Goal: Task Accomplishment & Management: Manage account settings

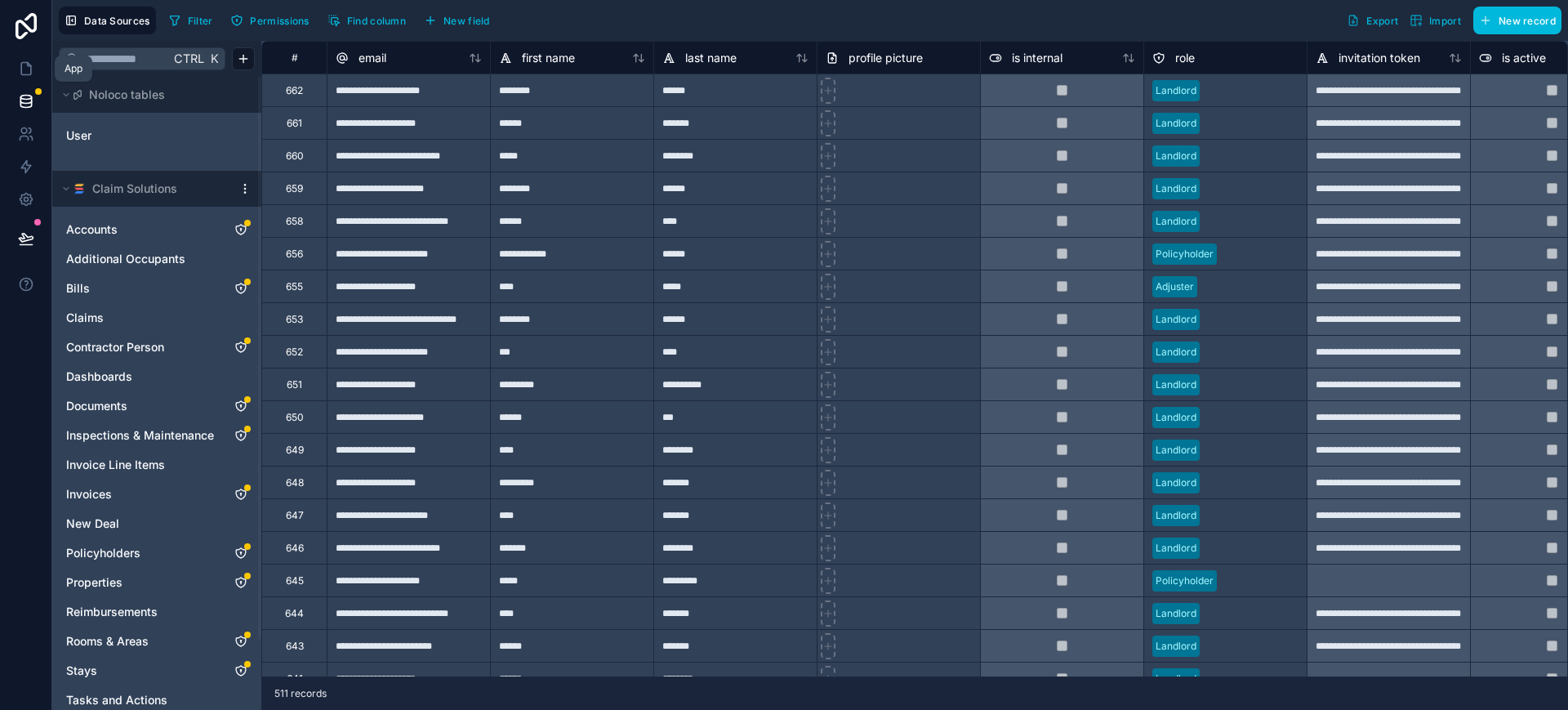
click at [30, 71] on icon at bounding box center [27, 69] width 10 height 12
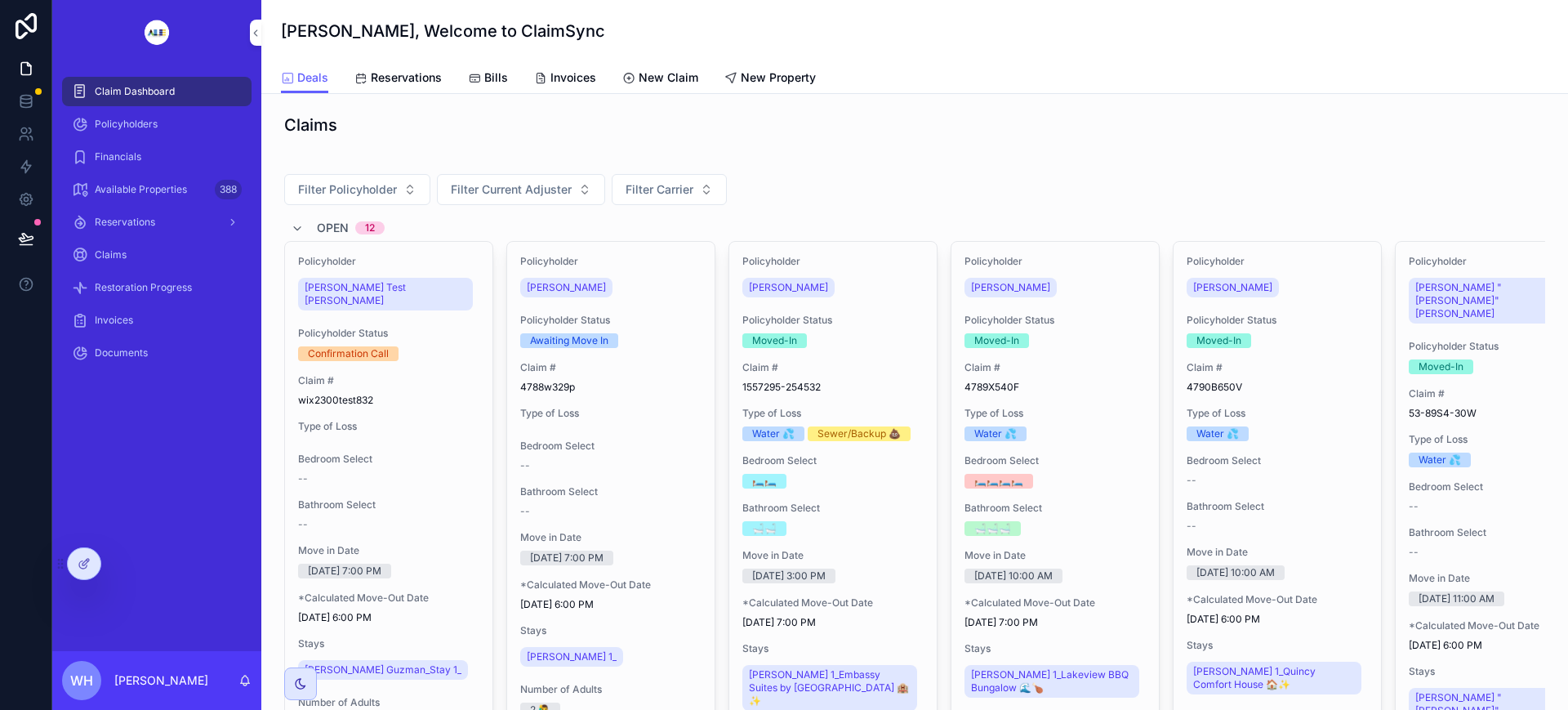
click at [0, 0] on icon at bounding box center [0, 0] width 0 height 0
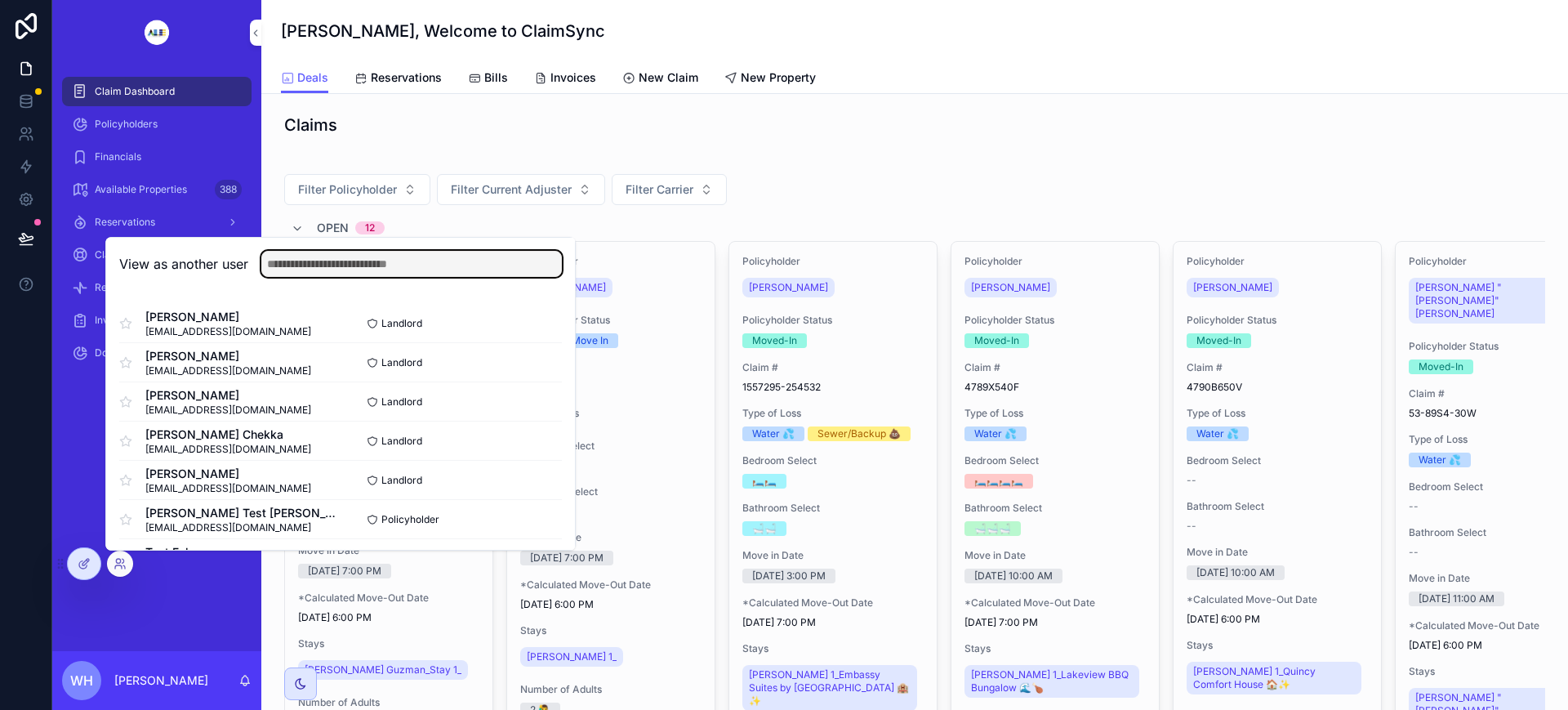
click at [405, 274] on input "text" at bounding box center [411, 264] width 300 height 27
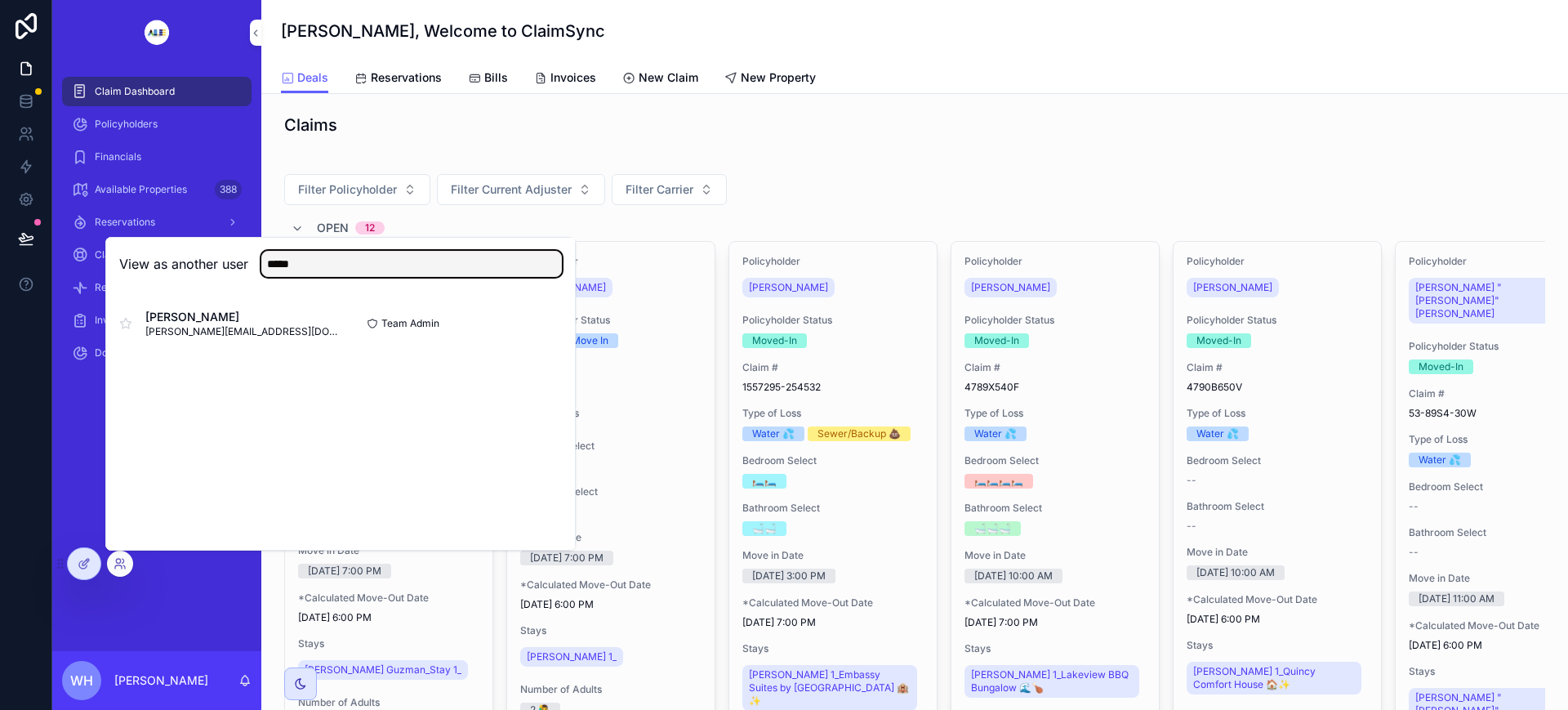
type input "*****"
click at [0, 0] on button "Select" at bounding box center [0, 0] width 0 height 0
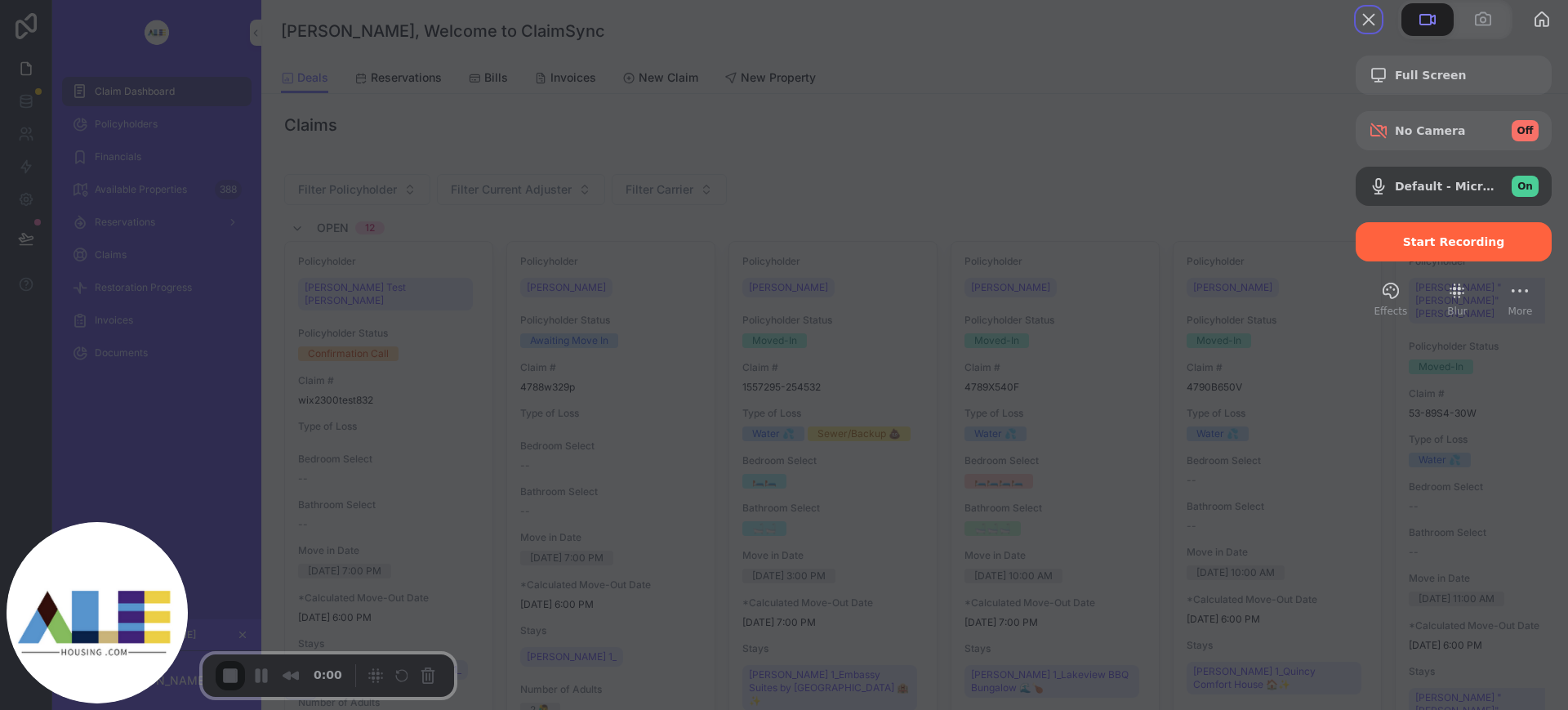
click at [1443, 141] on div "No Camera Off" at bounding box center [1466, 131] width 143 height 22
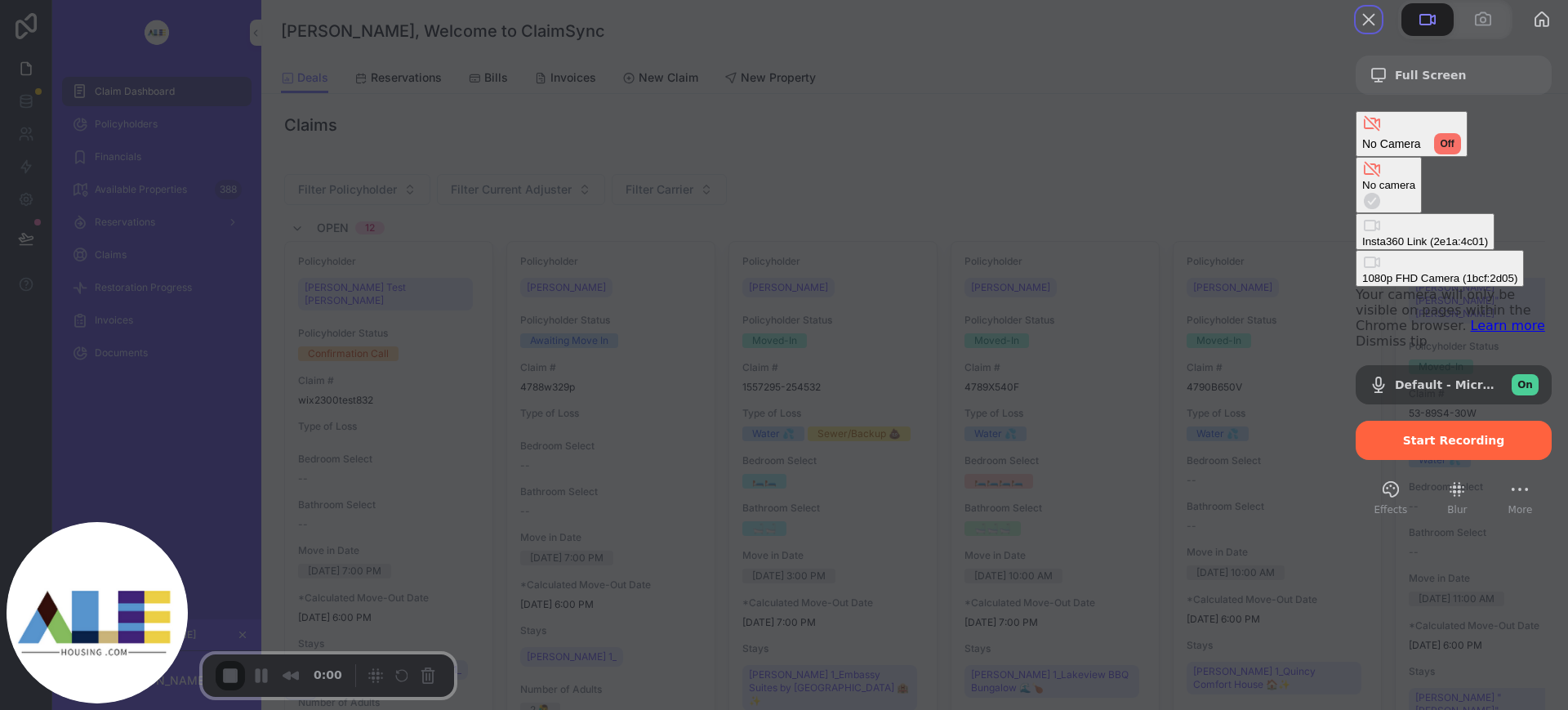
click at [1356, 214] on \(2e1a\ "Insta360 Link (2e1a:4c01)" at bounding box center [1425, 231] width 138 height 36
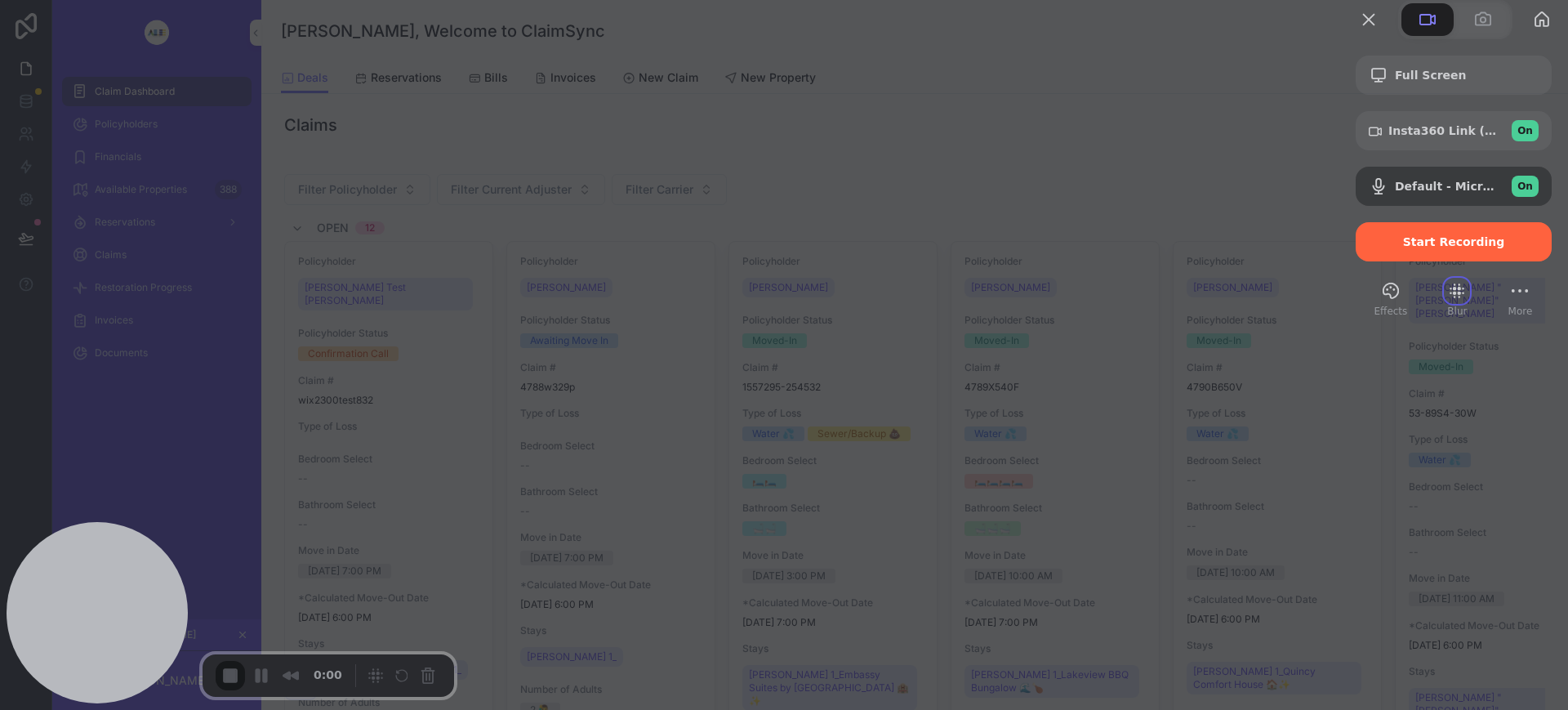
click at [1444, 304] on button "Blur" at bounding box center [1457, 291] width 27 height 27
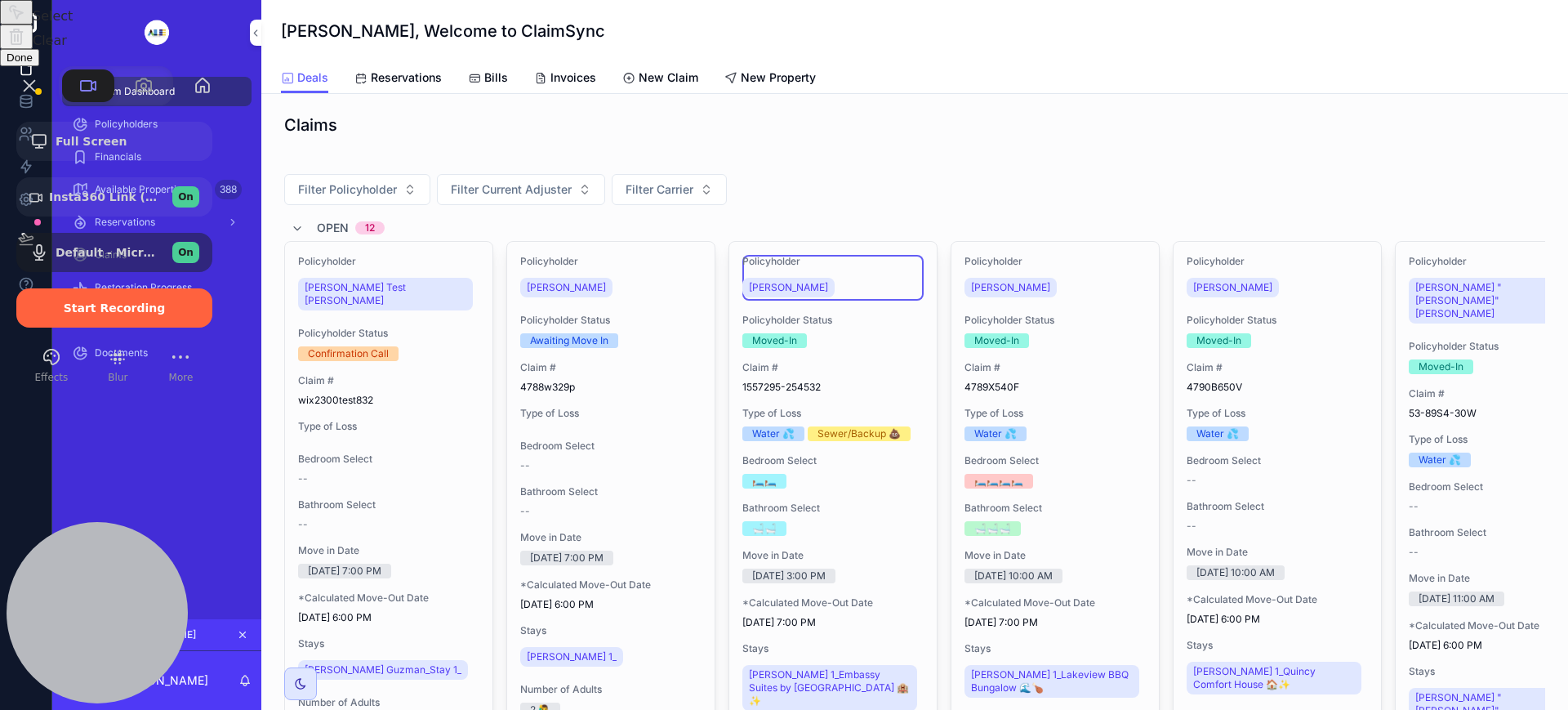
click at [779, 255] on div at bounding box center [784, 355] width 1568 height 710
click at [32, 49] on button "Select to clear all blurs" at bounding box center [16, 37] width 32 height 25
click at [39, 66] on button "Done" at bounding box center [19, 57] width 39 height 17
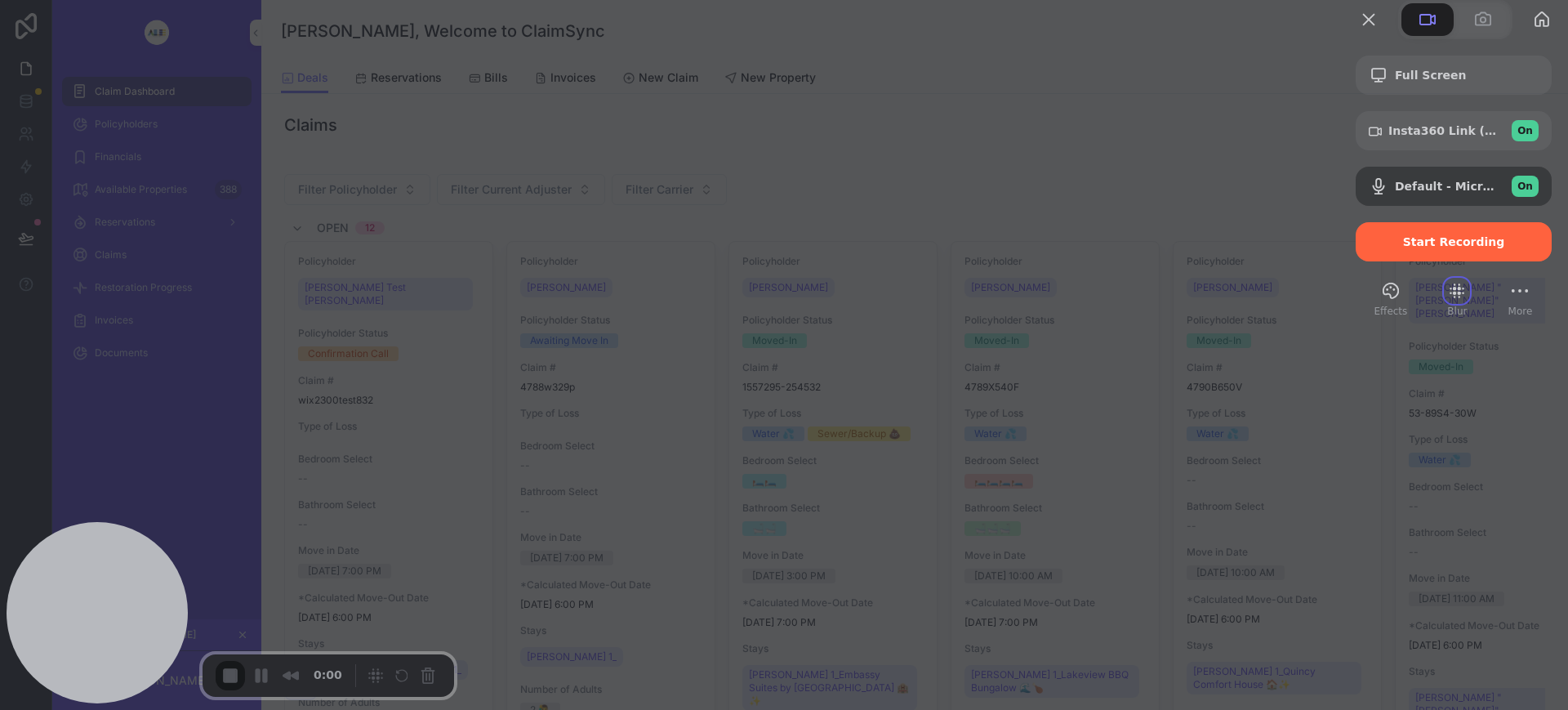
click at [1378, 304] on button "Effects" at bounding box center [1391, 291] width 27 height 27
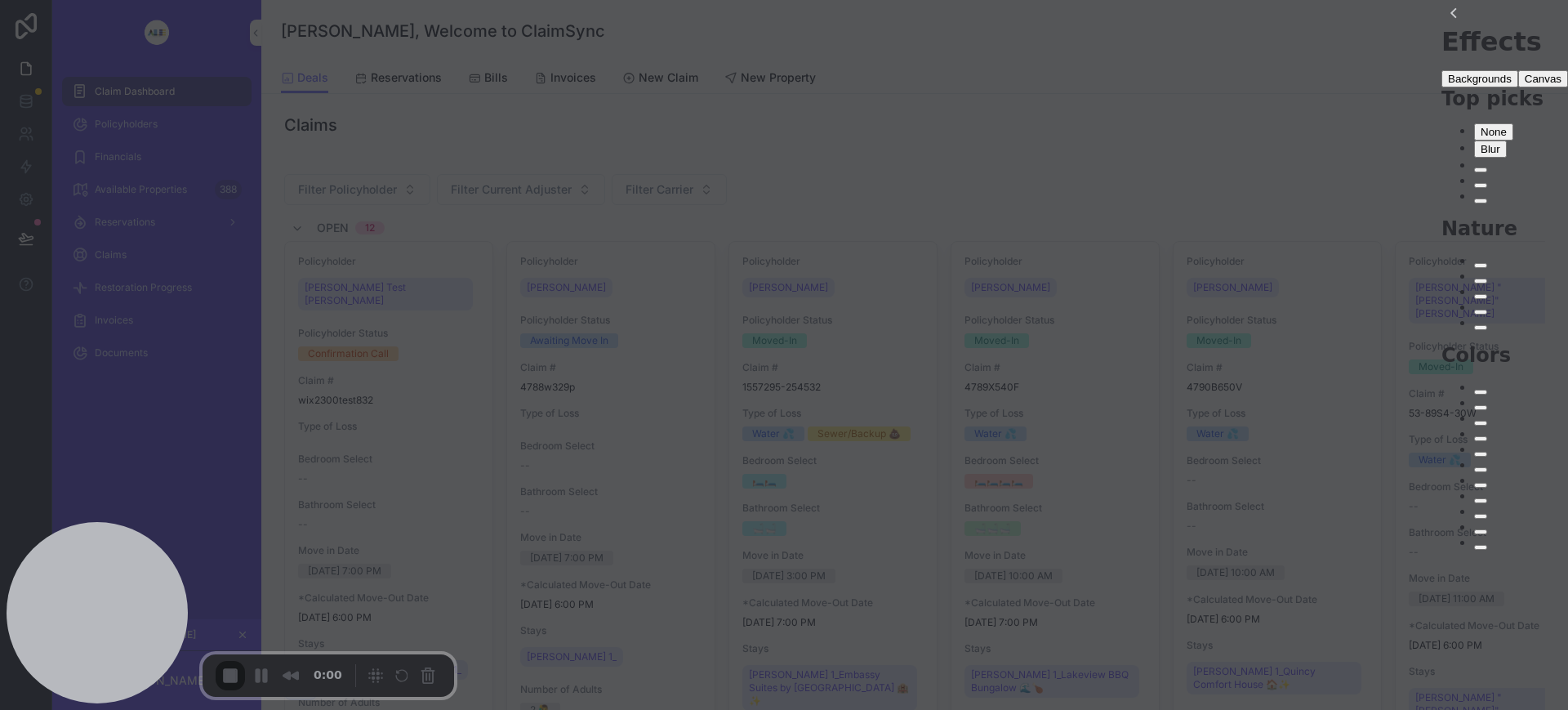
click at [1481, 155] on span "Blur" at bounding box center [1491, 148] width 20 height 12
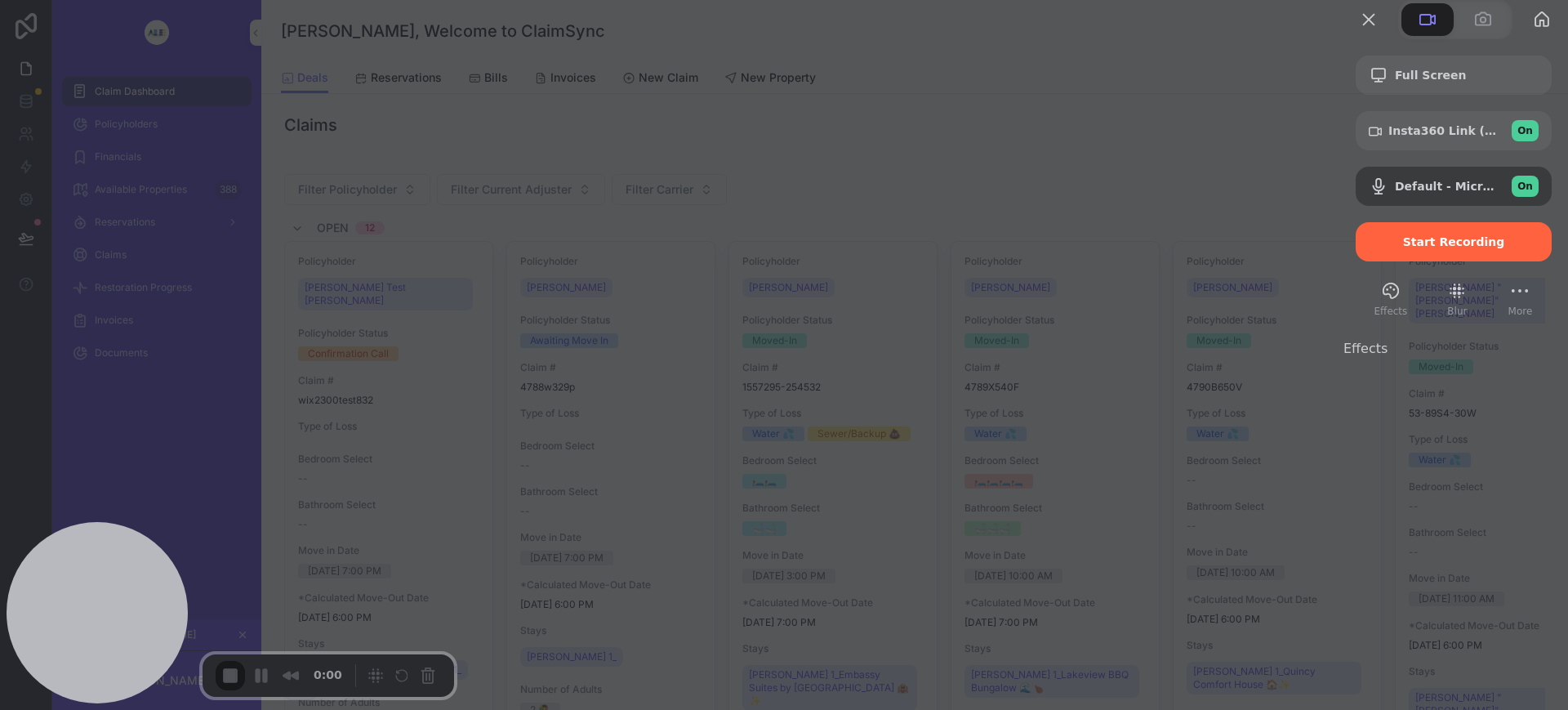
click at [1457, 248] on span "Start Recording" at bounding box center [1454, 242] width 102 height 13
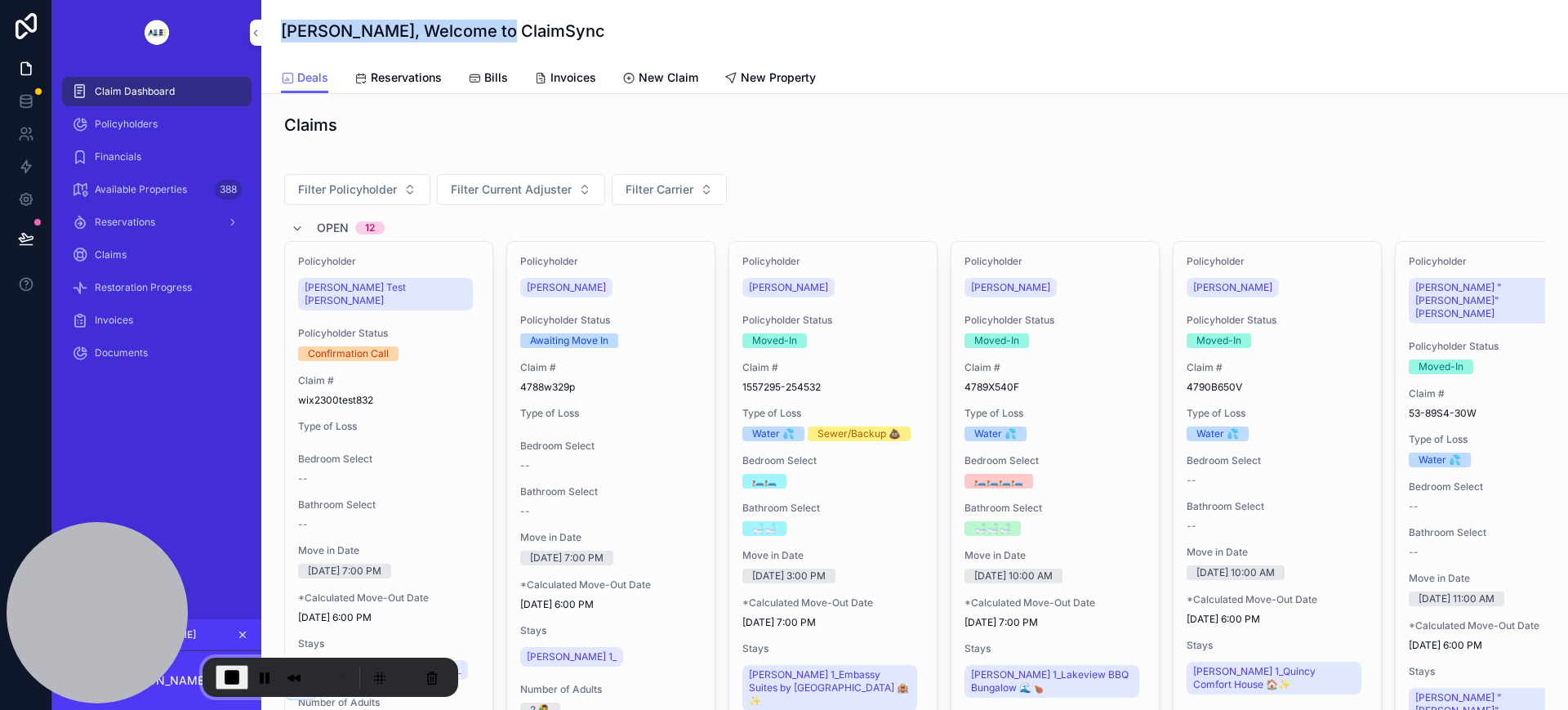
drag, startPoint x: 283, startPoint y: 32, endPoint x: 731, endPoint y: 64, distance: 449.1
click at [551, 22] on div "[PERSON_NAME], Welcome to ClaimSync" at bounding box center [915, 32] width 1268 height 23
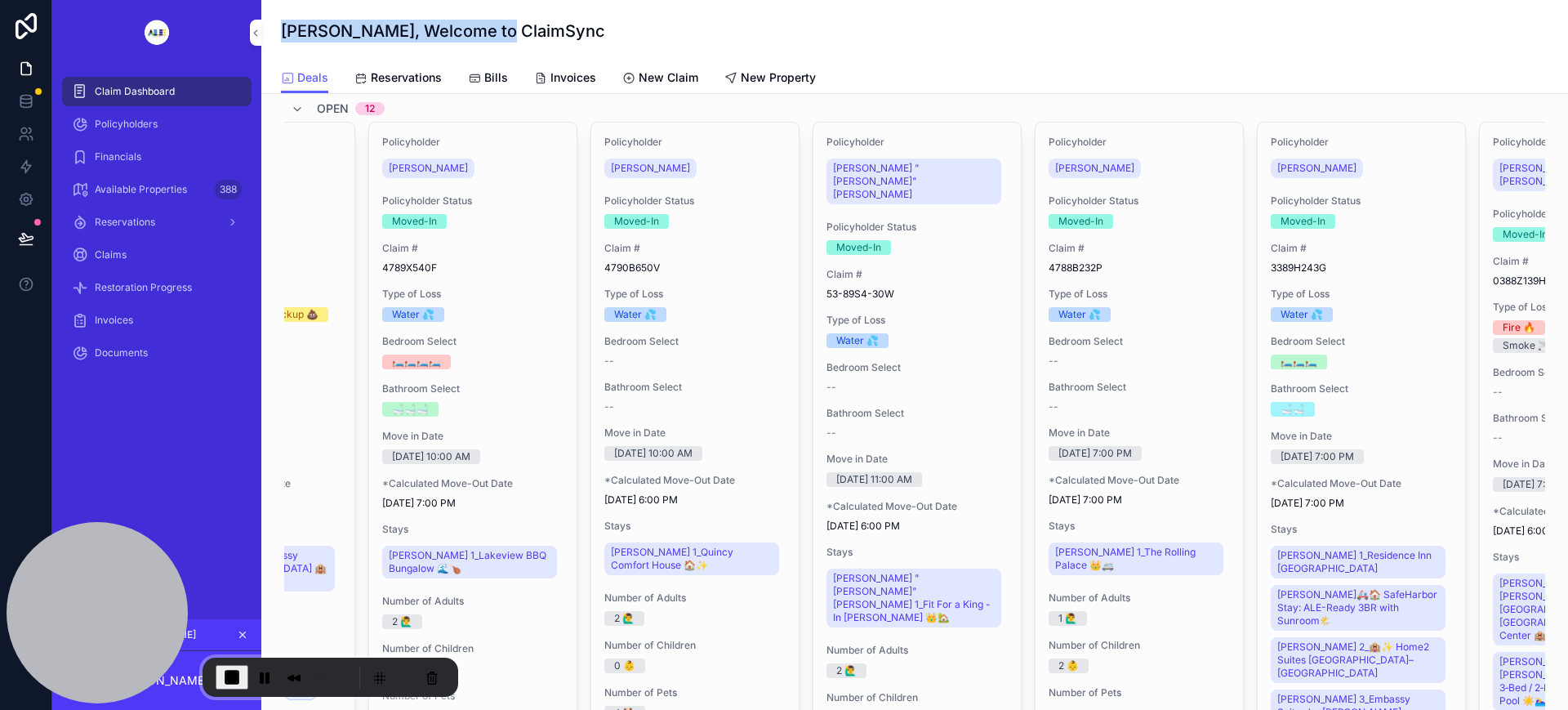
scroll to position [102, 0]
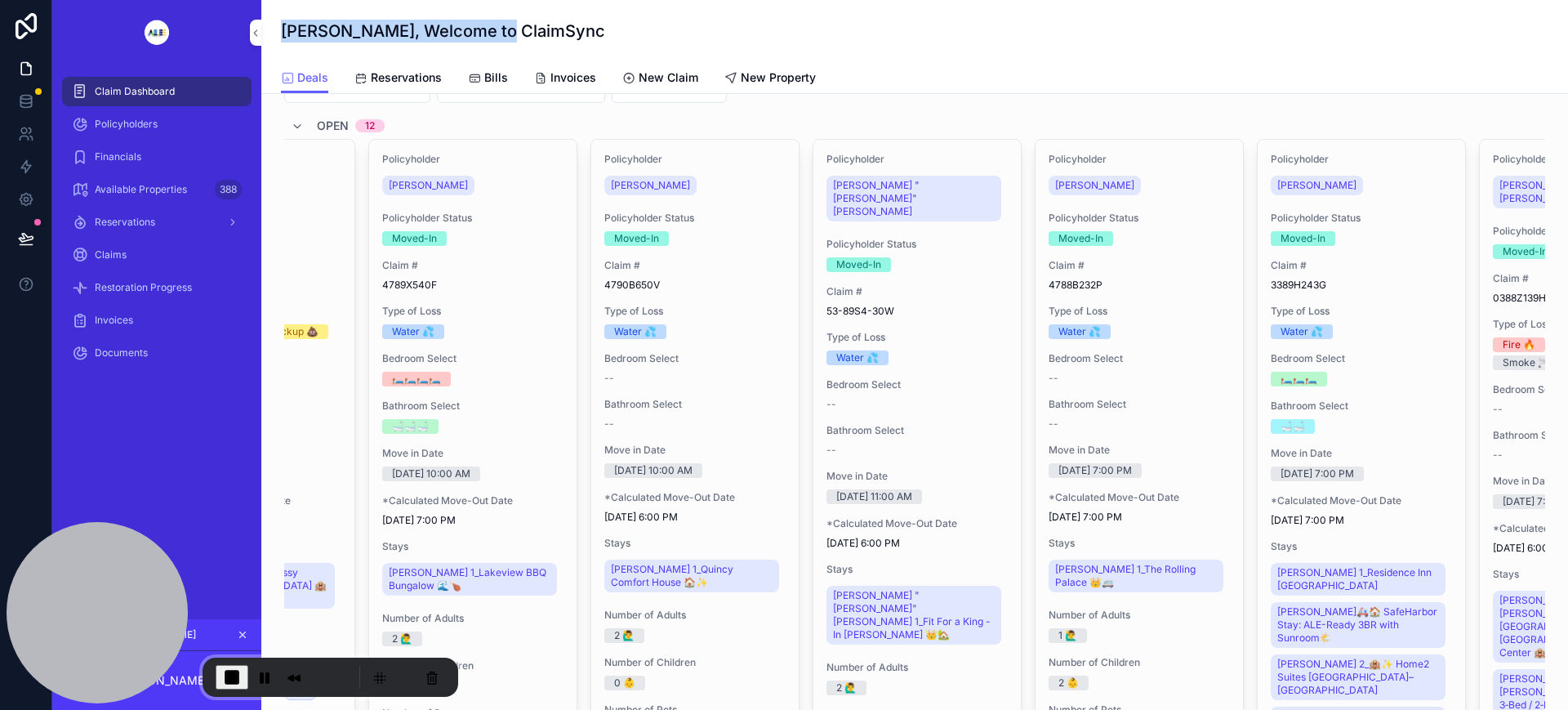
click at [1176, 185] on div "[PERSON_NAME]" at bounding box center [1139, 186] width 182 height 27
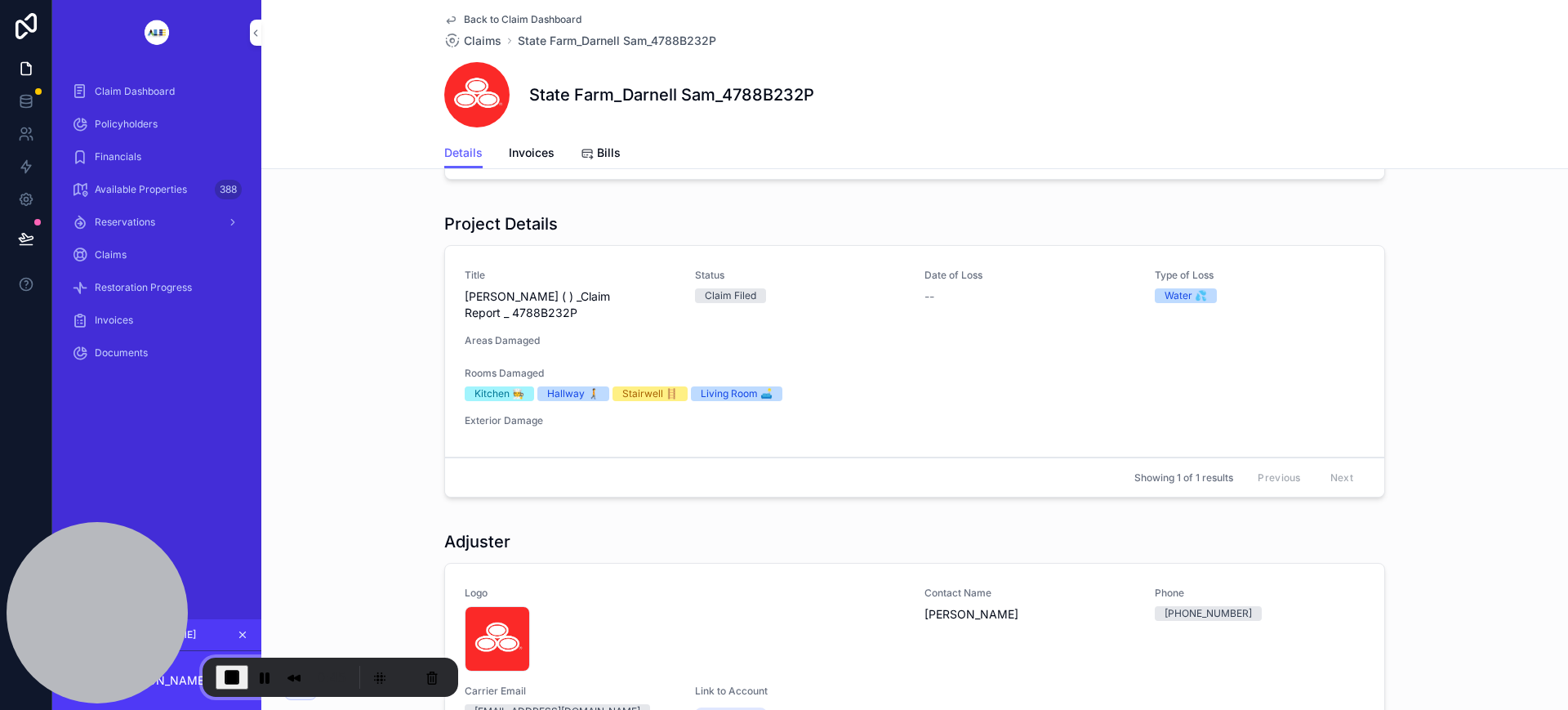
scroll to position [404, 0]
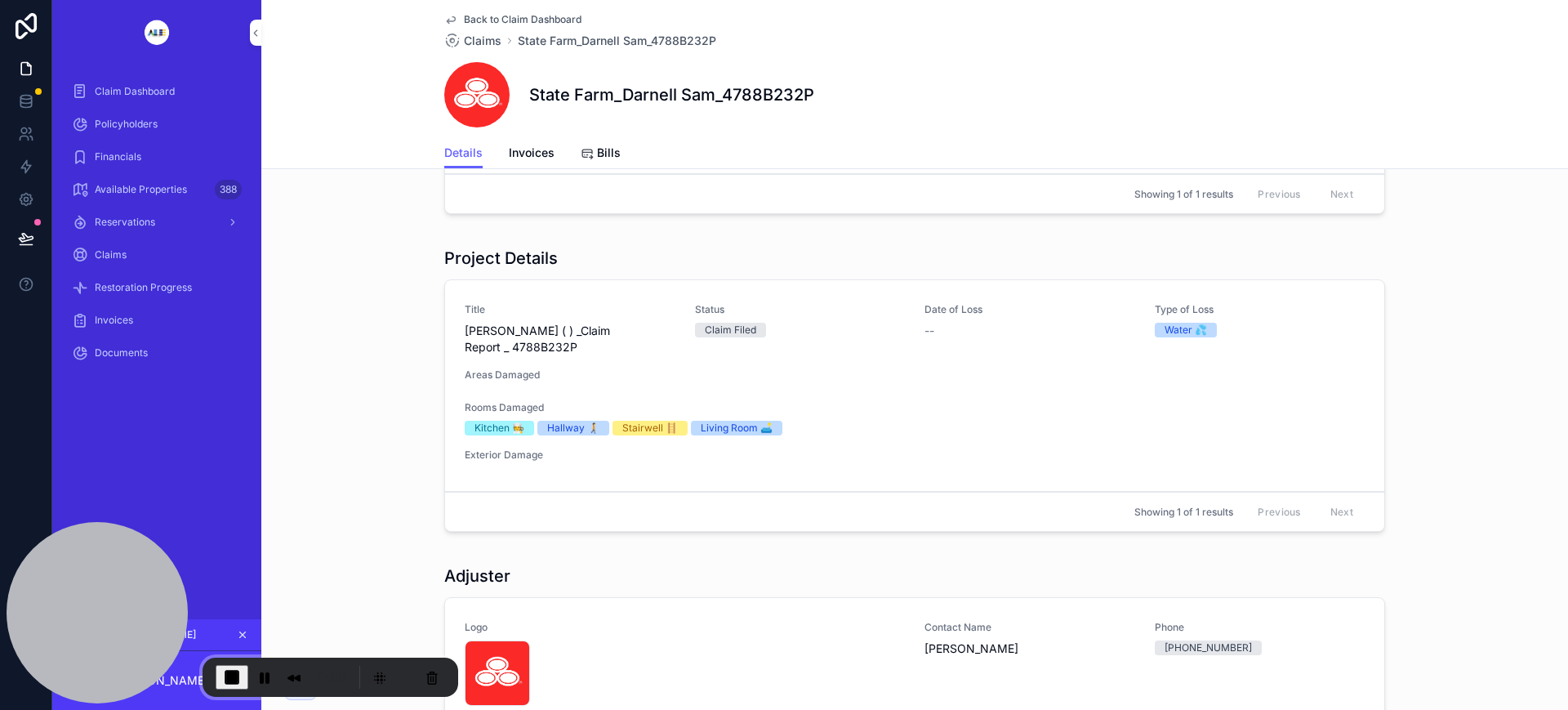
click at [524, 22] on span "Back to Claim Dashboard" at bounding box center [522, 20] width 118 height 13
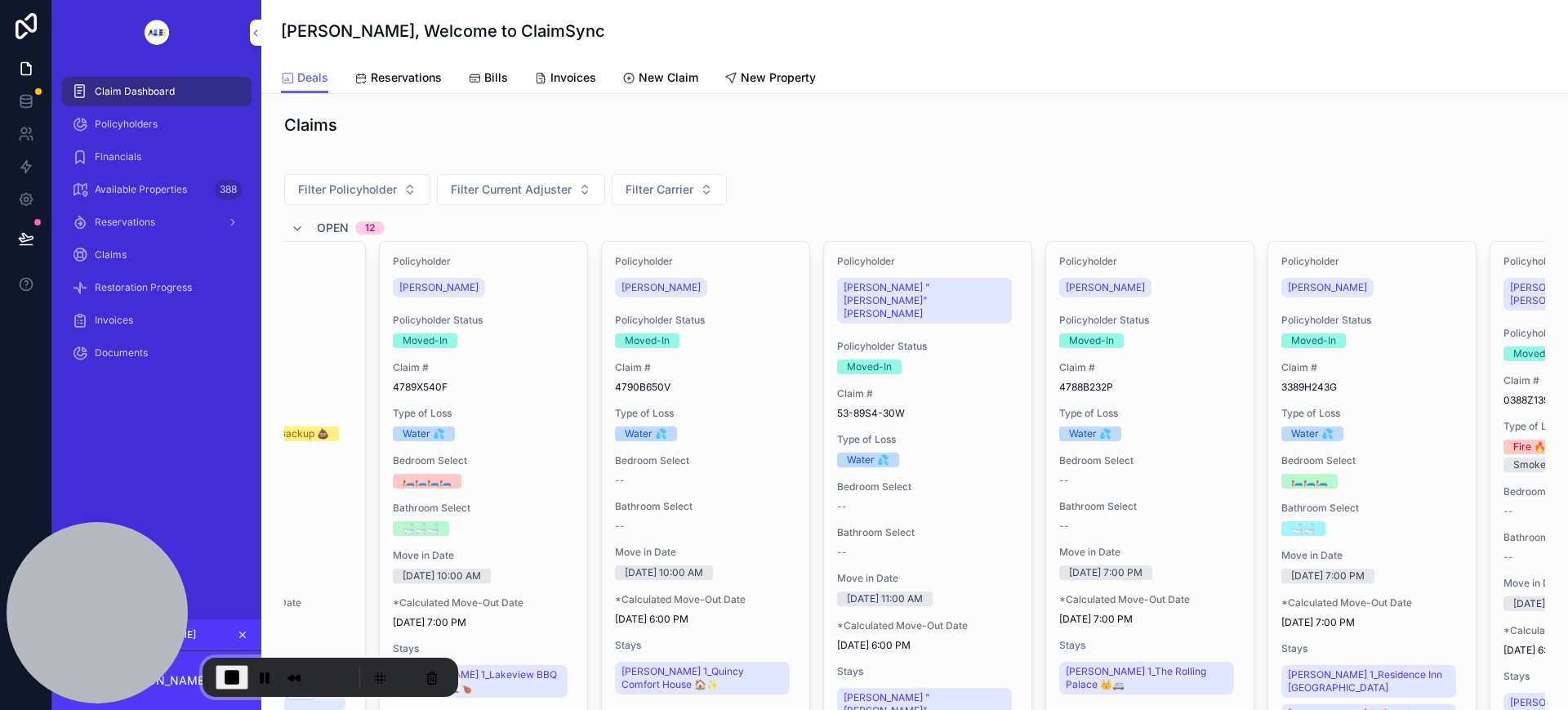
click at [1169, 342] on div "Moved-In" at bounding box center [1149, 341] width 182 height 15
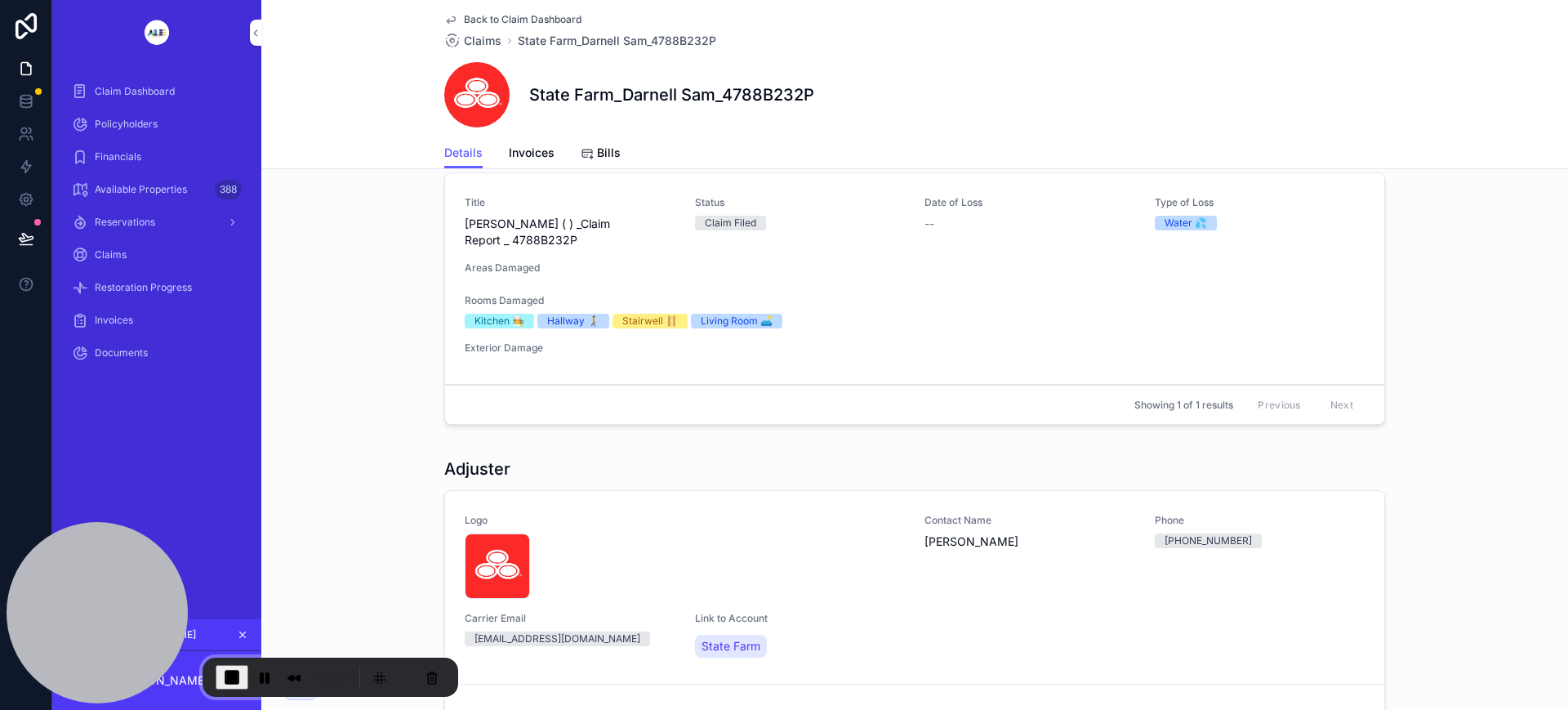
scroll to position [812, 0]
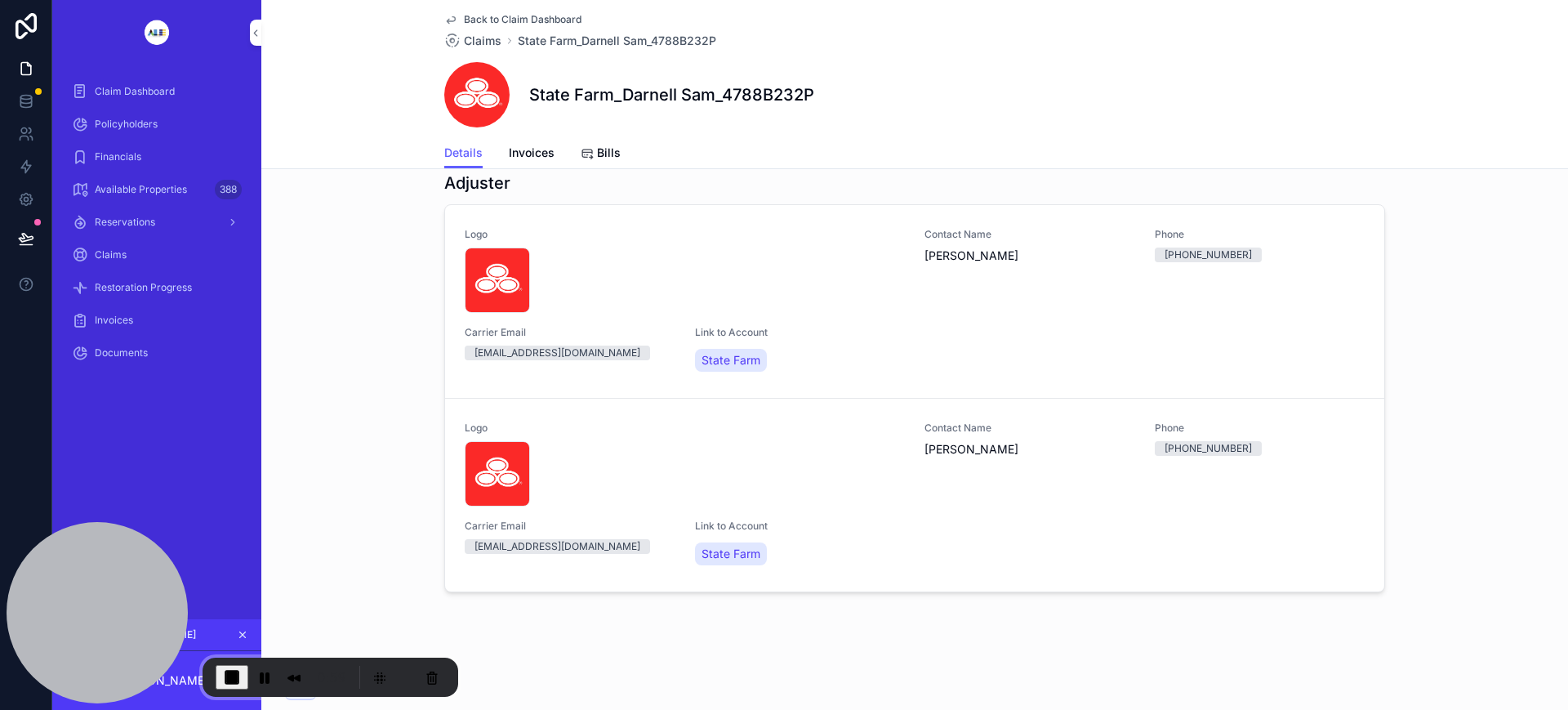
click at [148, 96] on span "Claim Dashboard" at bounding box center [134, 91] width 80 height 13
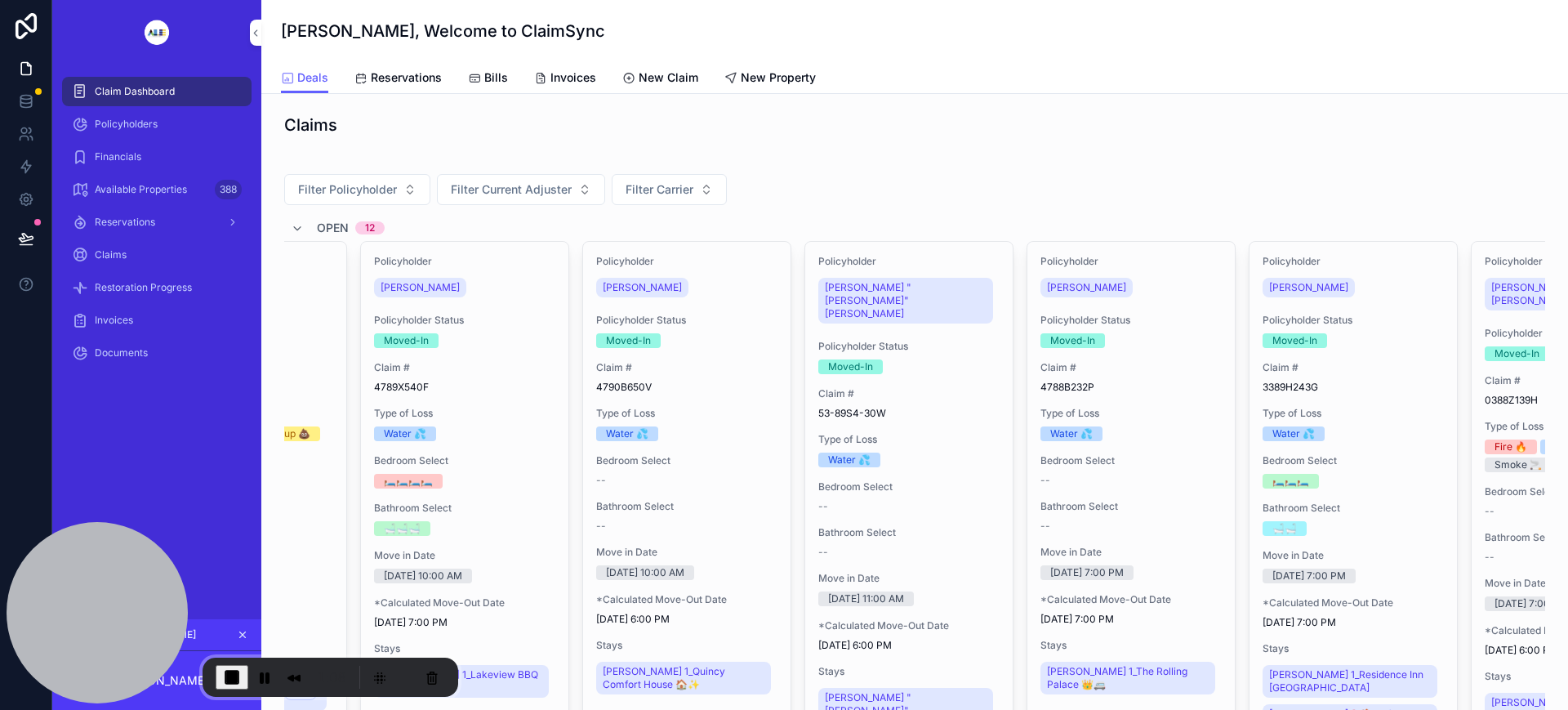
click at [1081, 287] on span "[PERSON_NAME]" at bounding box center [1087, 288] width 80 height 13
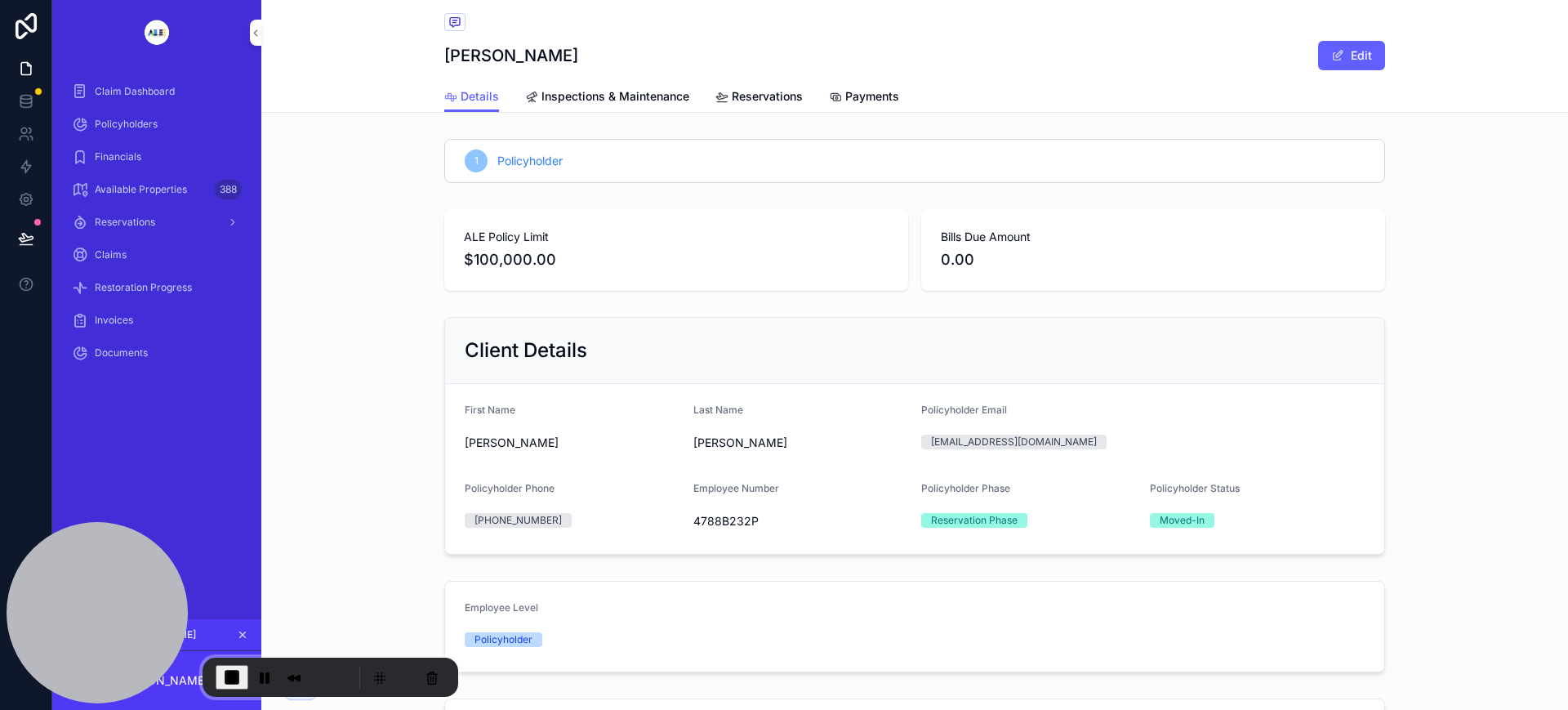
click at [148, 92] on span "Claim Dashboard" at bounding box center [134, 91] width 80 height 13
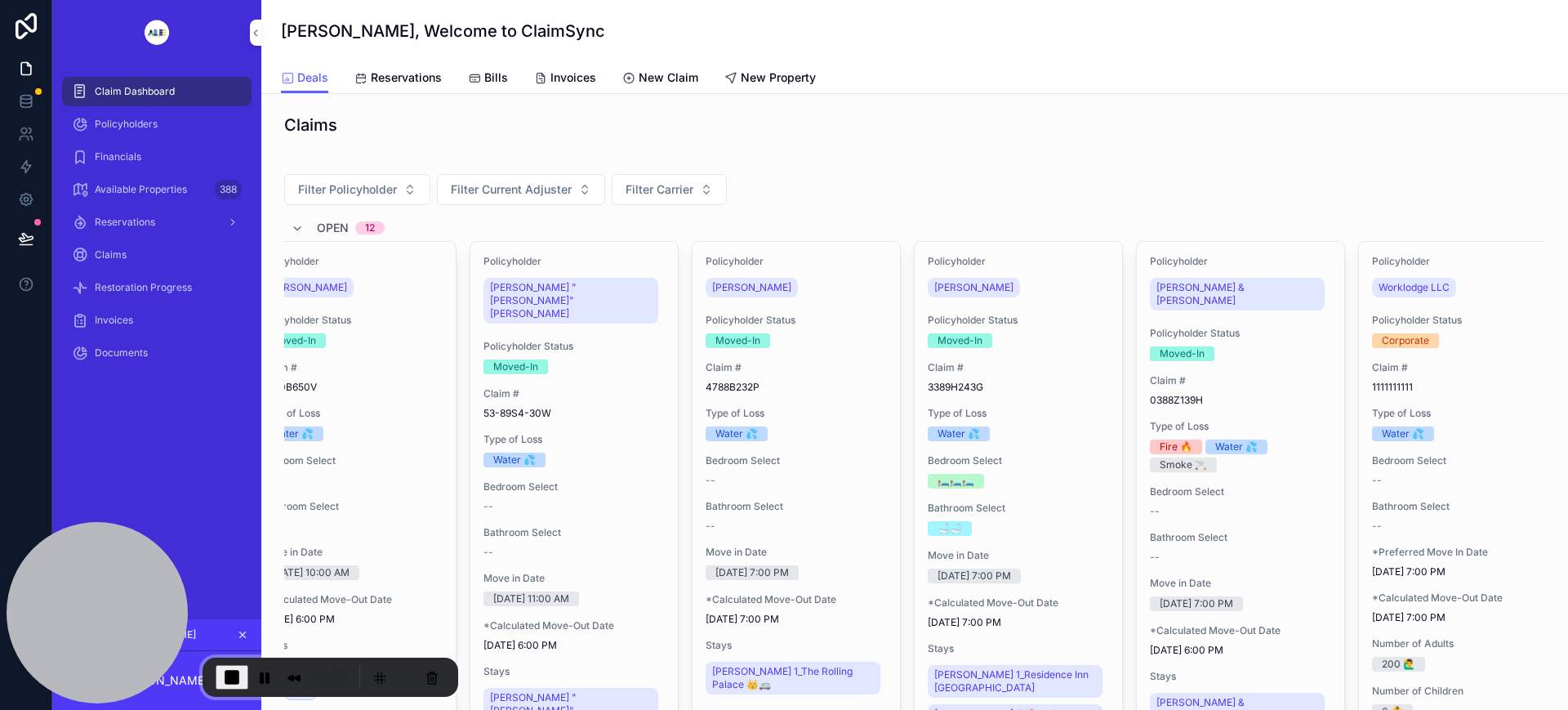
click at [835, 299] on div "[PERSON_NAME]" at bounding box center [796, 288] width 182 height 27
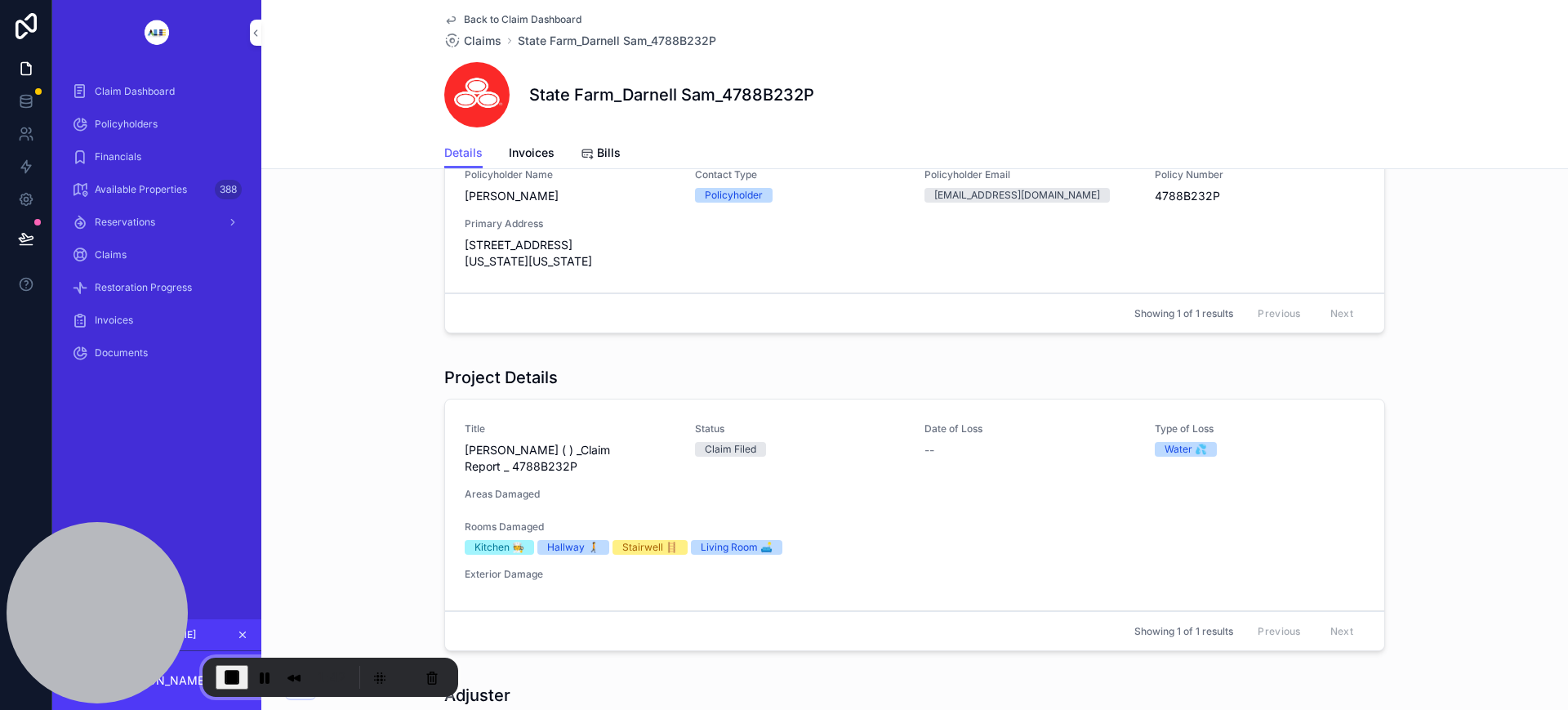
scroll to position [812, 0]
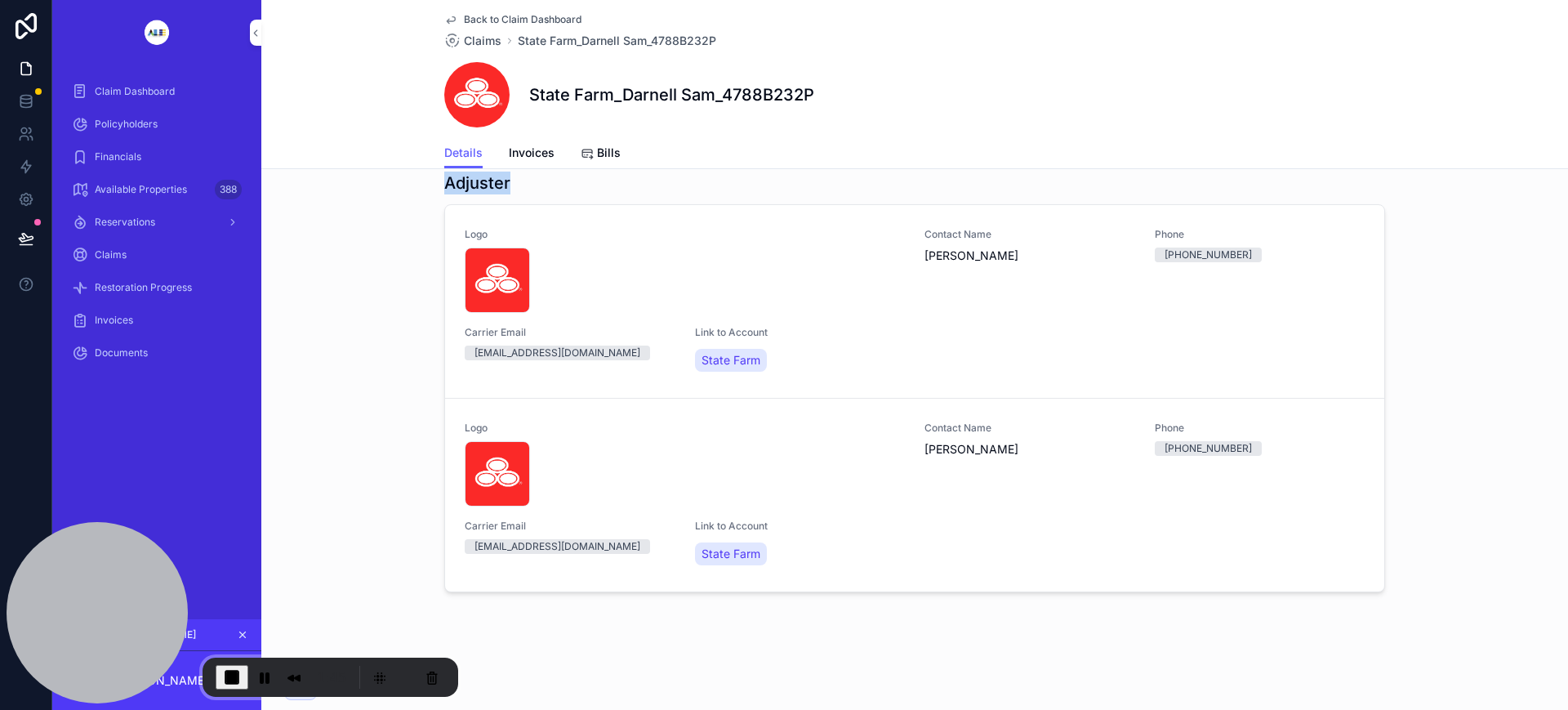
drag, startPoint x: 437, startPoint y: 181, endPoint x: 806, endPoint y: 247, distance: 374.9
click at [528, 180] on div "Adjuster" at bounding box center [915, 183] width 941 height 23
click at [236, 675] on span "End Recording" at bounding box center [232, 678] width 20 height 20
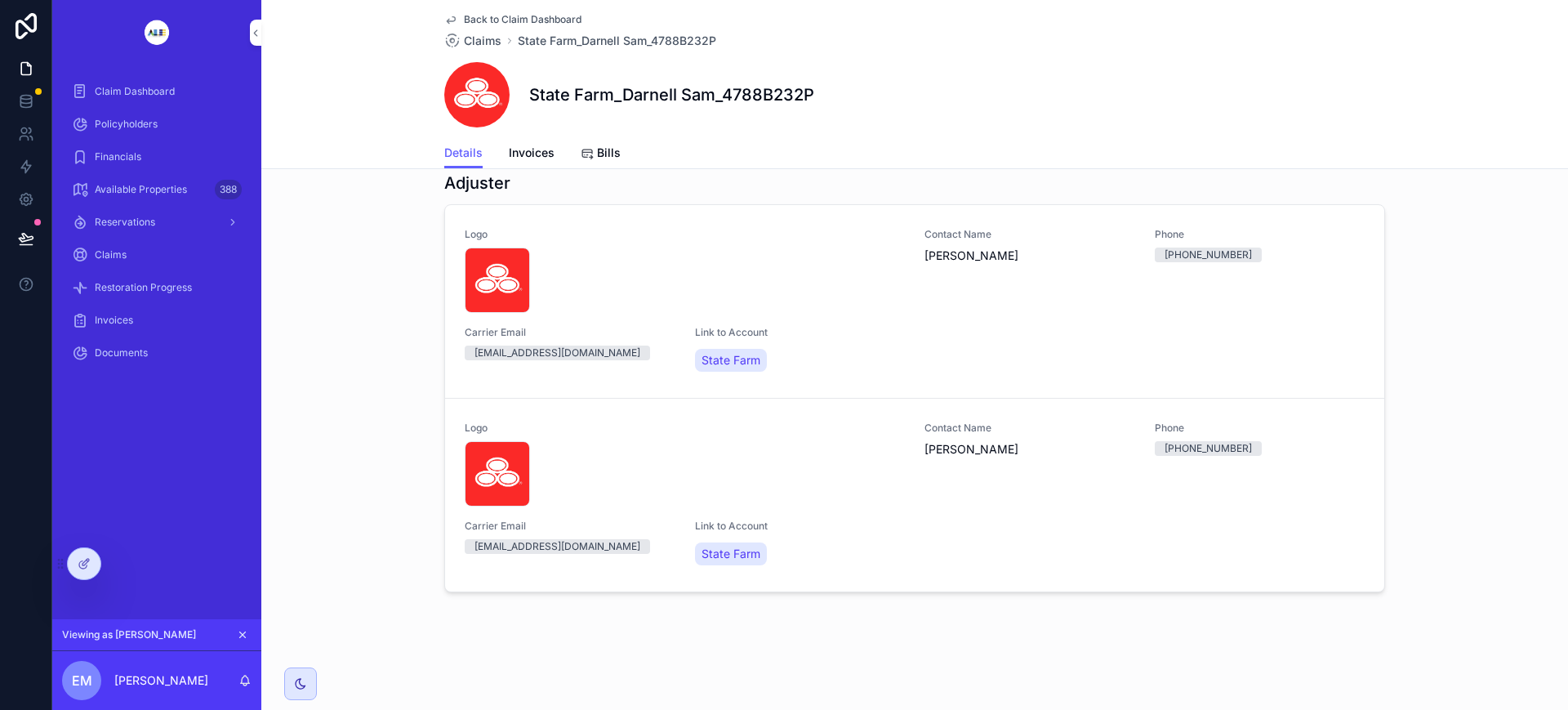
drag, startPoint x: 153, startPoint y: 89, endPoint x: 119, endPoint y: 515, distance: 427.4
click at [153, 88] on span "Claim Dashboard" at bounding box center [134, 91] width 80 height 13
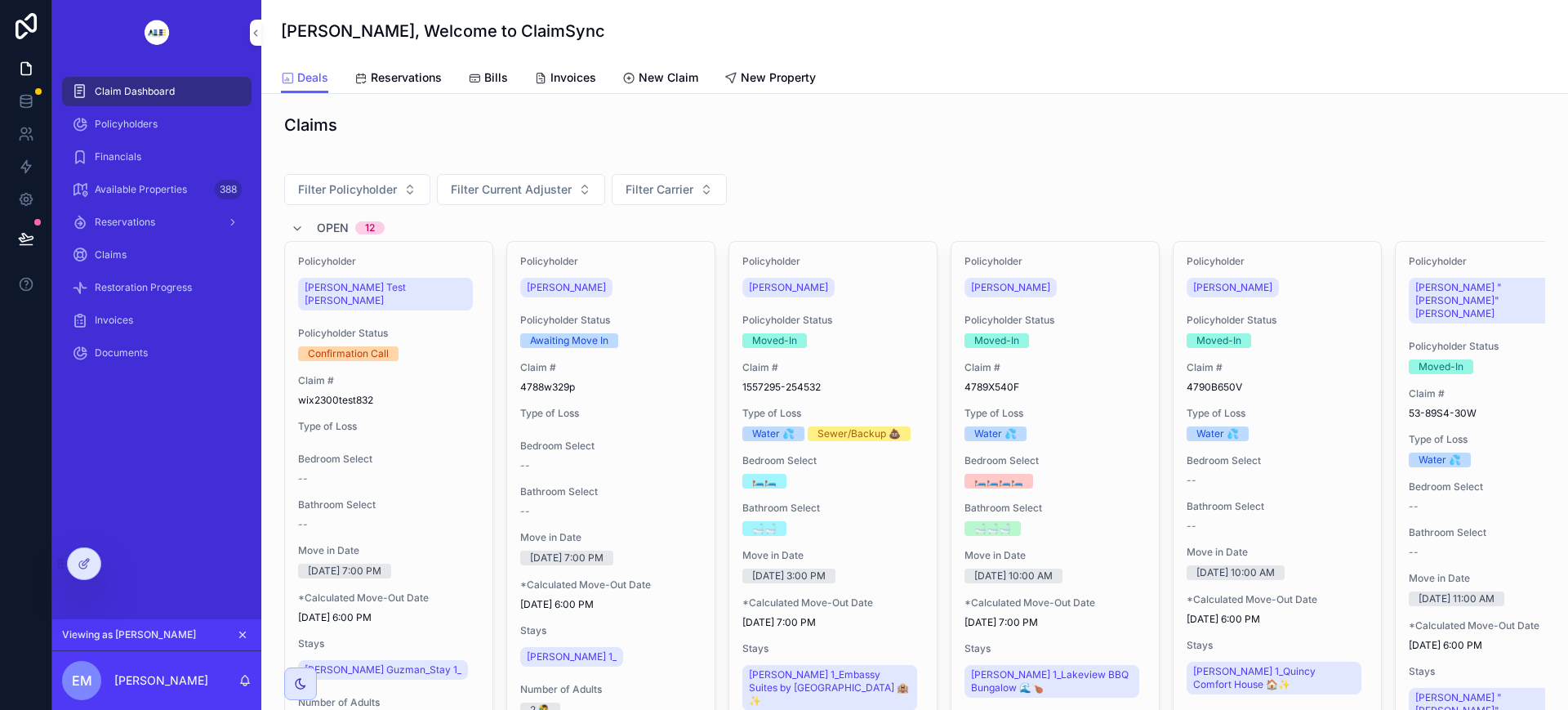
click at [85, 571] on div at bounding box center [84, 563] width 32 height 31
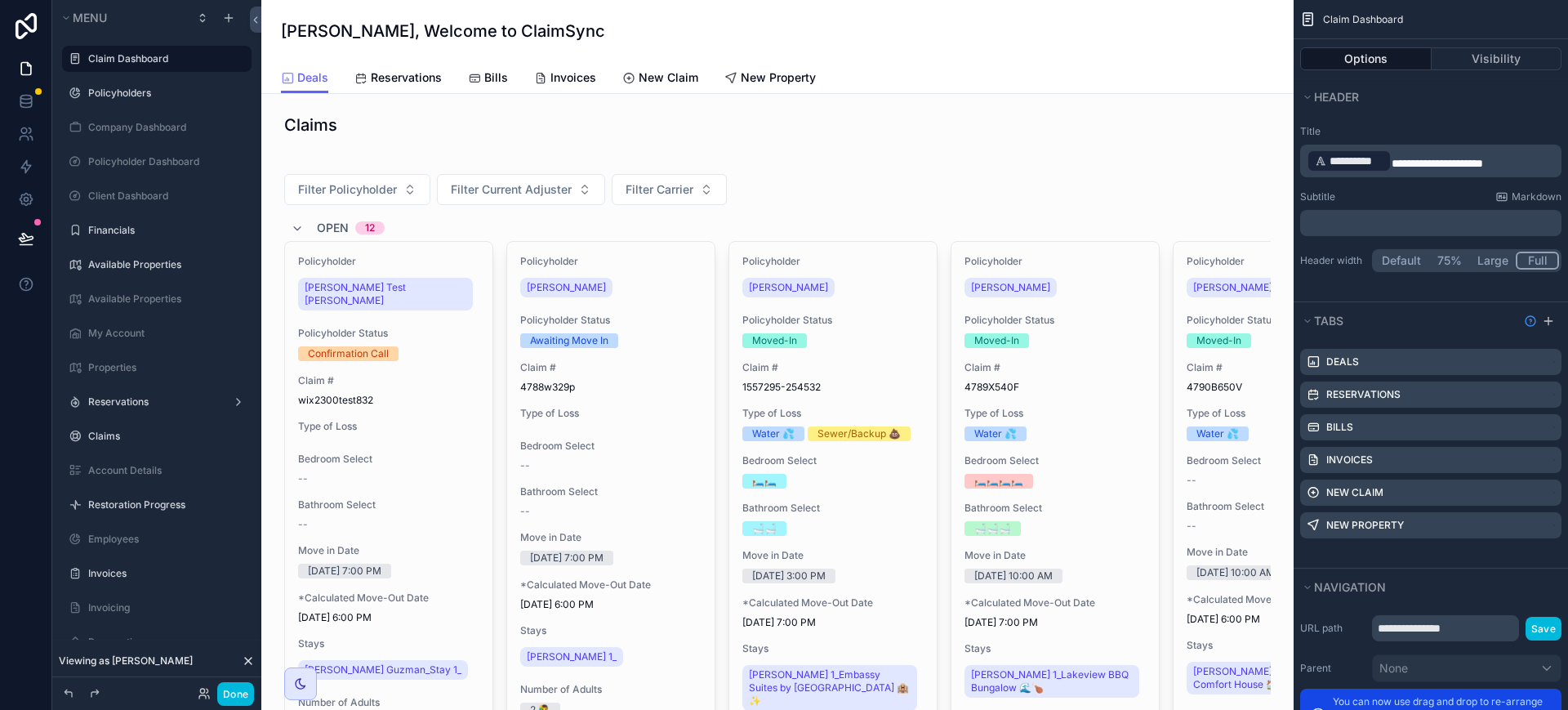
scroll to position [306, 0]
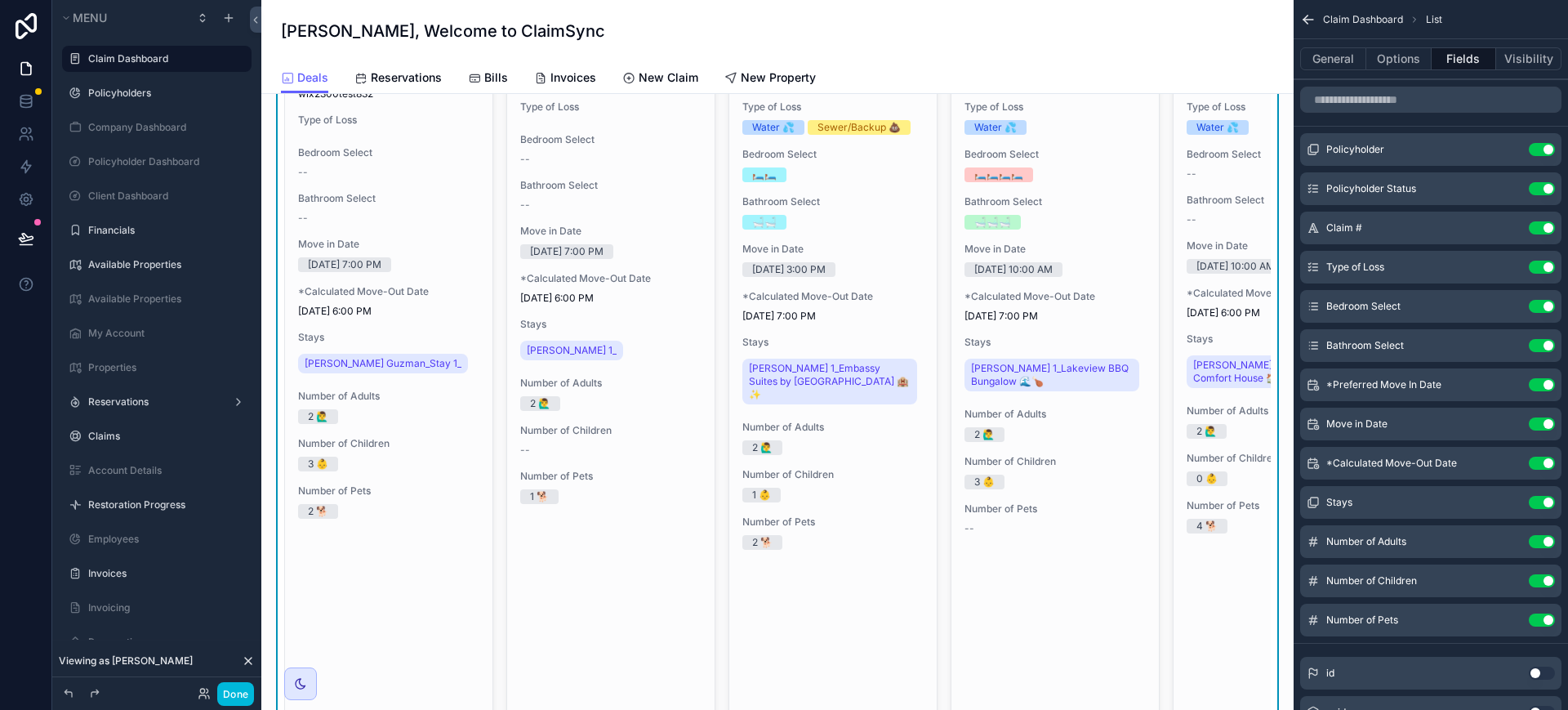
click at [0, 0] on icon "scrollable content" at bounding box center [0, 0] width 0 height 0
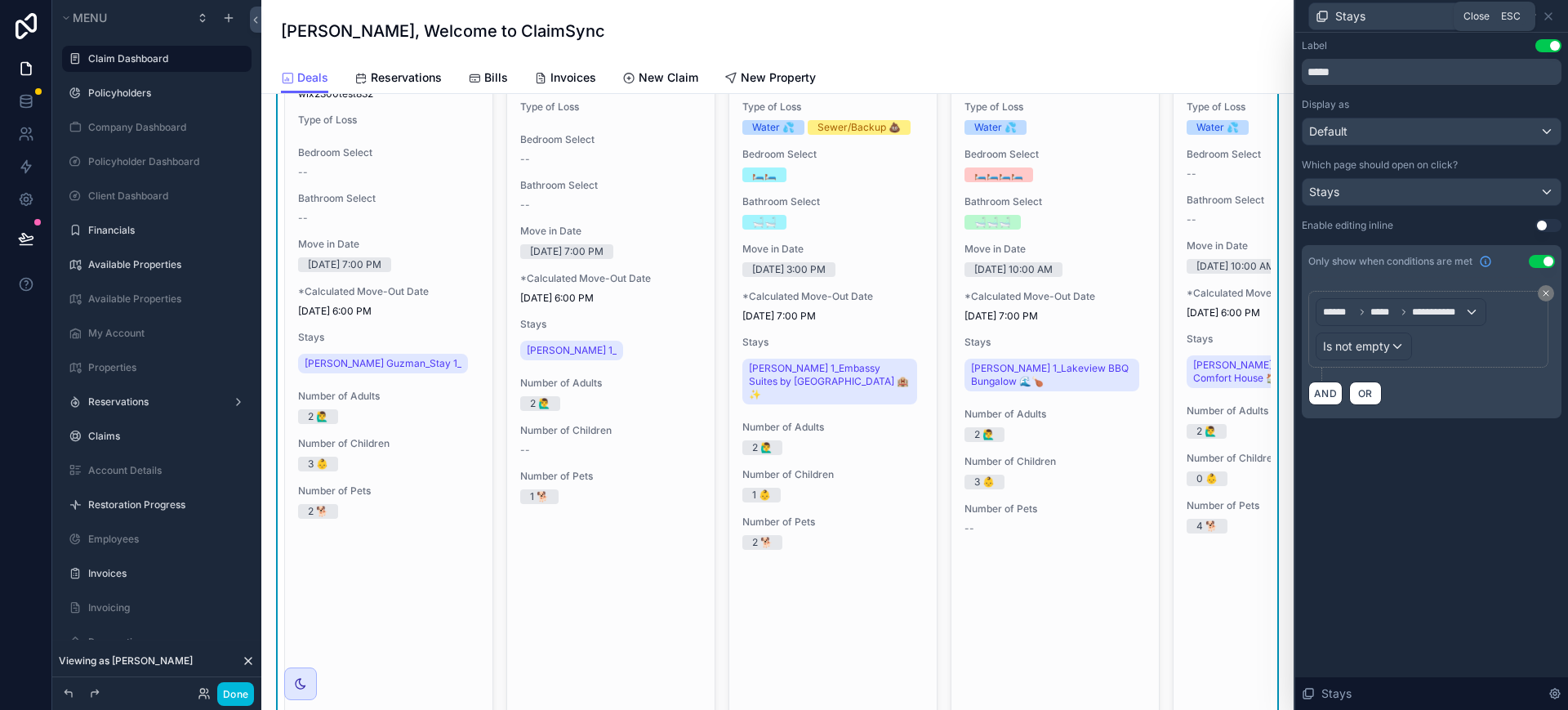
click at [1548, 12] on icon at bounding box center [1549, 17] width 13 height 13
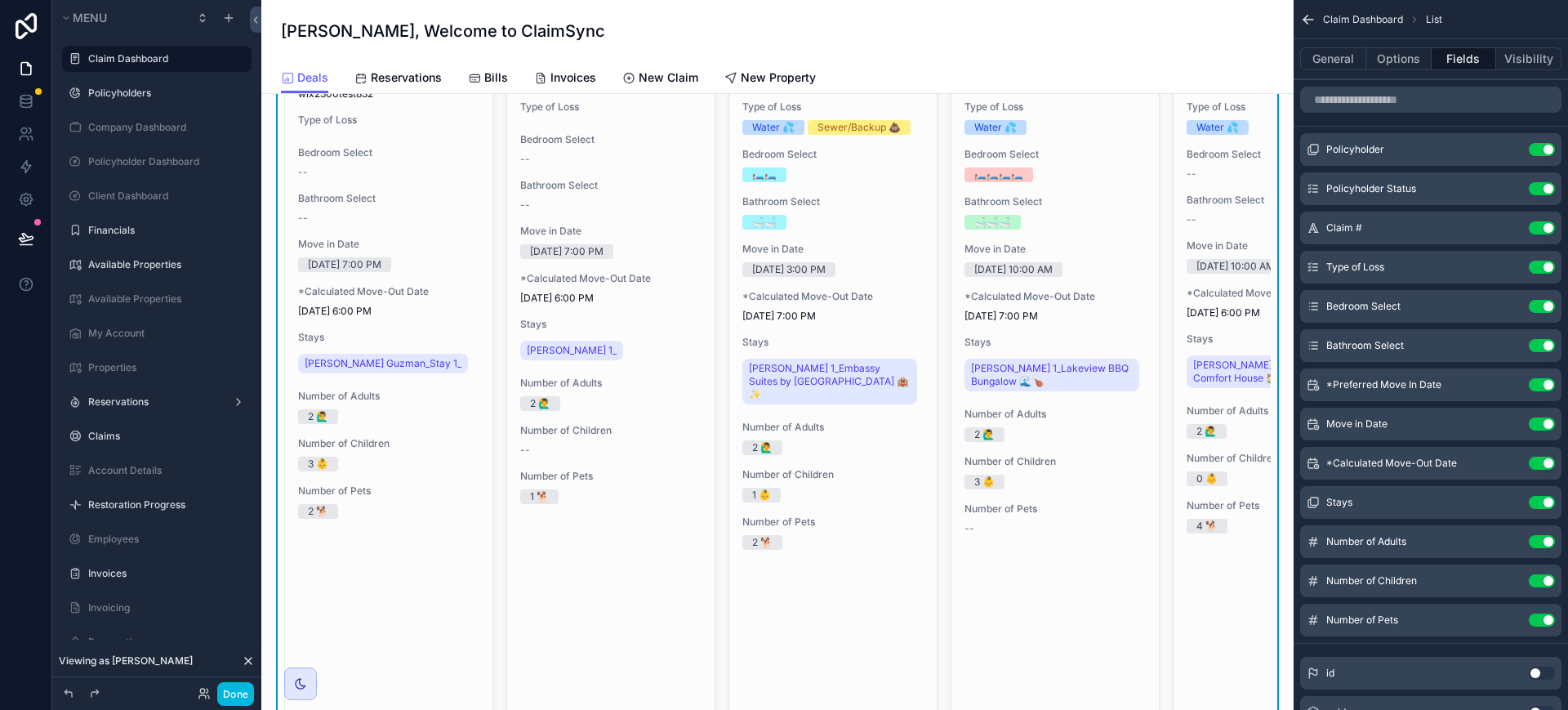
click at [1551, 504] on button "Use setting" at bounding box center [1542, 503] width 27 height 13
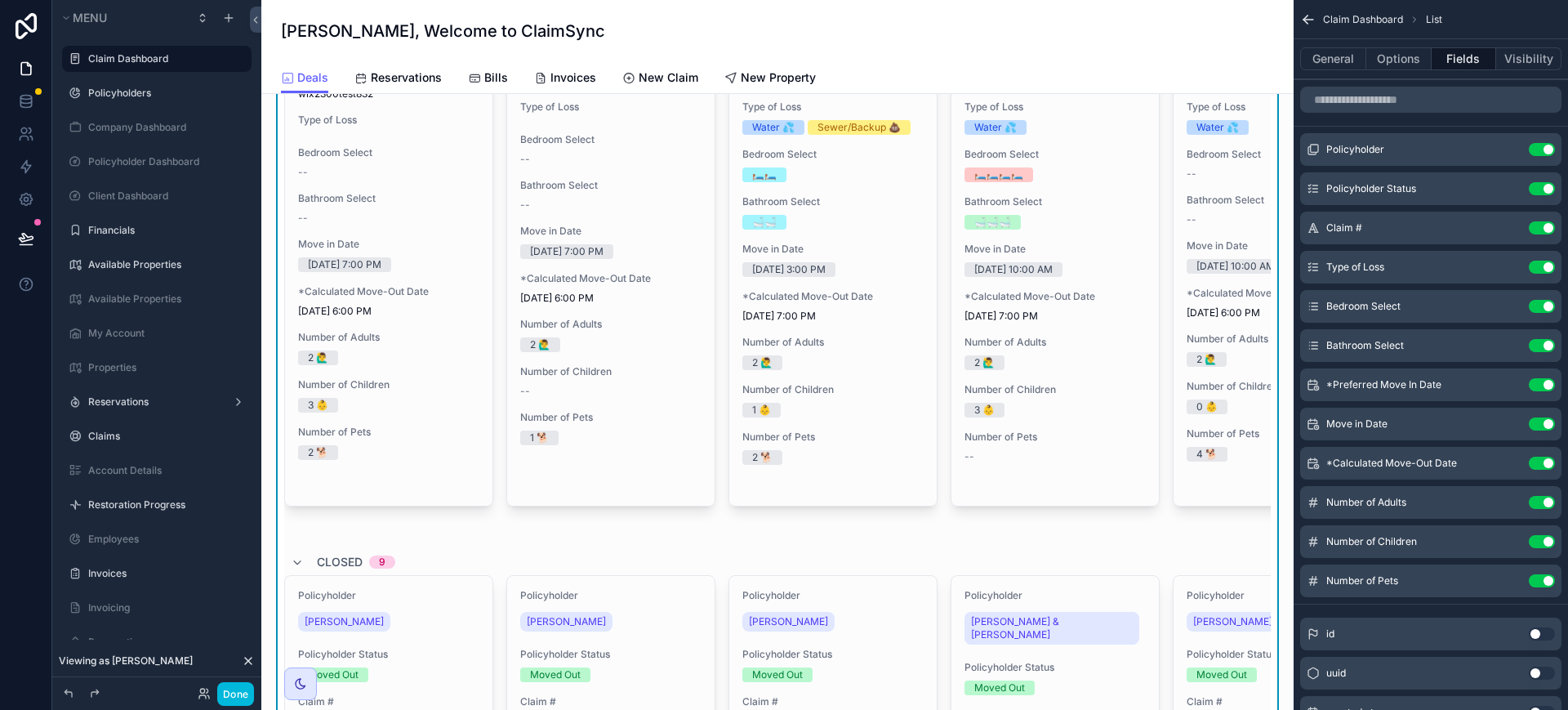
drag, startPoint x: 232, startPoint y: 693, endPoint x: 2, endPoint y: 234, distance: 513.4
click at [232, 693] on button "Done" at bounding box center [235, 693] width 36 height 24
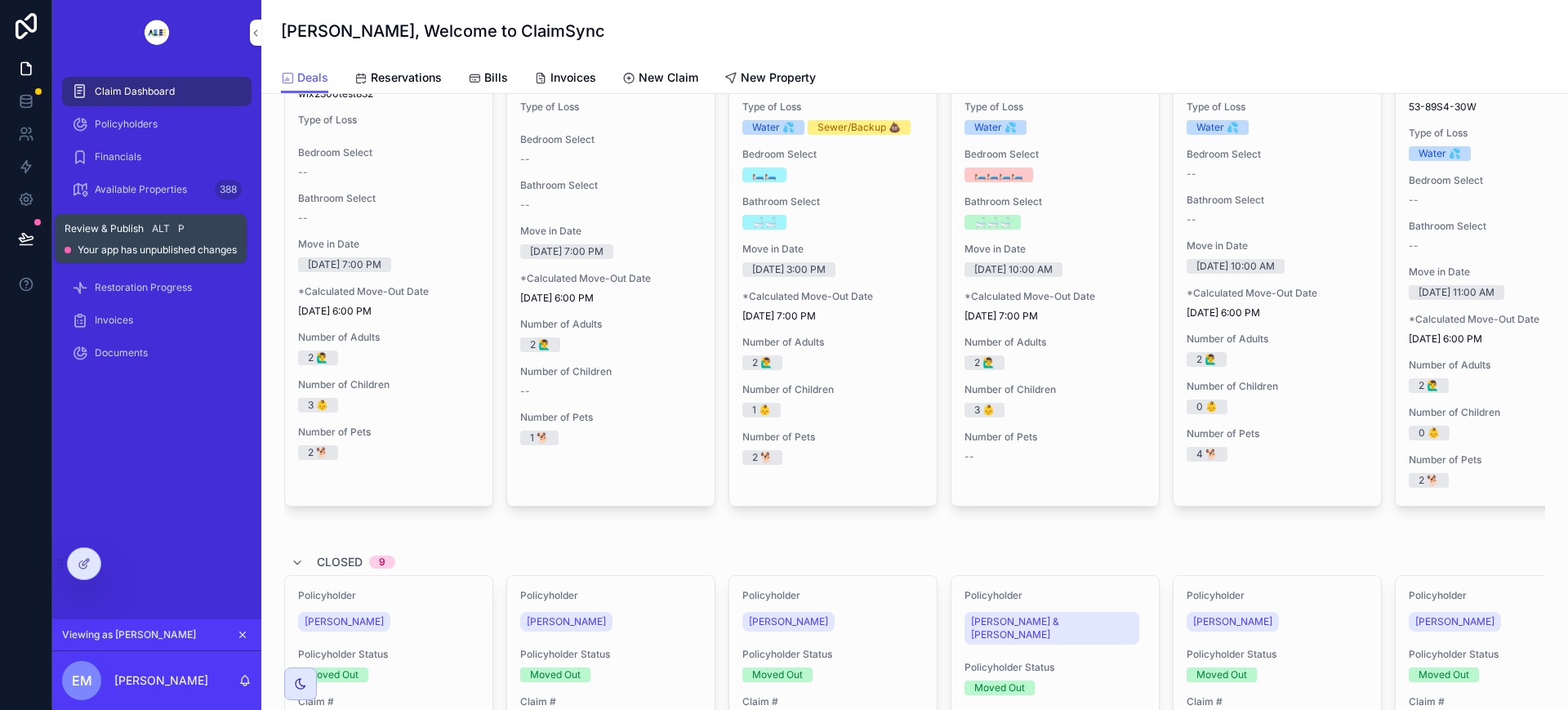
click at [32, 233] on icon at bounding box center [27, 239] width 17 height 17
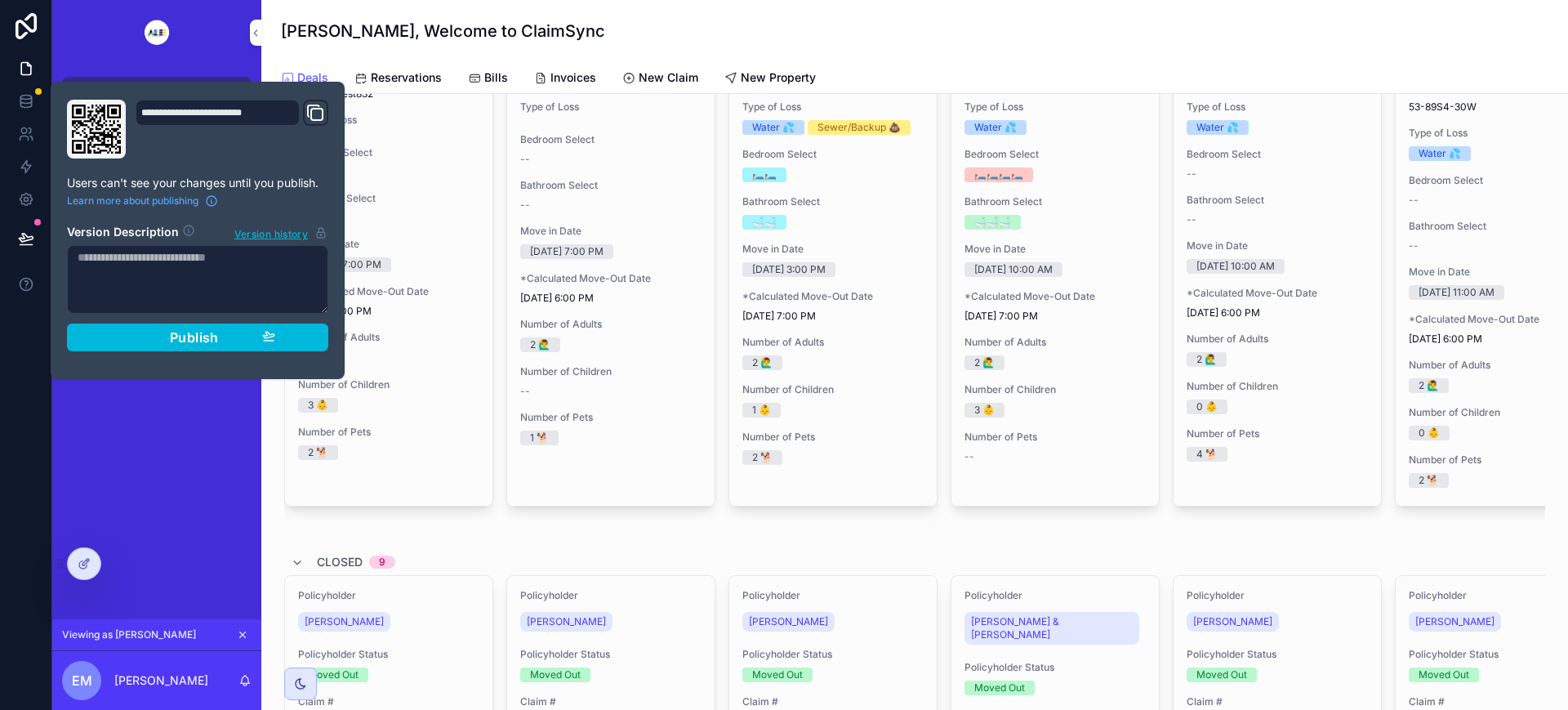
click at [206, 342] on span "Publish" at bounding box center [194, 338] width 49 height 17
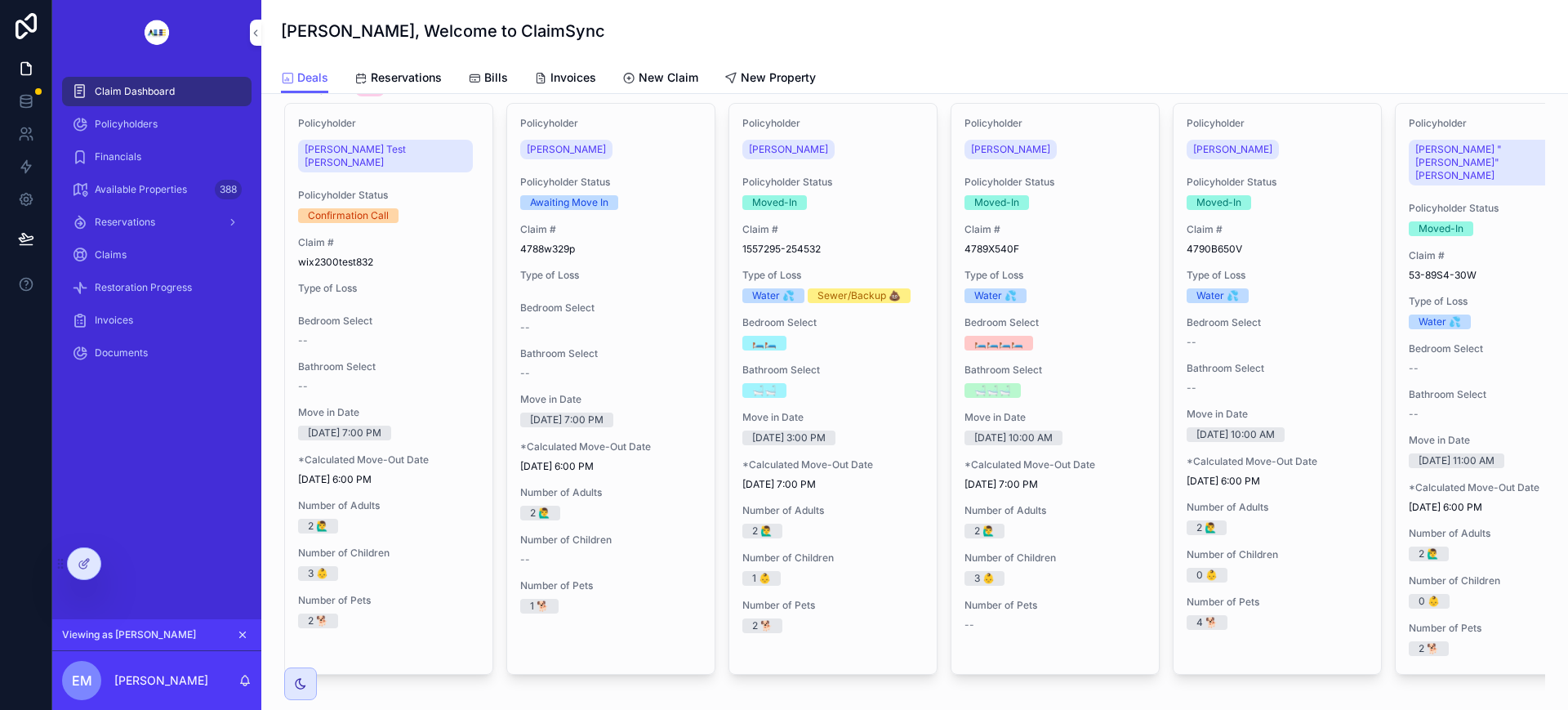
scroll to position [102, 0]
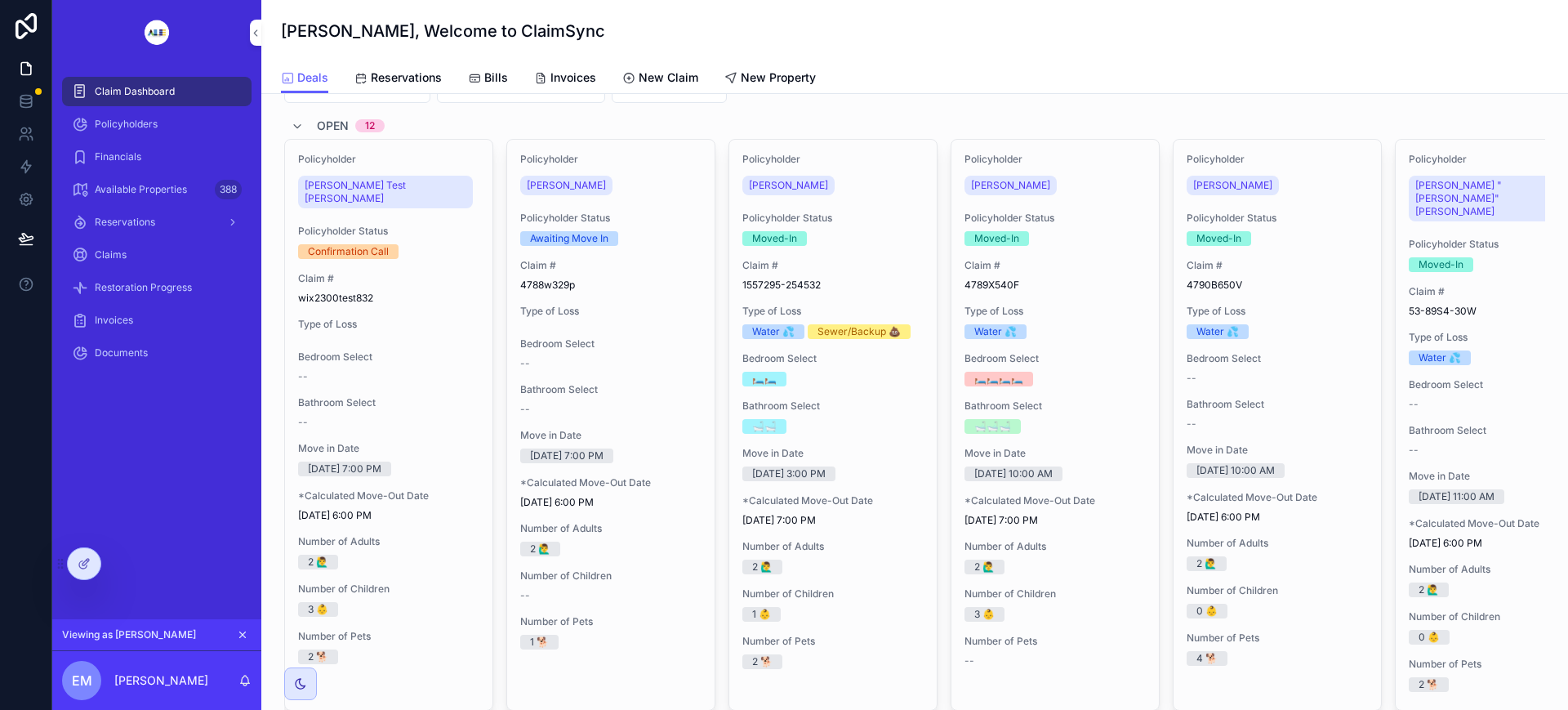
click at [92, 562] on div at bounding box center [84, 563] width 32 height 31
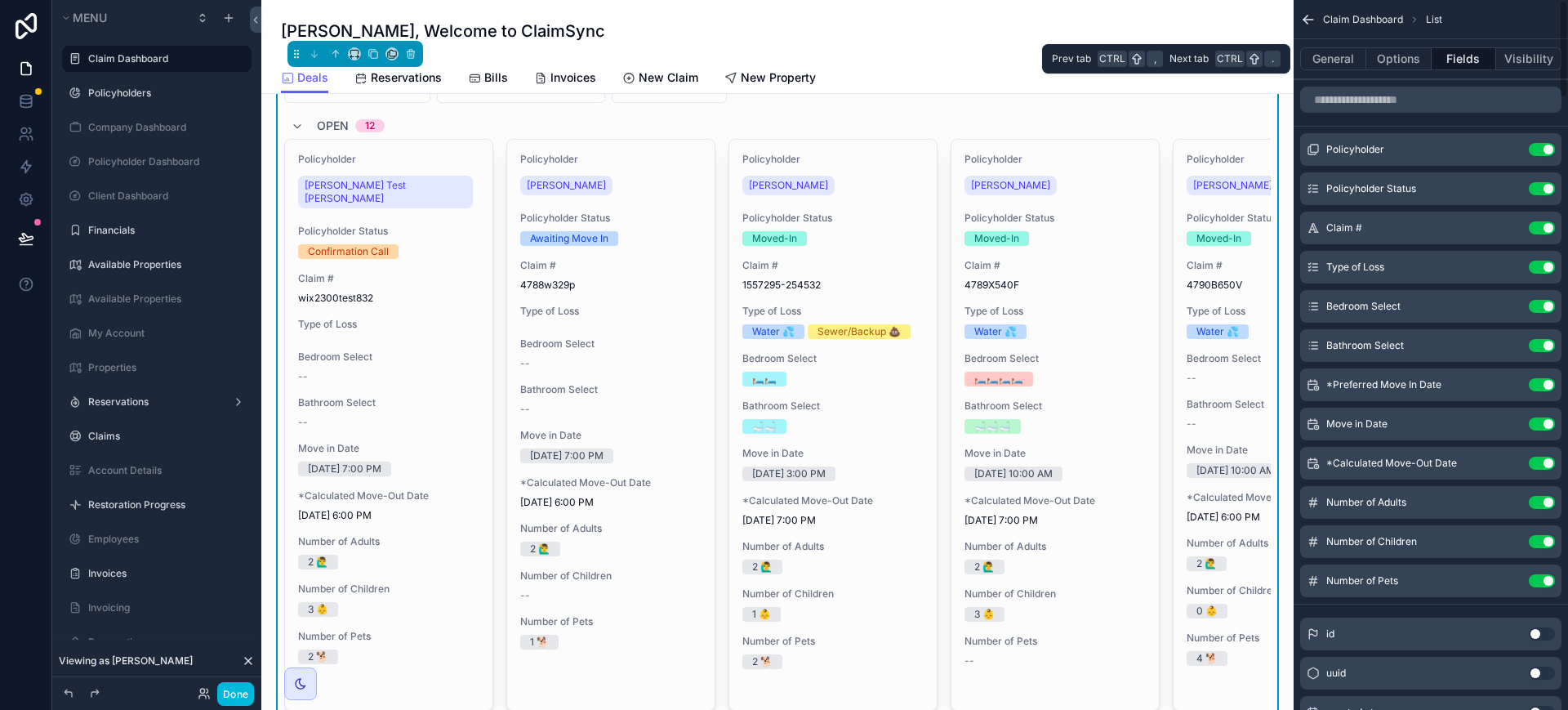
click at [1401, 61] on button "Options" at bounding box center [1399, 59] width 66 height 23
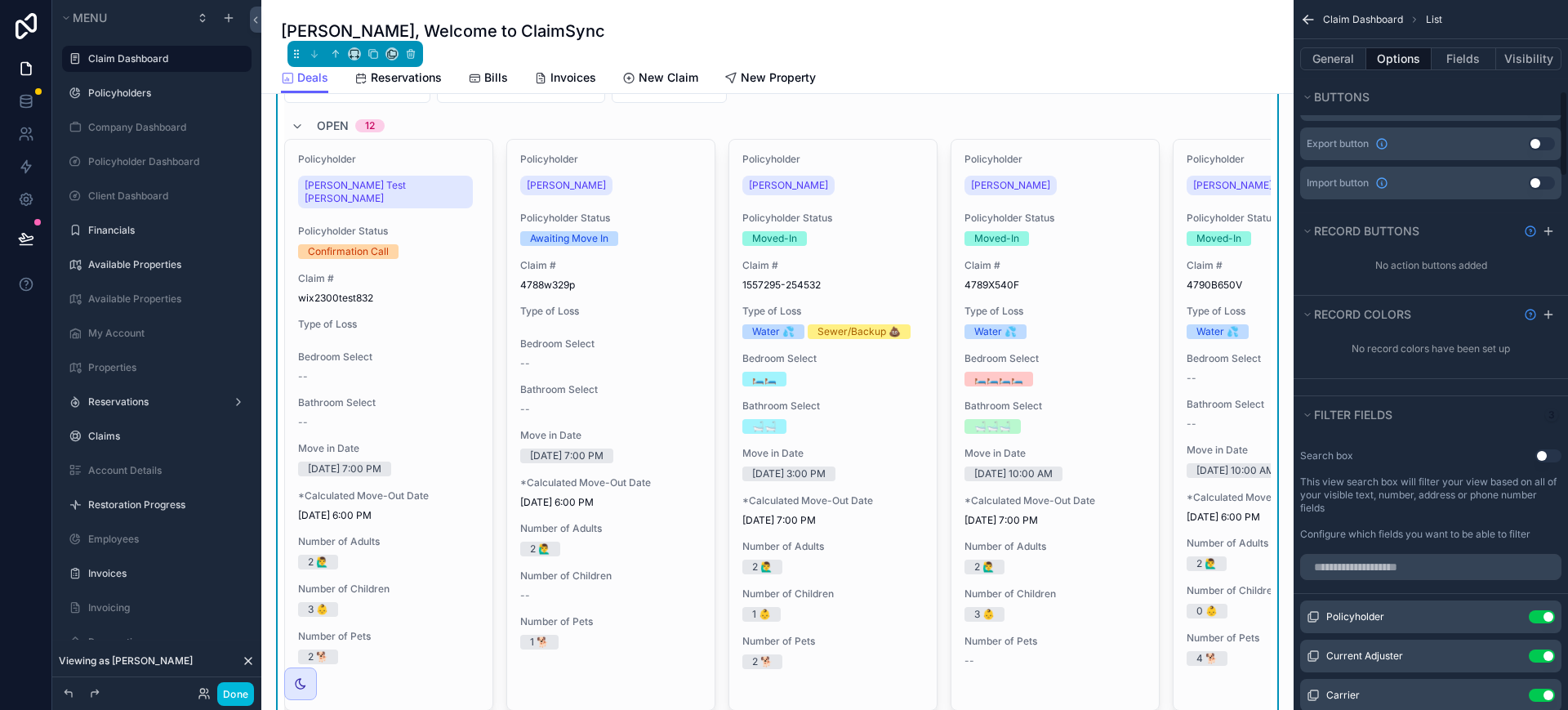
scroll to position [408, 0]
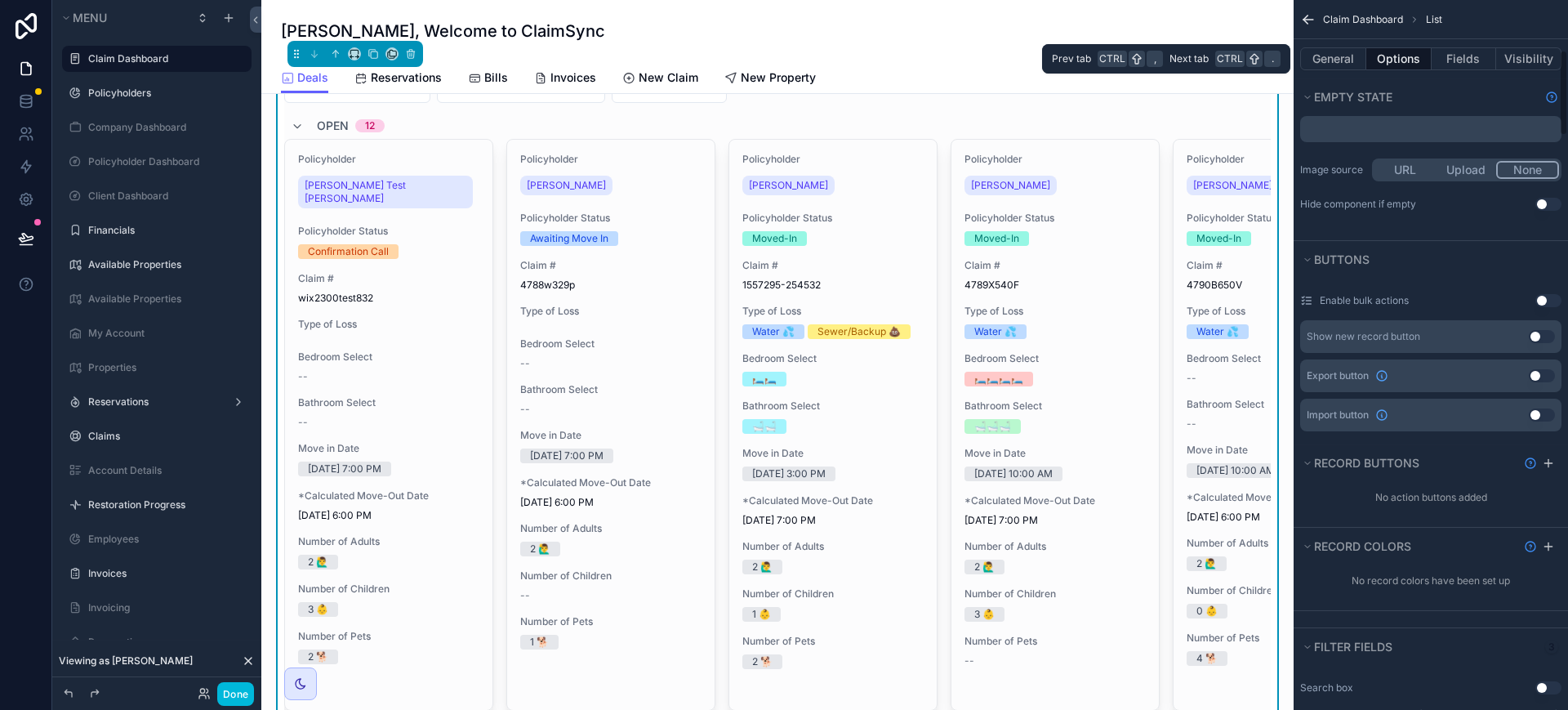
click at [1331, 56] on button "General" at bounding box center [1333, 59] width 66 height 23
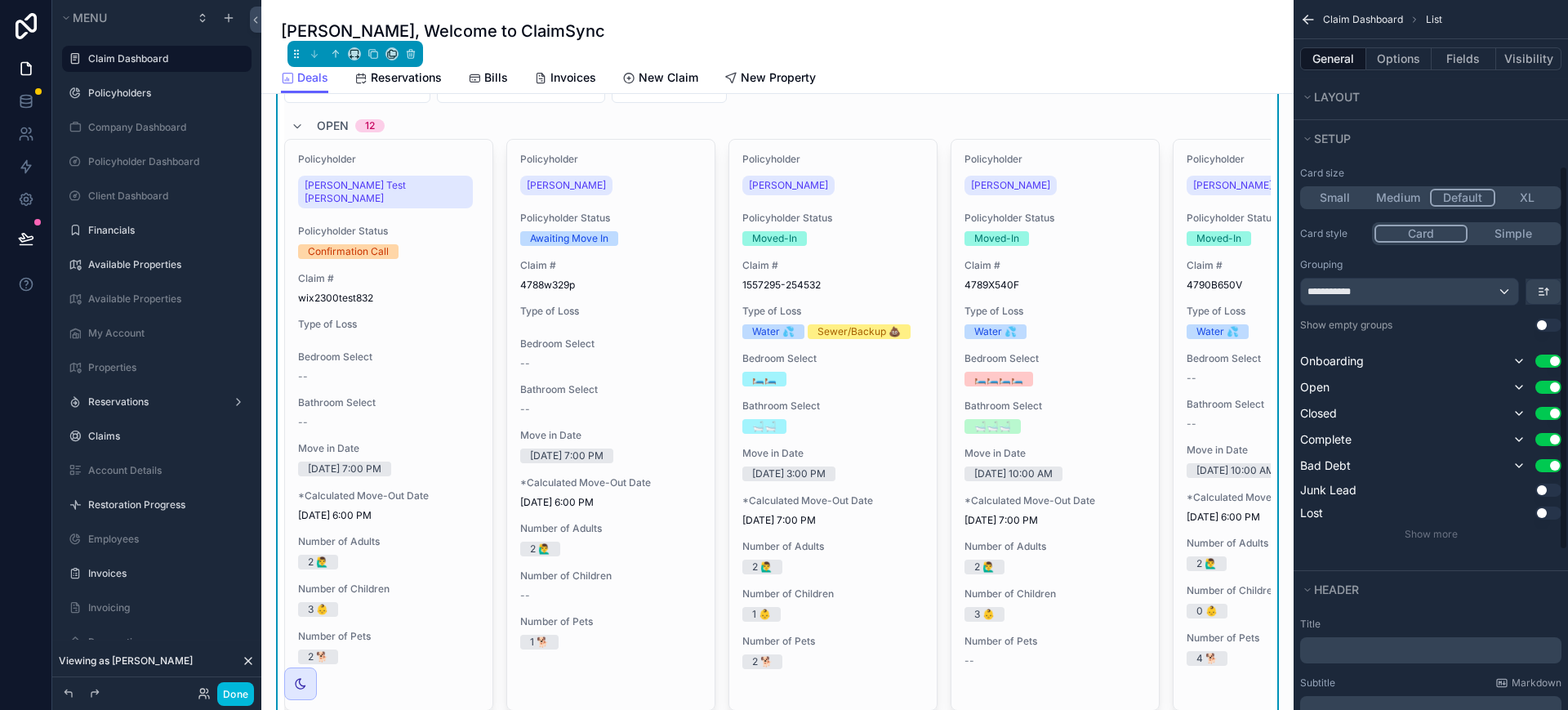
scroll to position [306, 0]
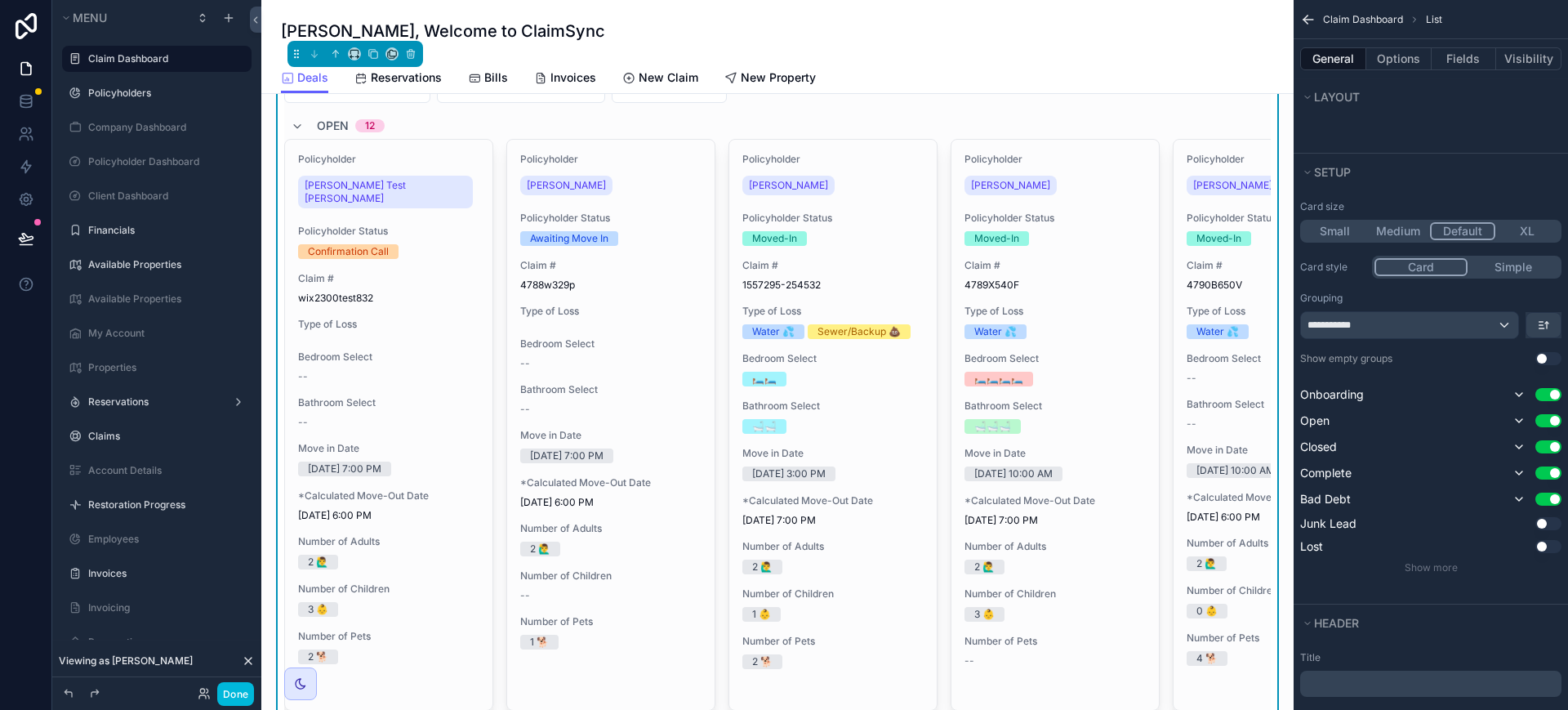
click at [1527, 226] on button "XL" at bounding box center [1527, 231] width 64 height 18
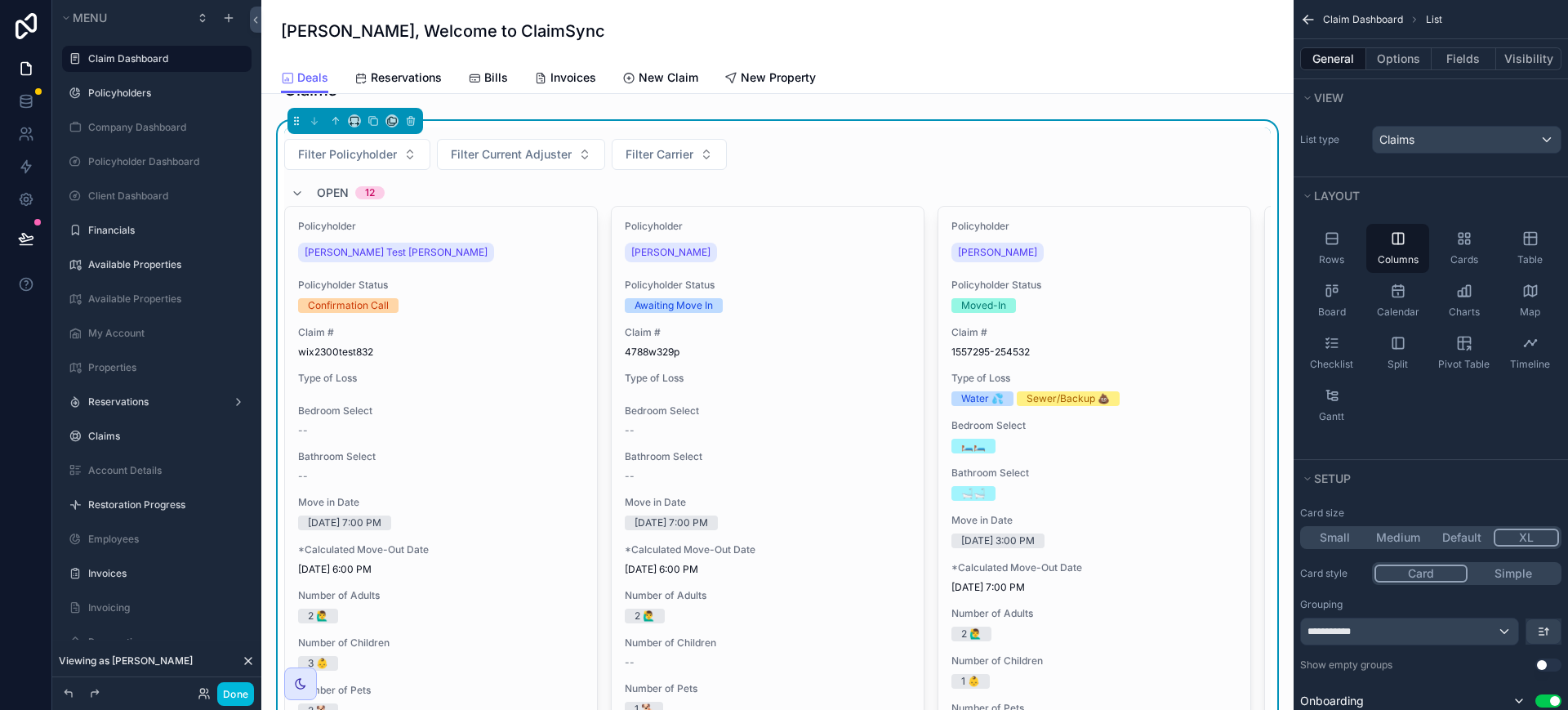
scroll to position [0, 0]
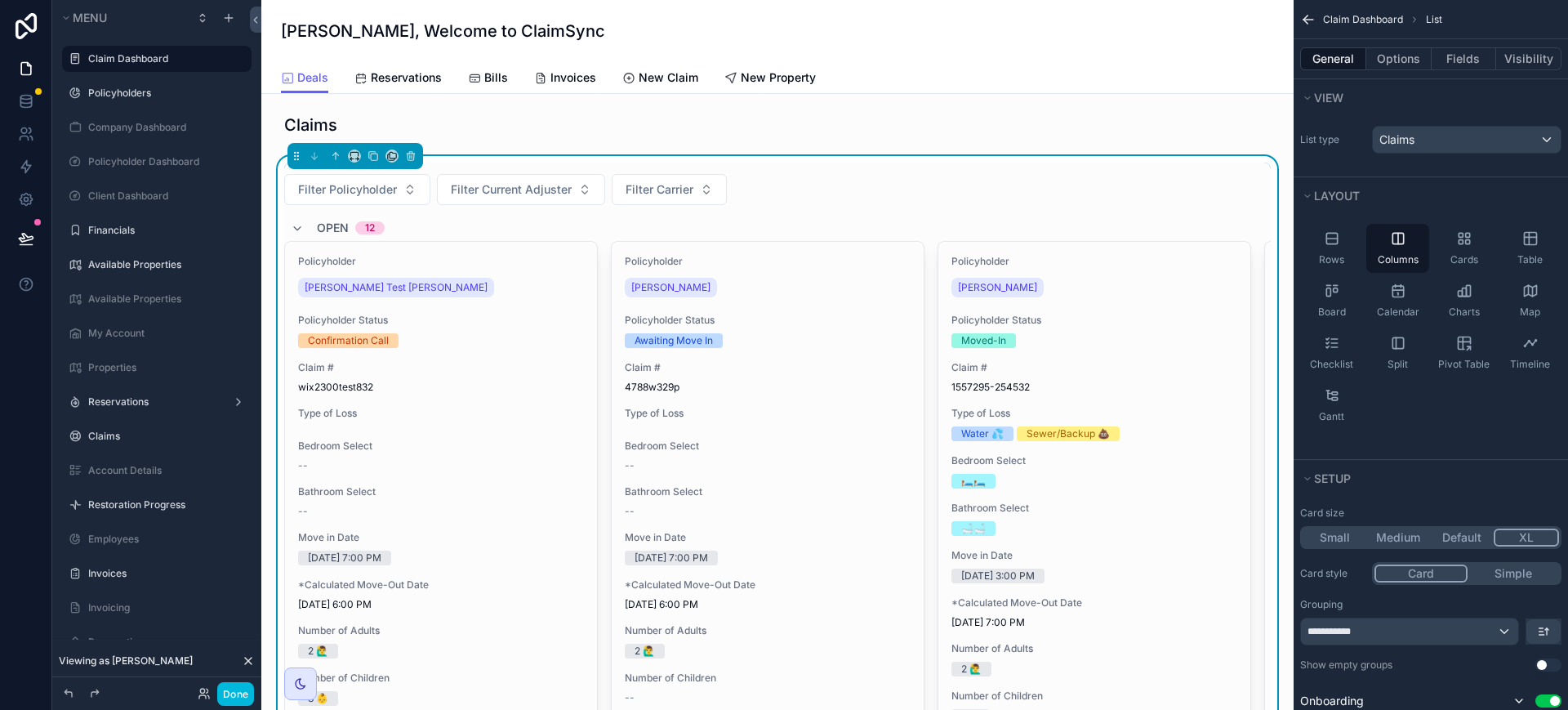
click at [1462, 534] on button "Default" at bounding box center [1462, 537] width 64 height 18
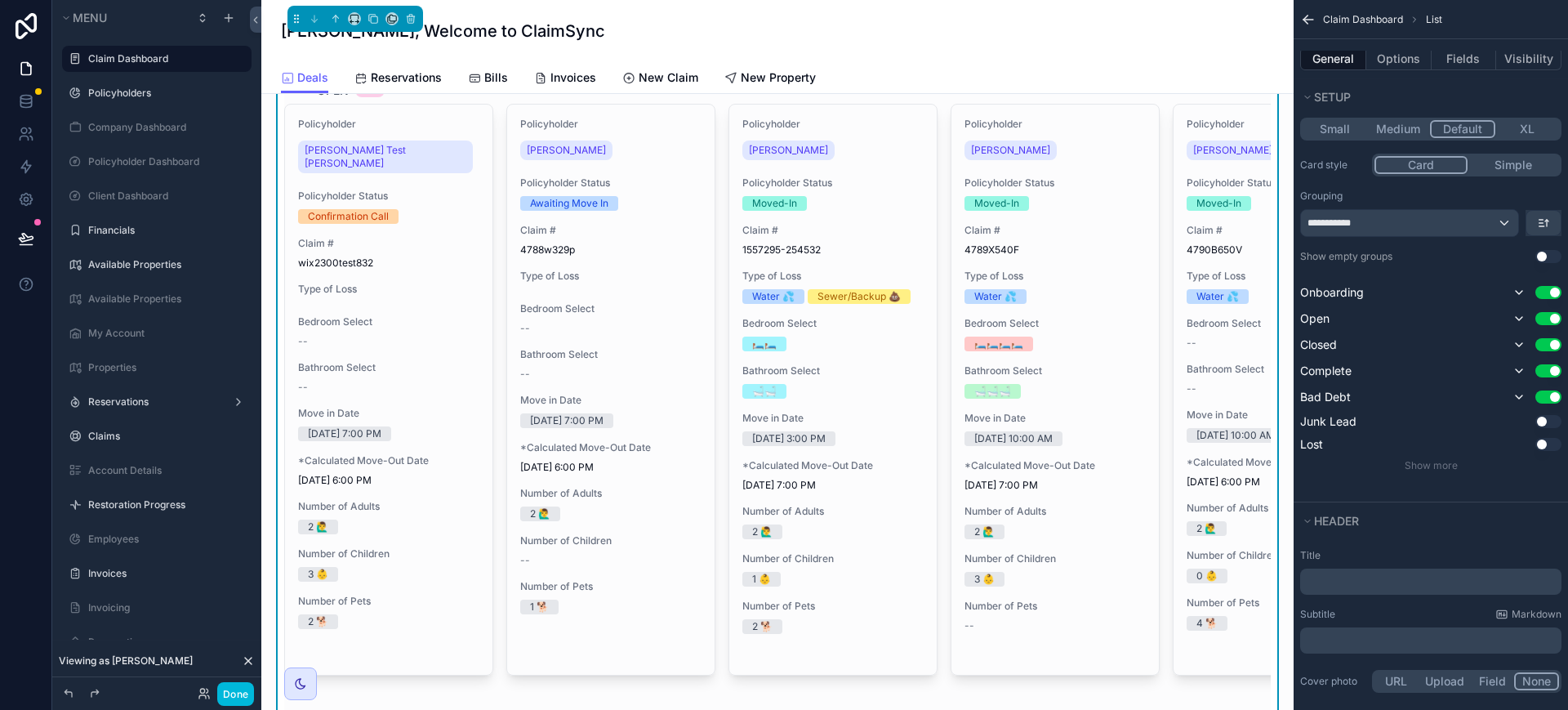
scroll to position [102, 0]
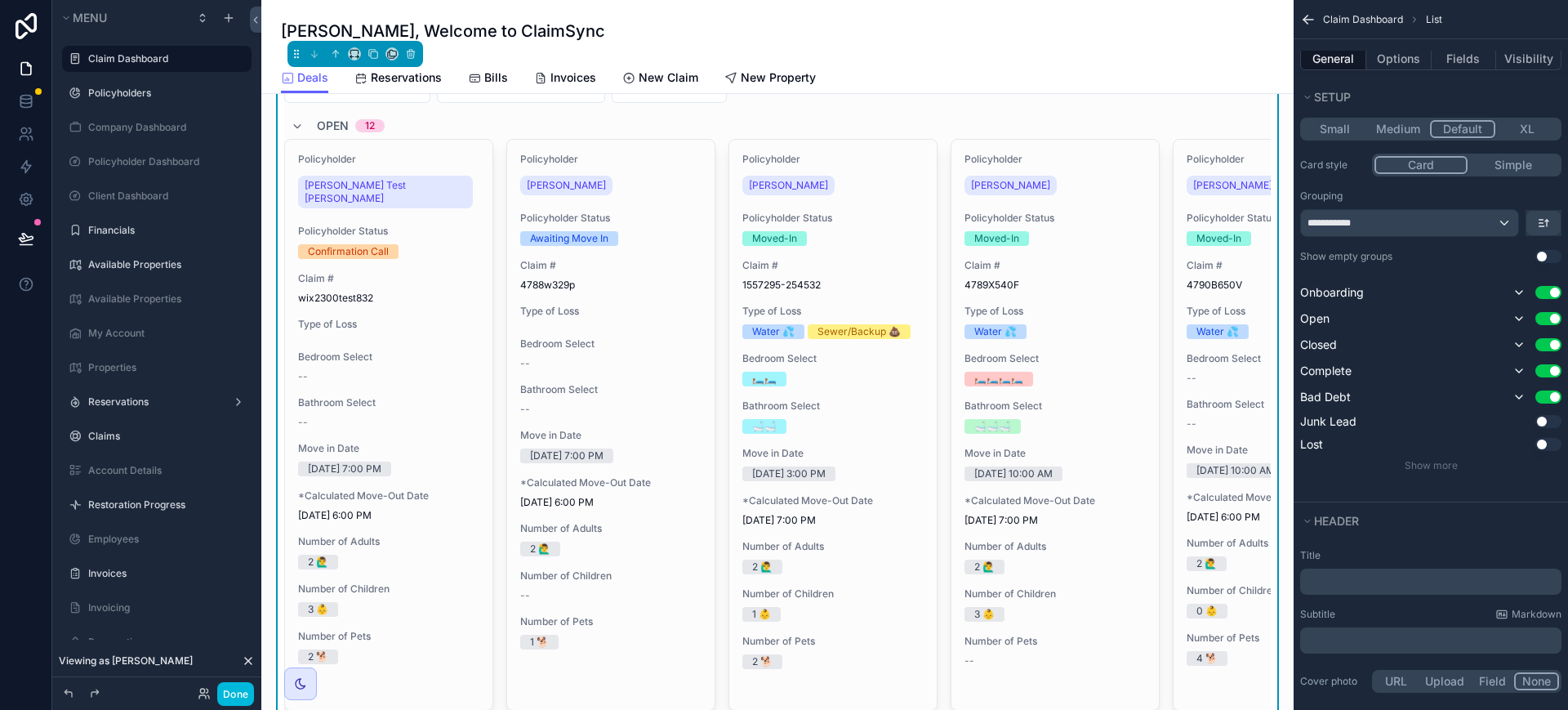
click at [1409, 60] on button "Options" at bounding box center [1399, 59] width 66 height 23
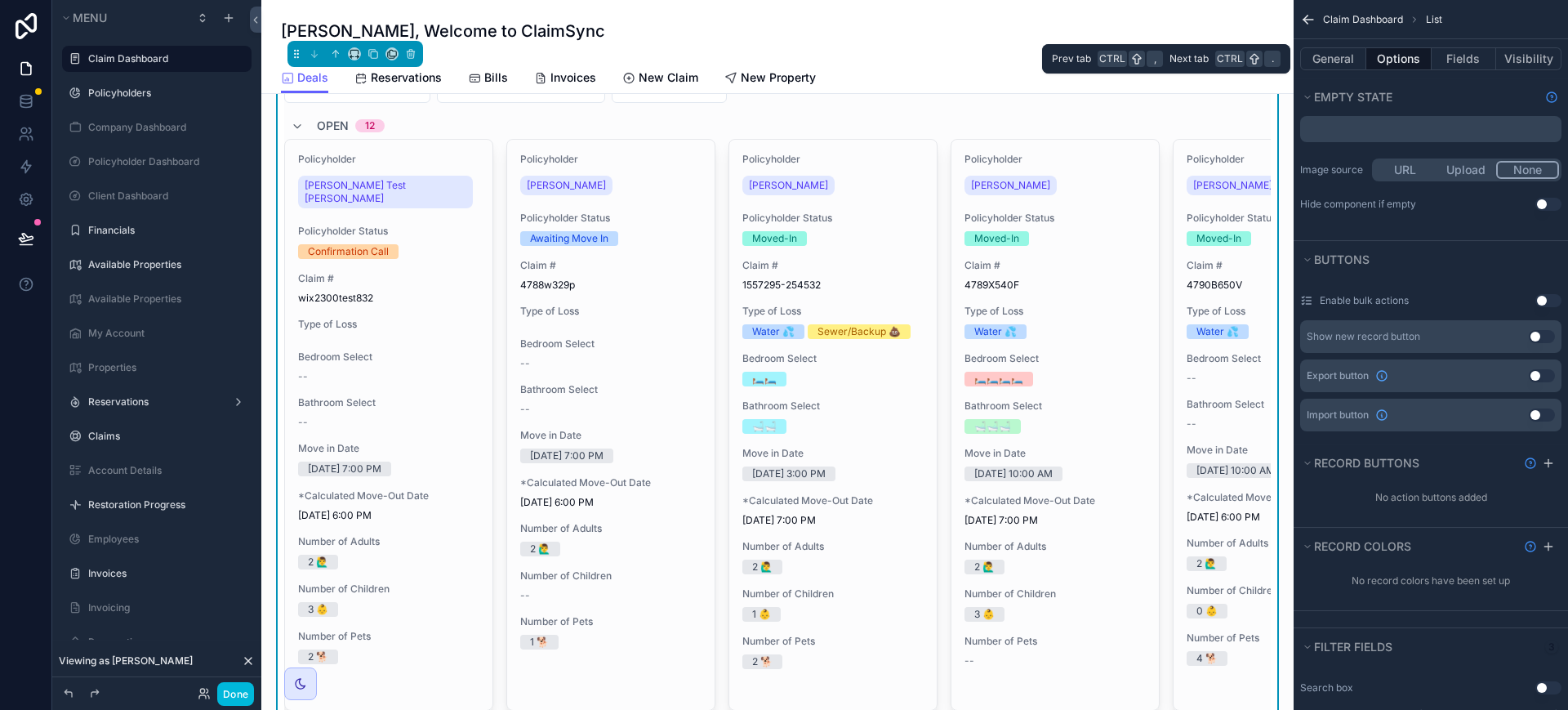
click at [1464, 59] on button "Fields" at bounding box center [1464, 59] width 66 height 23
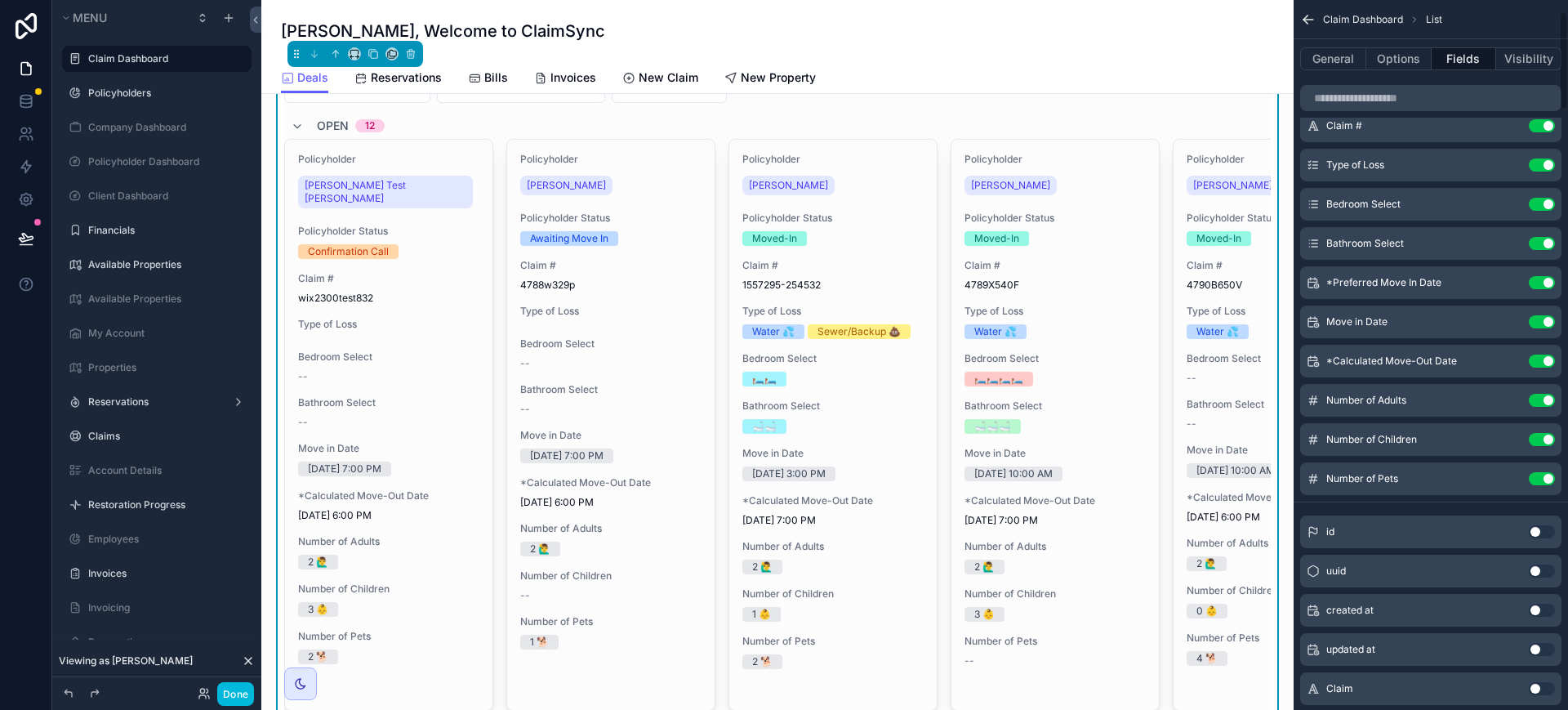
scroll to position [0, 0]
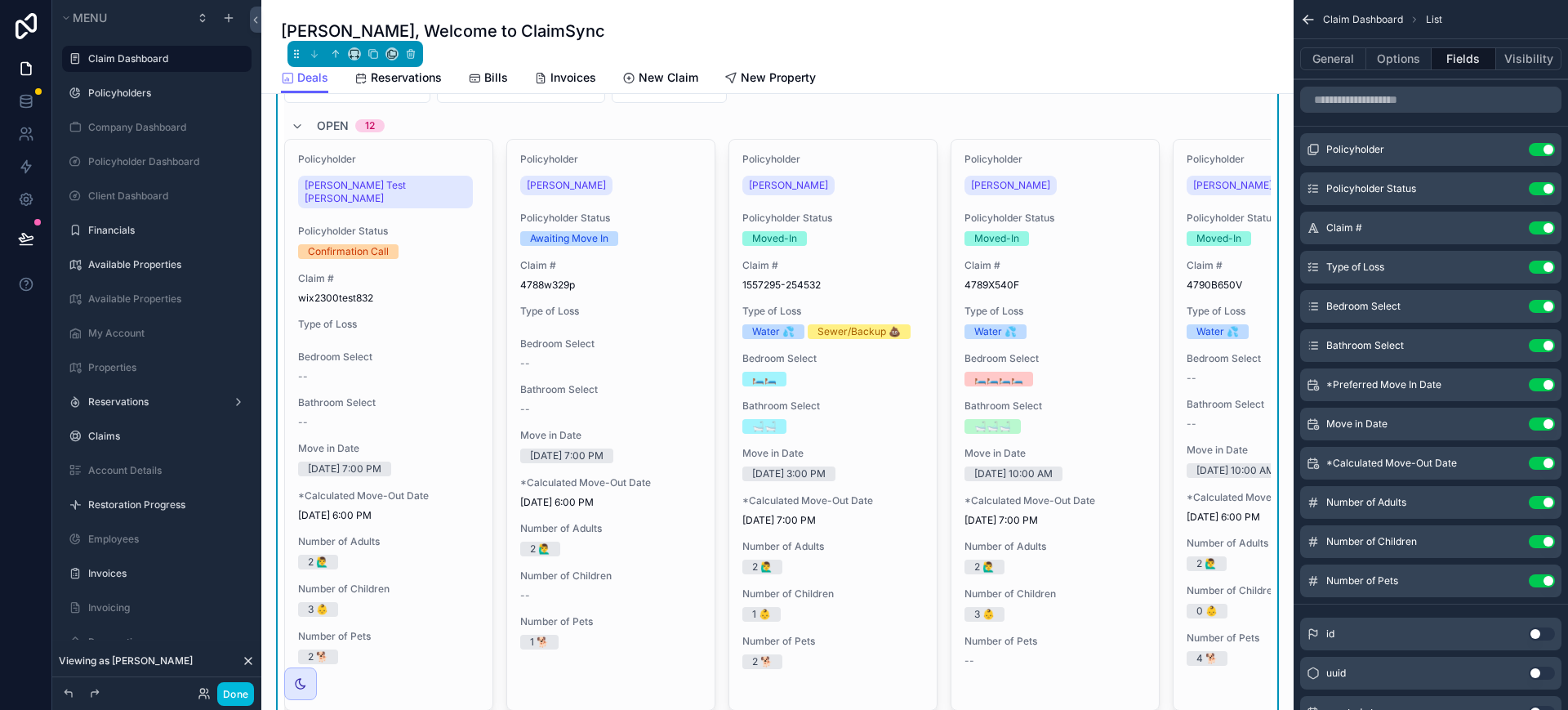
click at [1541, 307] on button "Use setting" at bounding box center [1542, 306] width 27 height 13
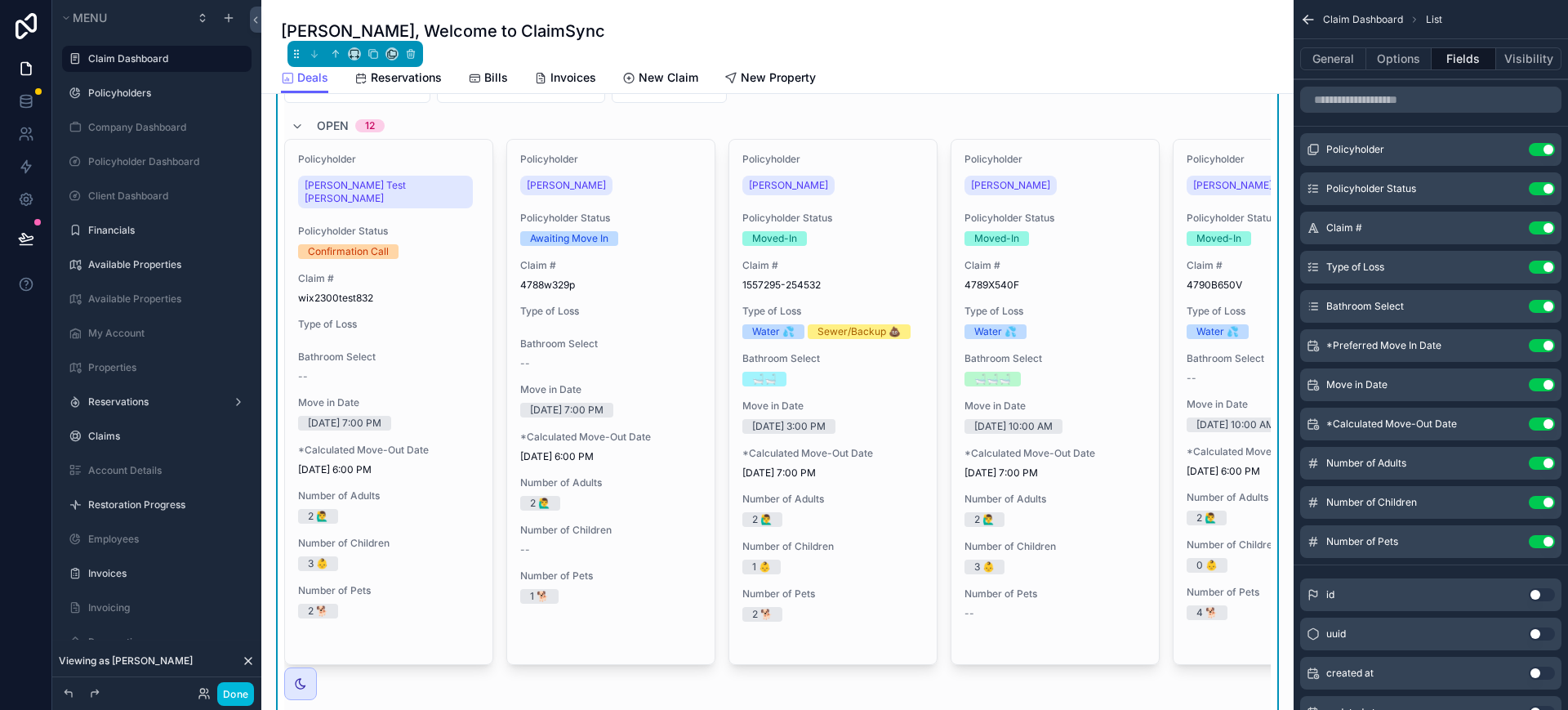
click at [1544, 303] on button "Use setting" at bounding box center [1542, 306] width 27 height 13
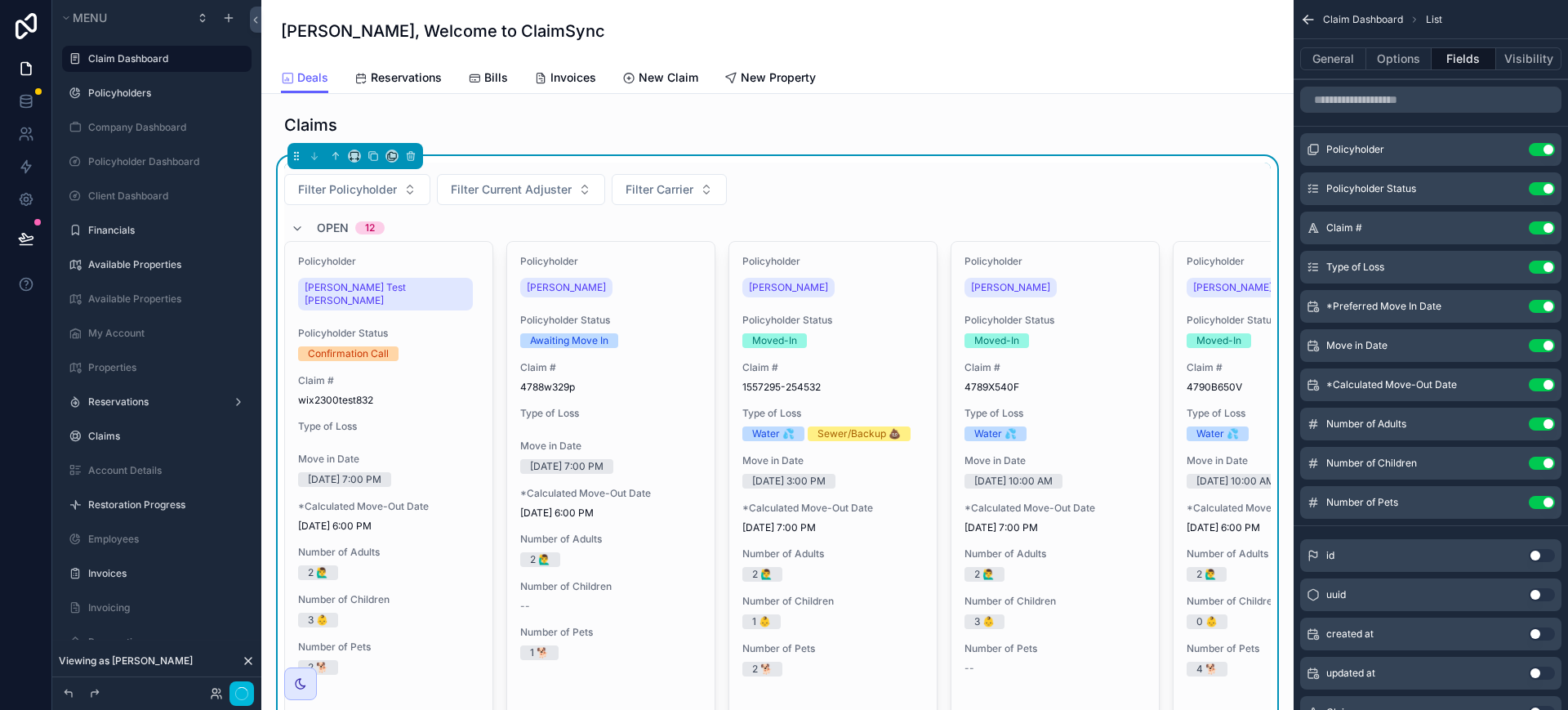
scroll to position [102, 0]
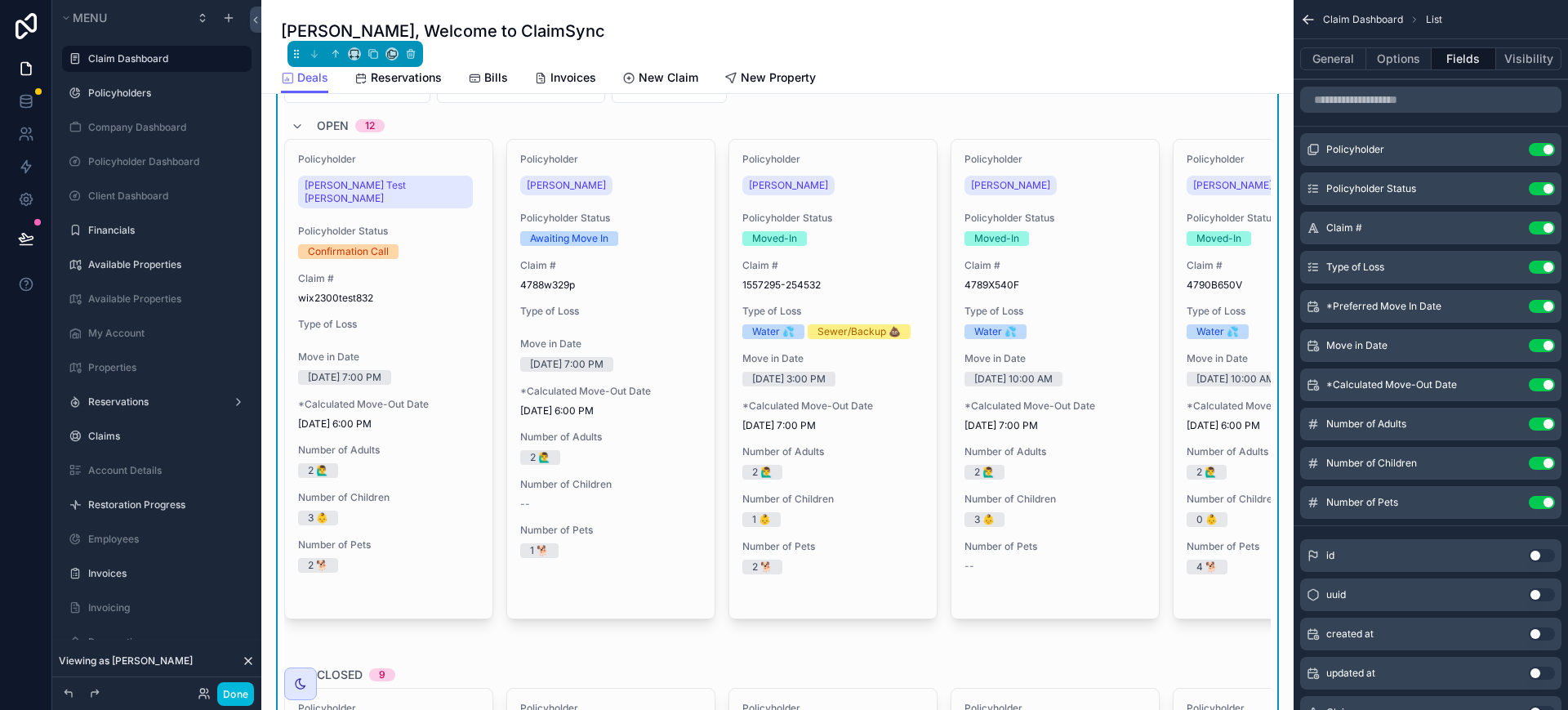
click at [1024, 187] on span "[PERSON_NAME]" at bounding box center [1011, 186] width 80 height 13
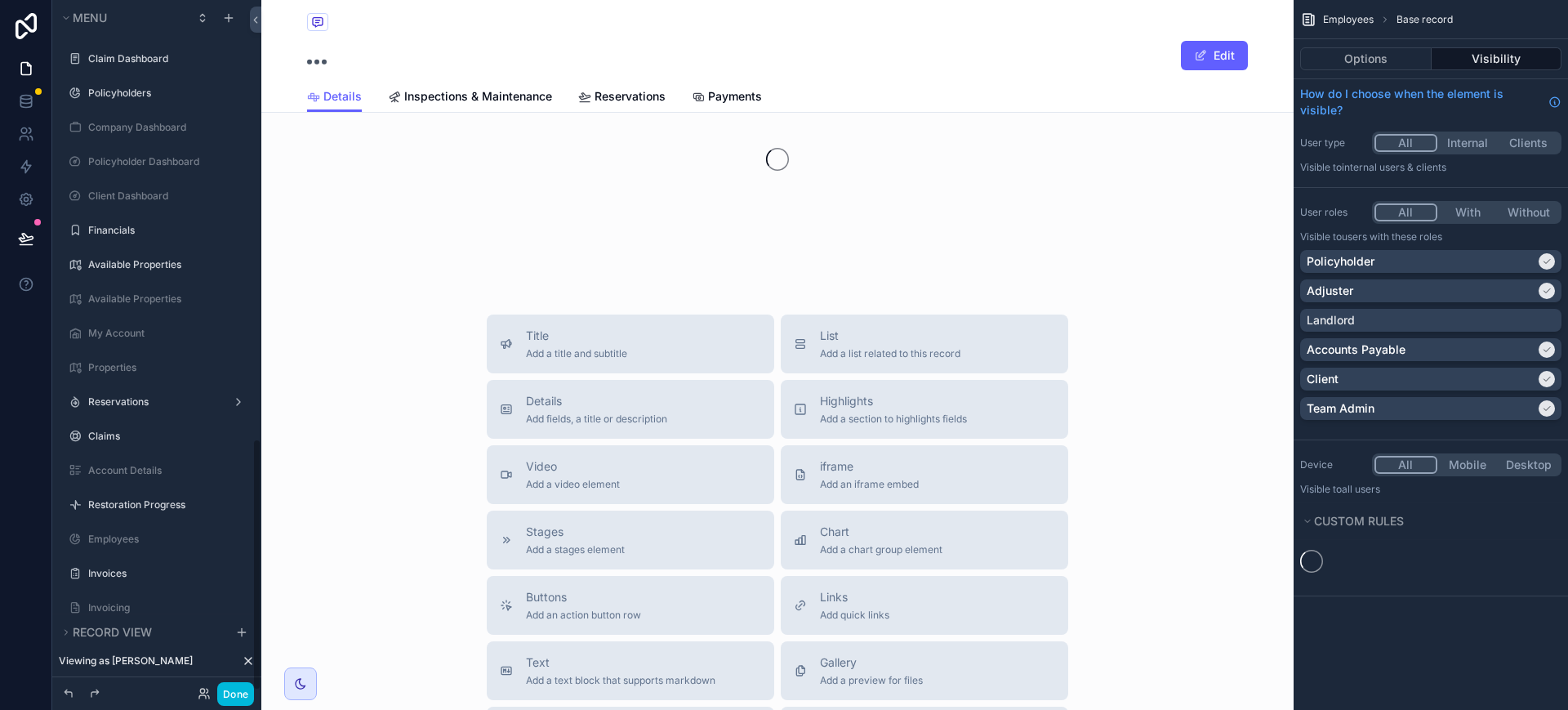
scroll to position [1203, 0]
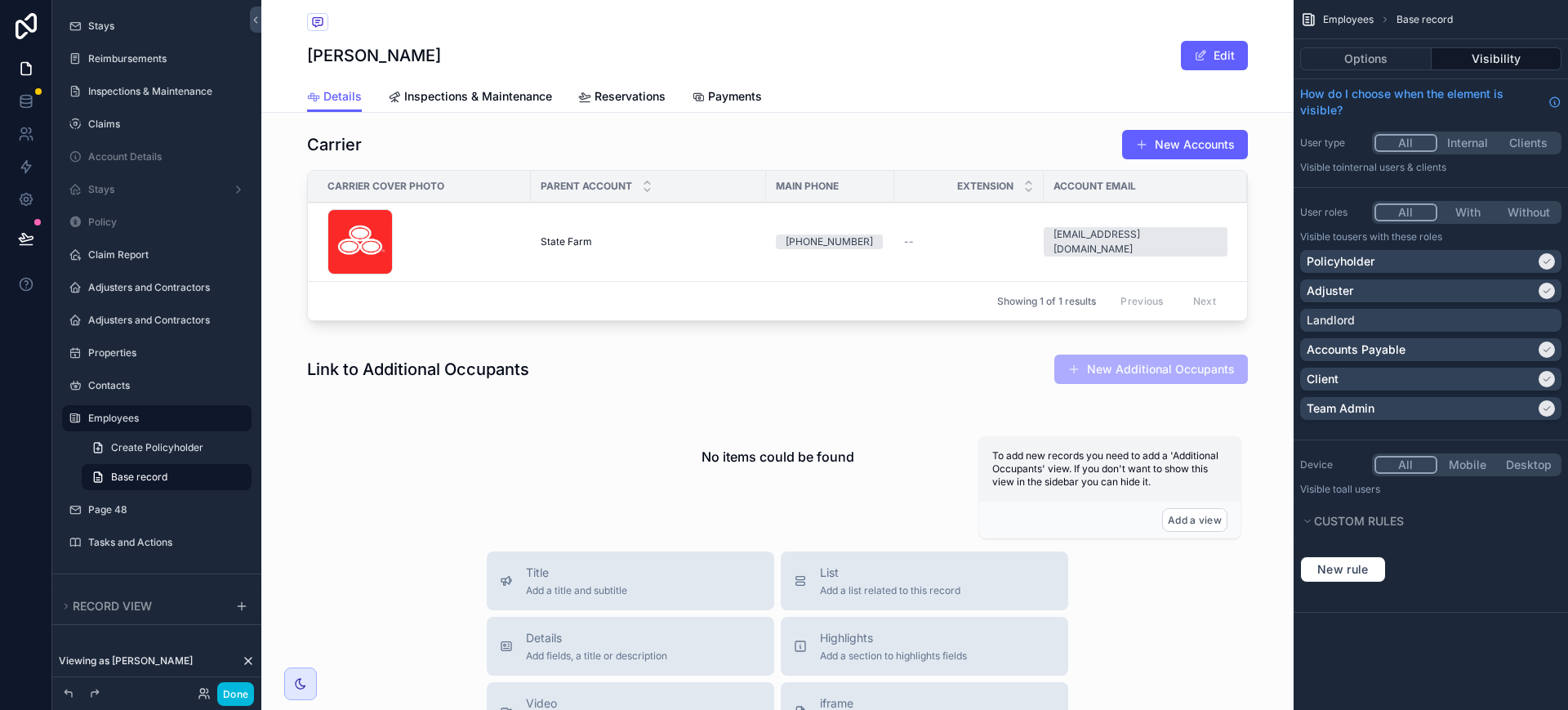
scroll to position [1940, 0]
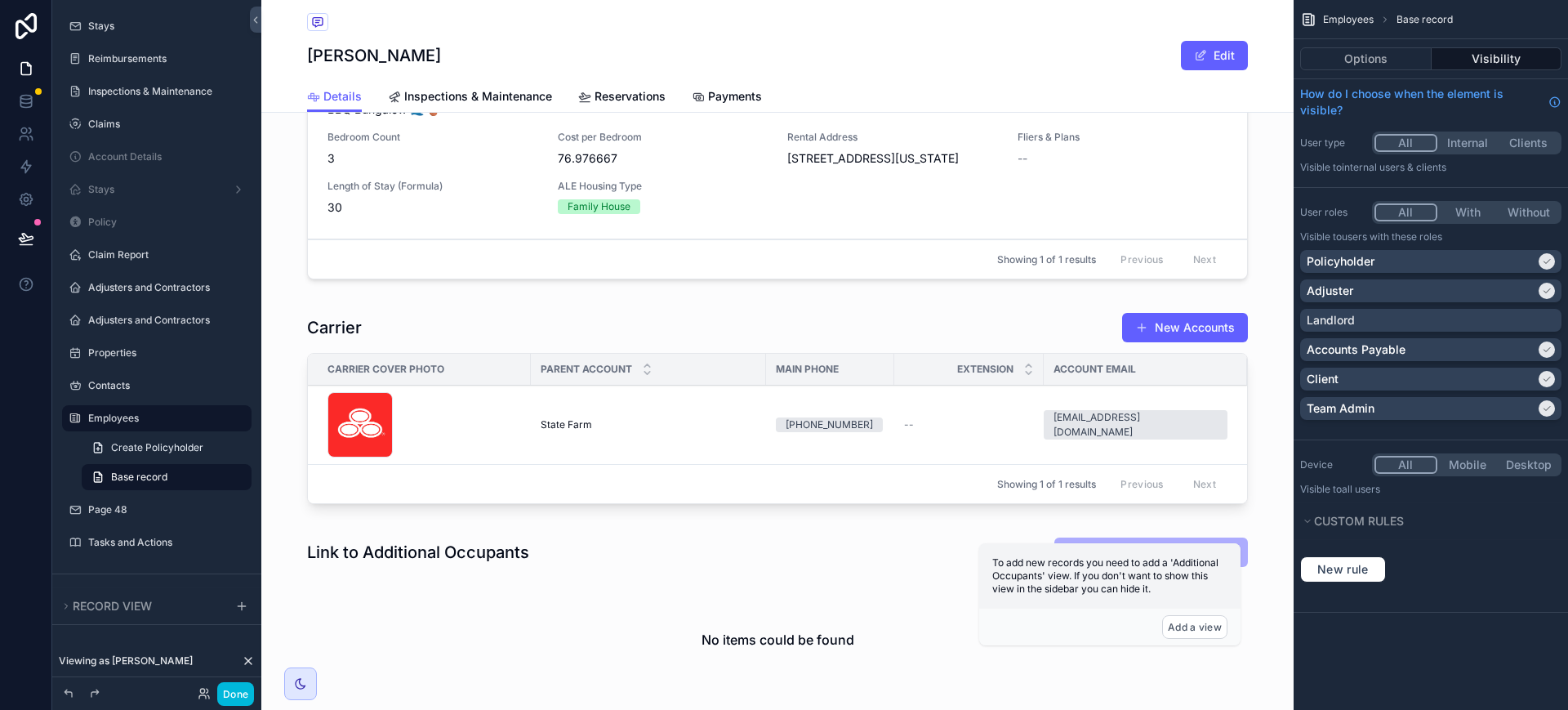
click at [462, 440] on div "scrollable content" at bounding box center [777, 411] width 1032 height 212
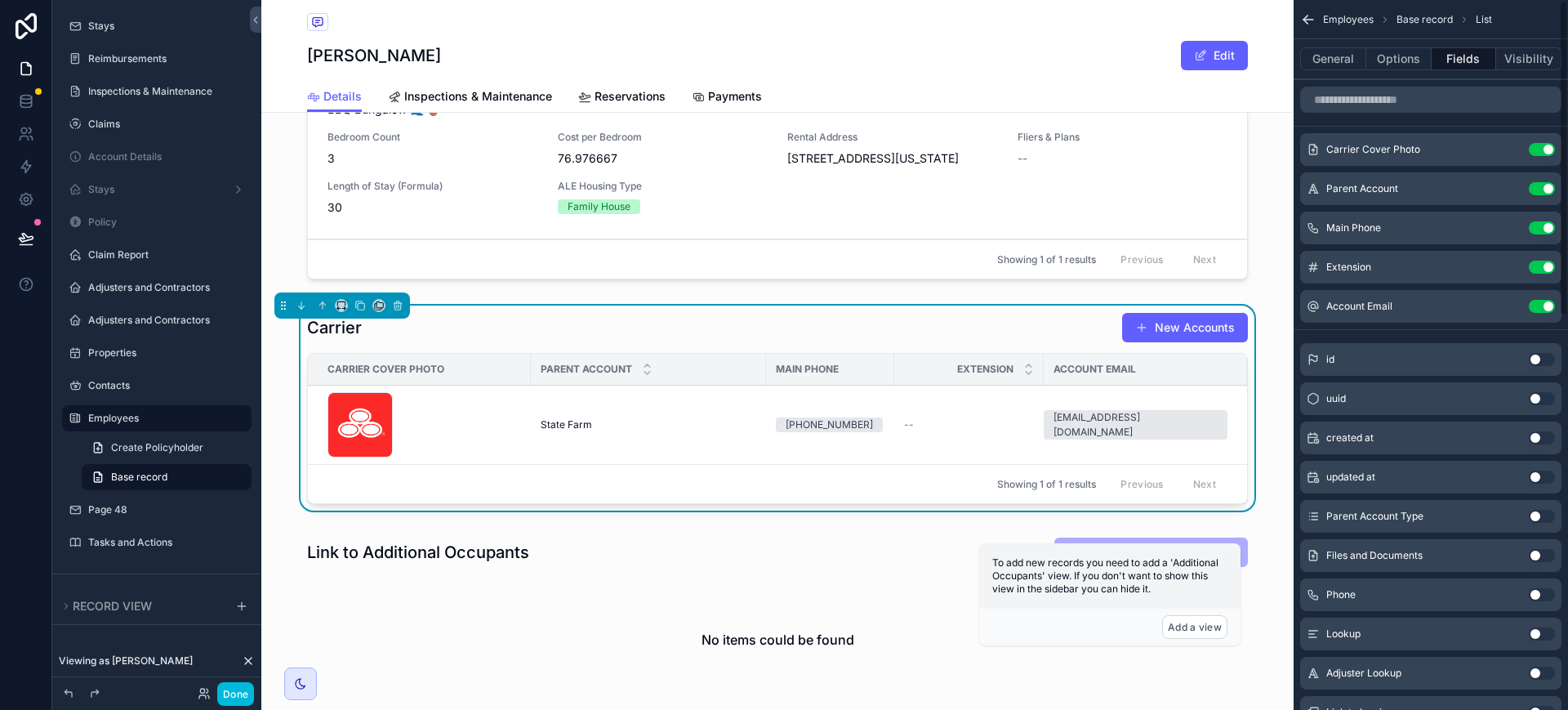
click at [1326, 61] on button "General" at bounding box center [1333, 59] width 66 height 23
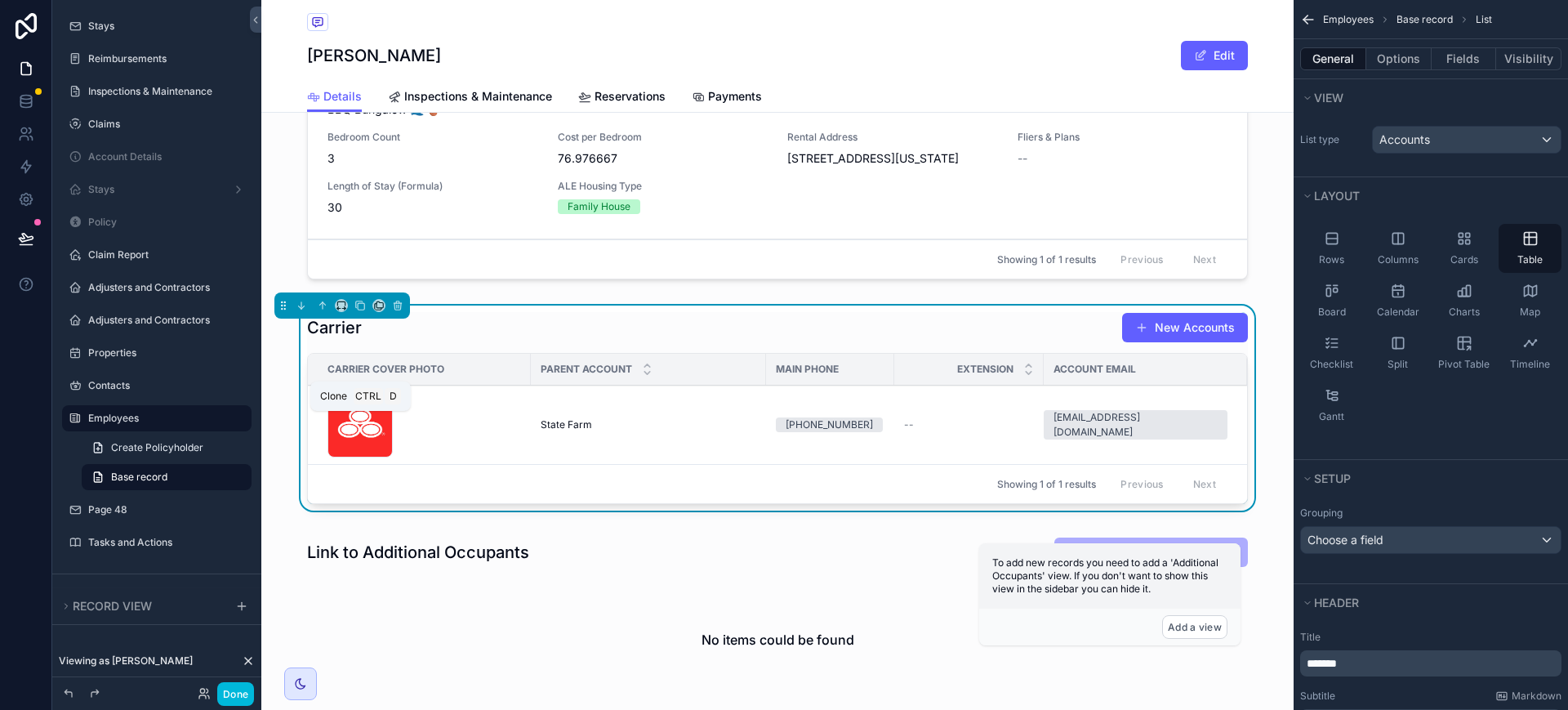
click at [356, 308] on icon "scrollable content" at bounding box center [359, 304] width 7 height 7
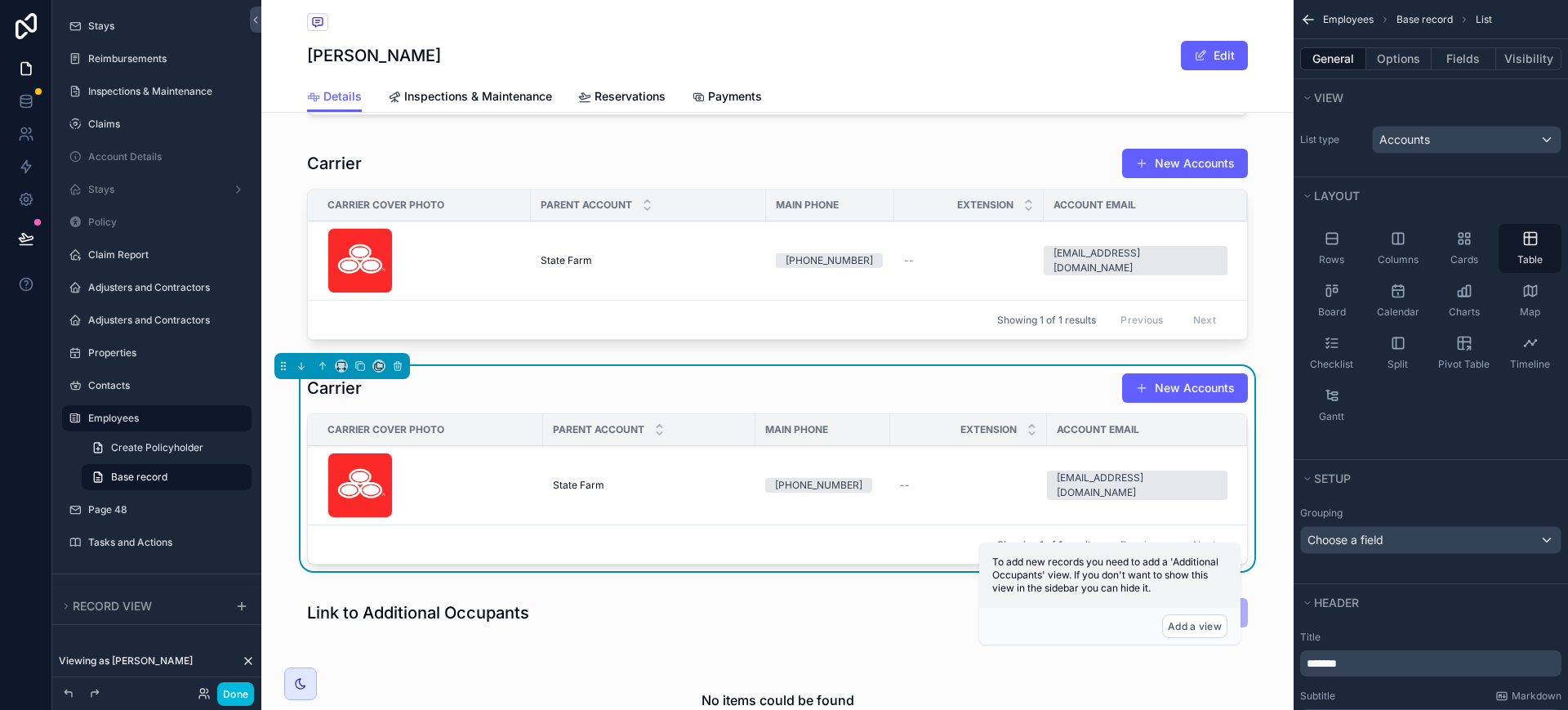
scroll to position [2349, 0]
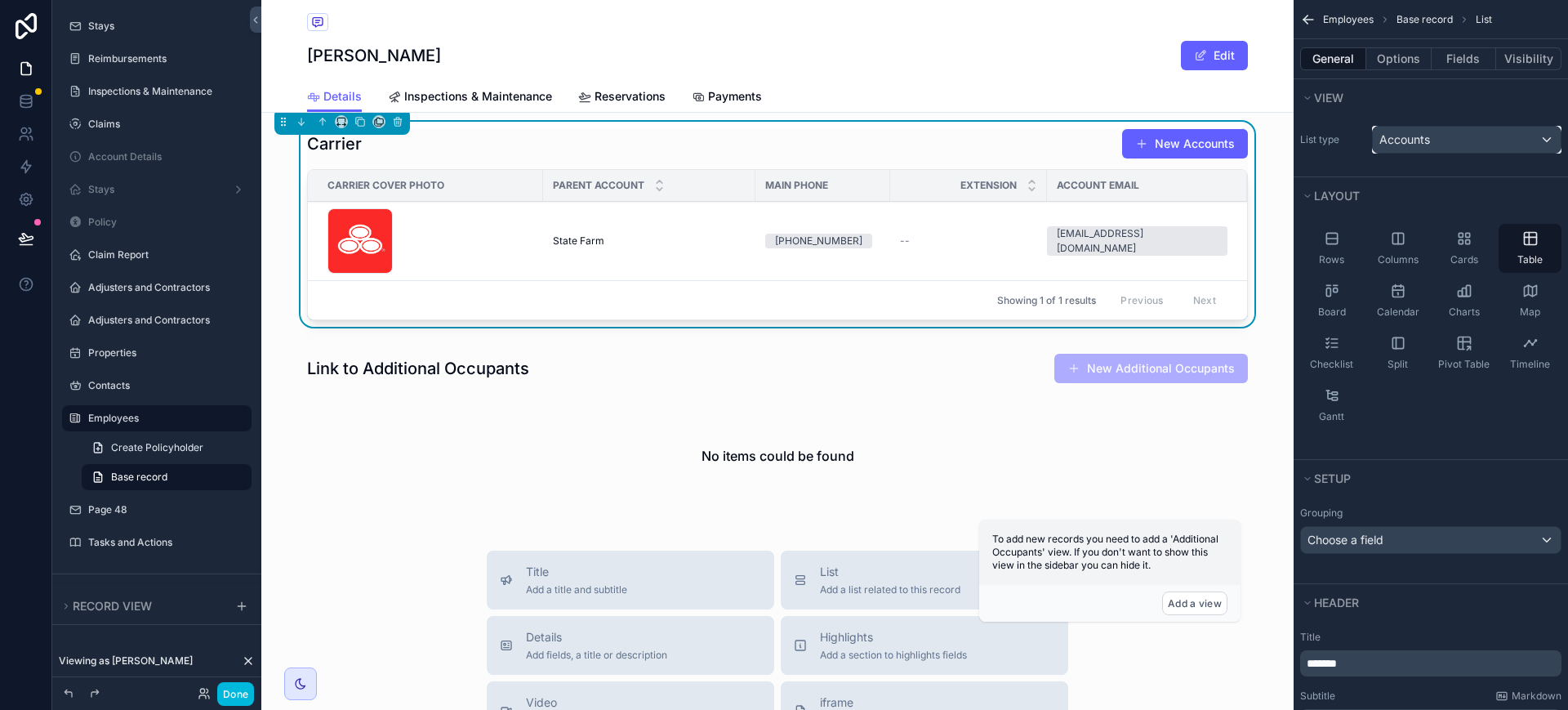
click at [1468, 129] on div "Accounts" at bounding box center [1467, 140] width 188 height 27
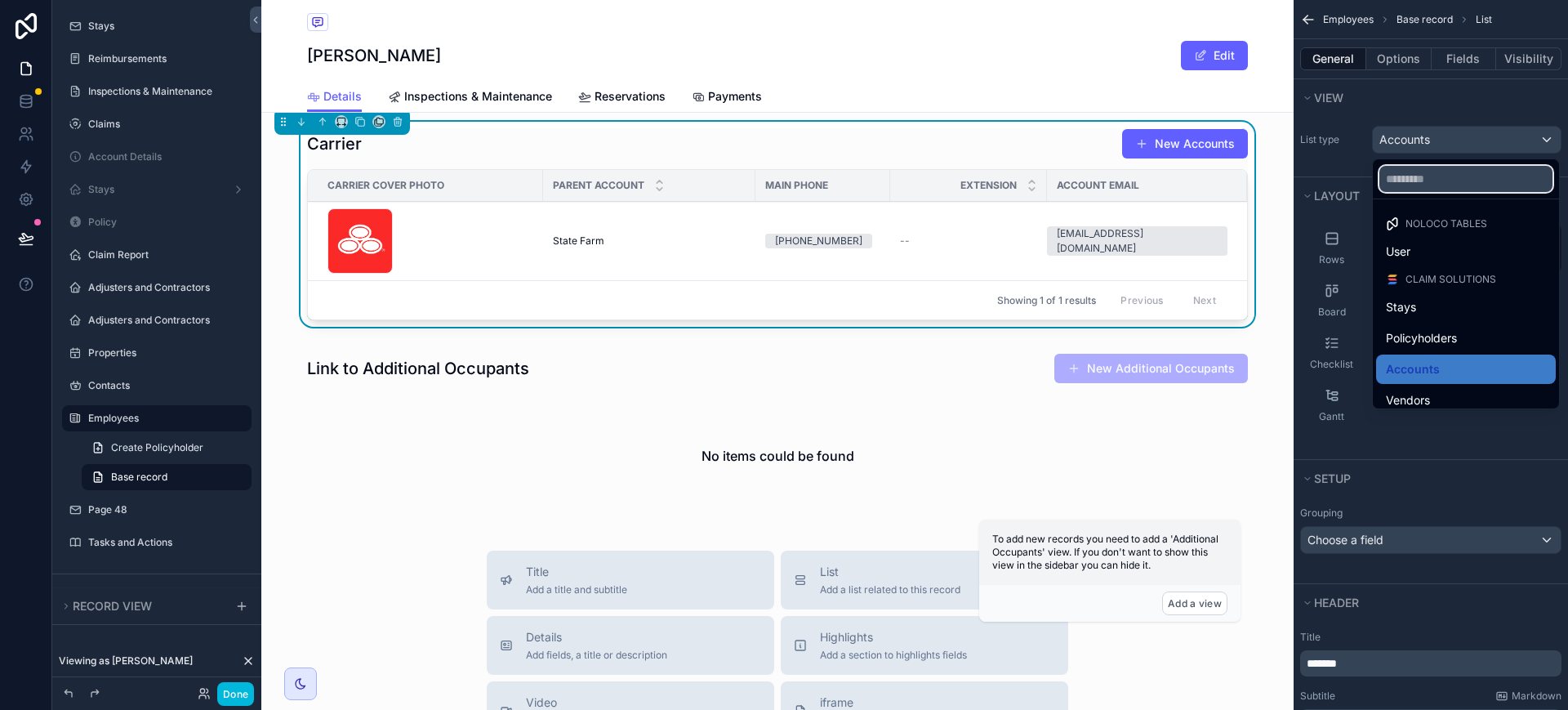
click at [1445, 184] on input "text" at bounding box center [1466, 179] width 173 height 27
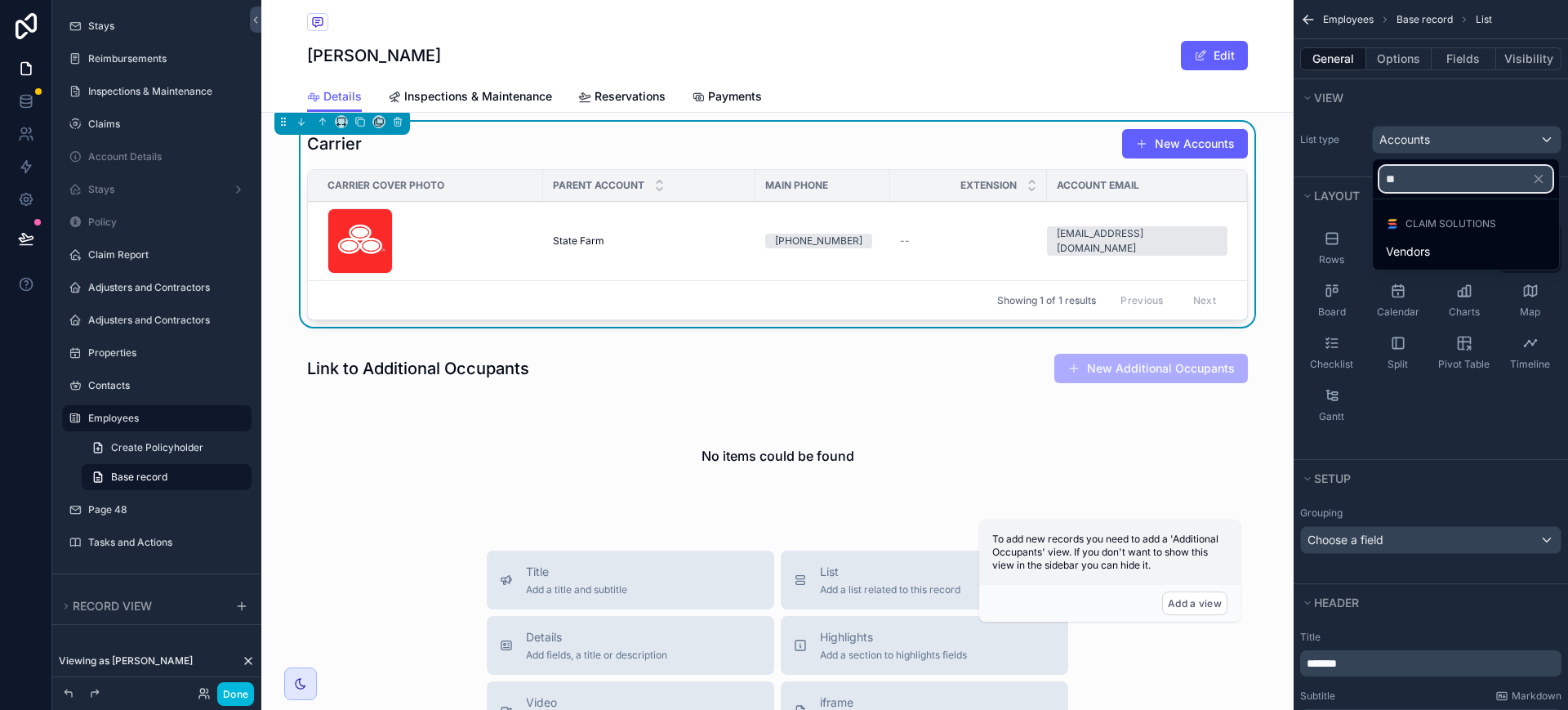
type input "**"
click at [1414, 254] on span "Vendors" at bounding box center [1407, 252] width 44 height 20
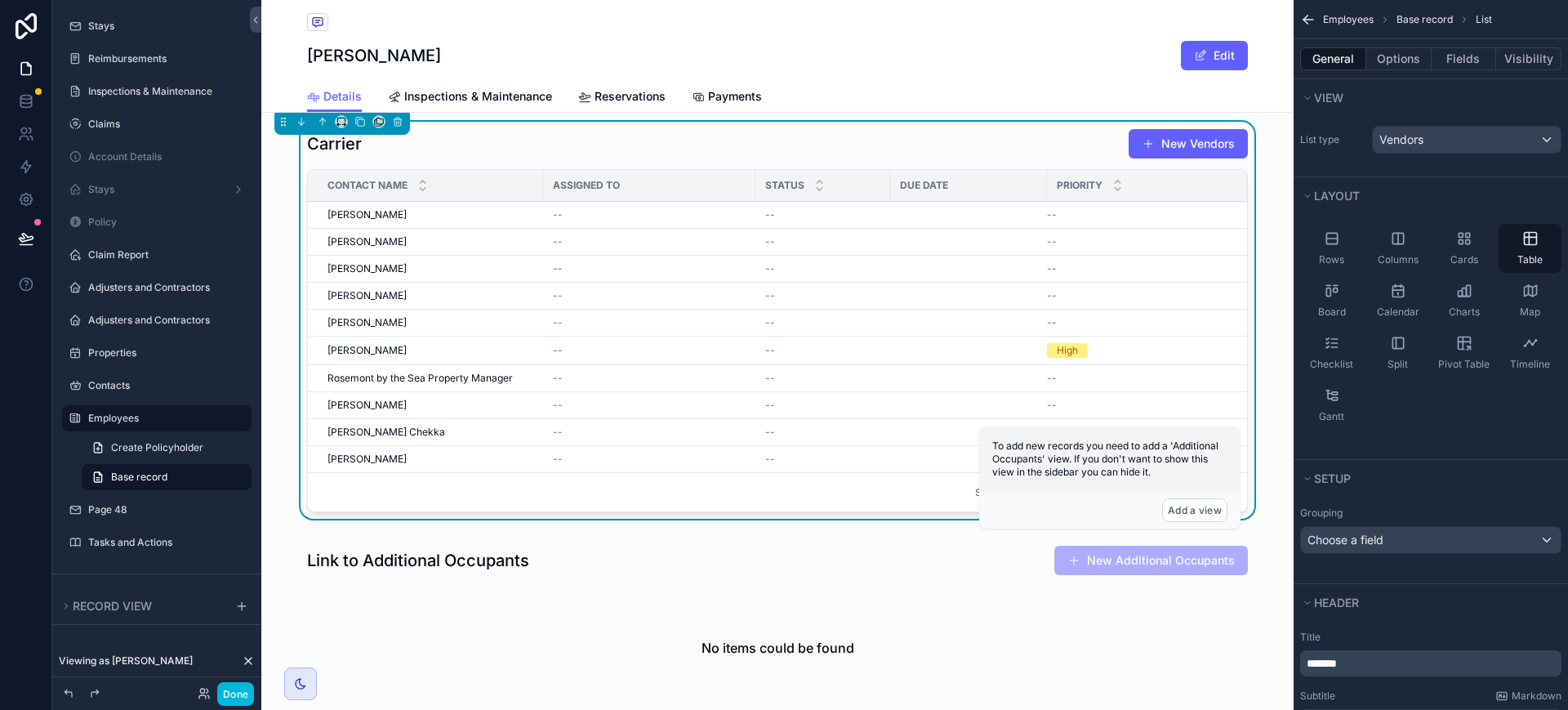
click at [1391, 61] on button "Options" at bounding box center [1399, 59] width 66 height 23
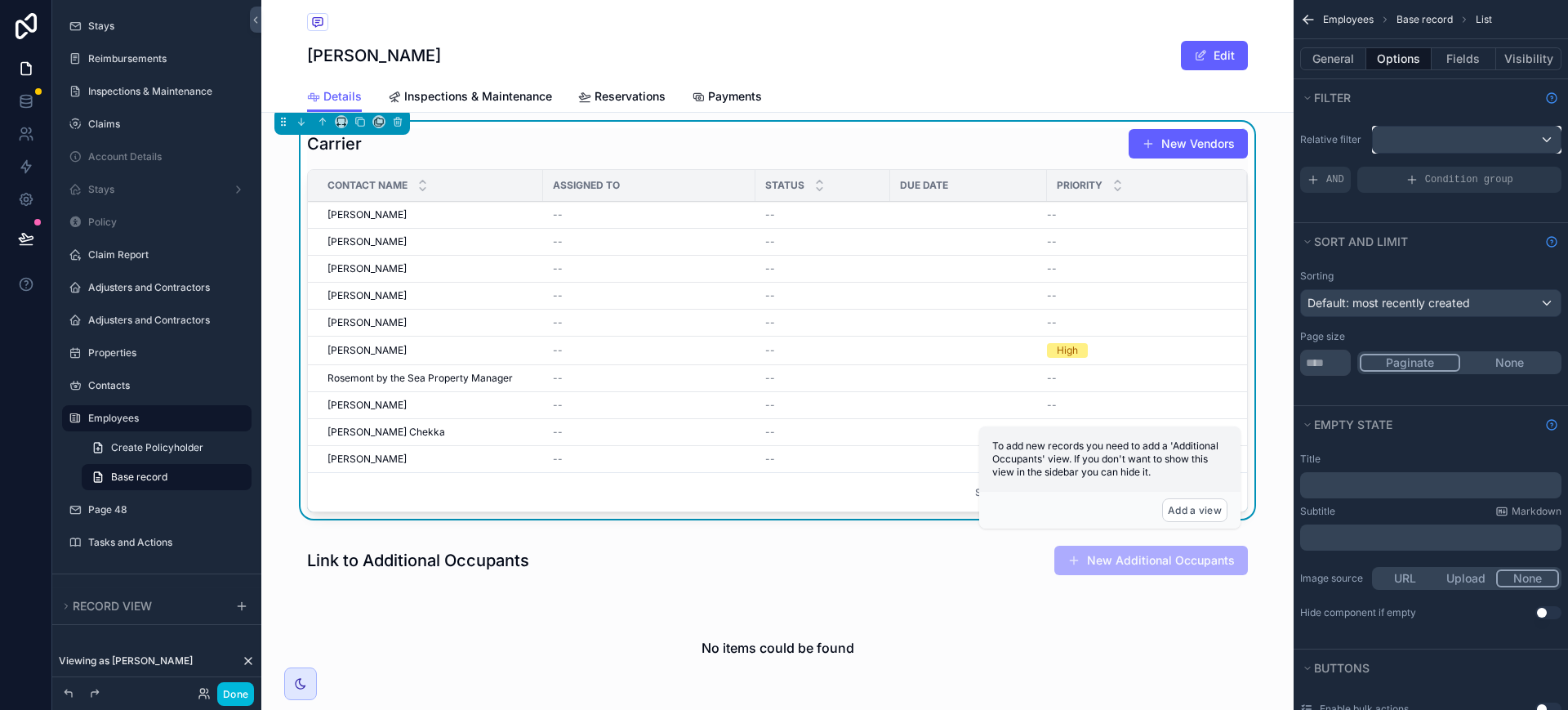
click at [1522, 151] on div "scrollable content" at bounding box center [1467, 140] width 188 height 27
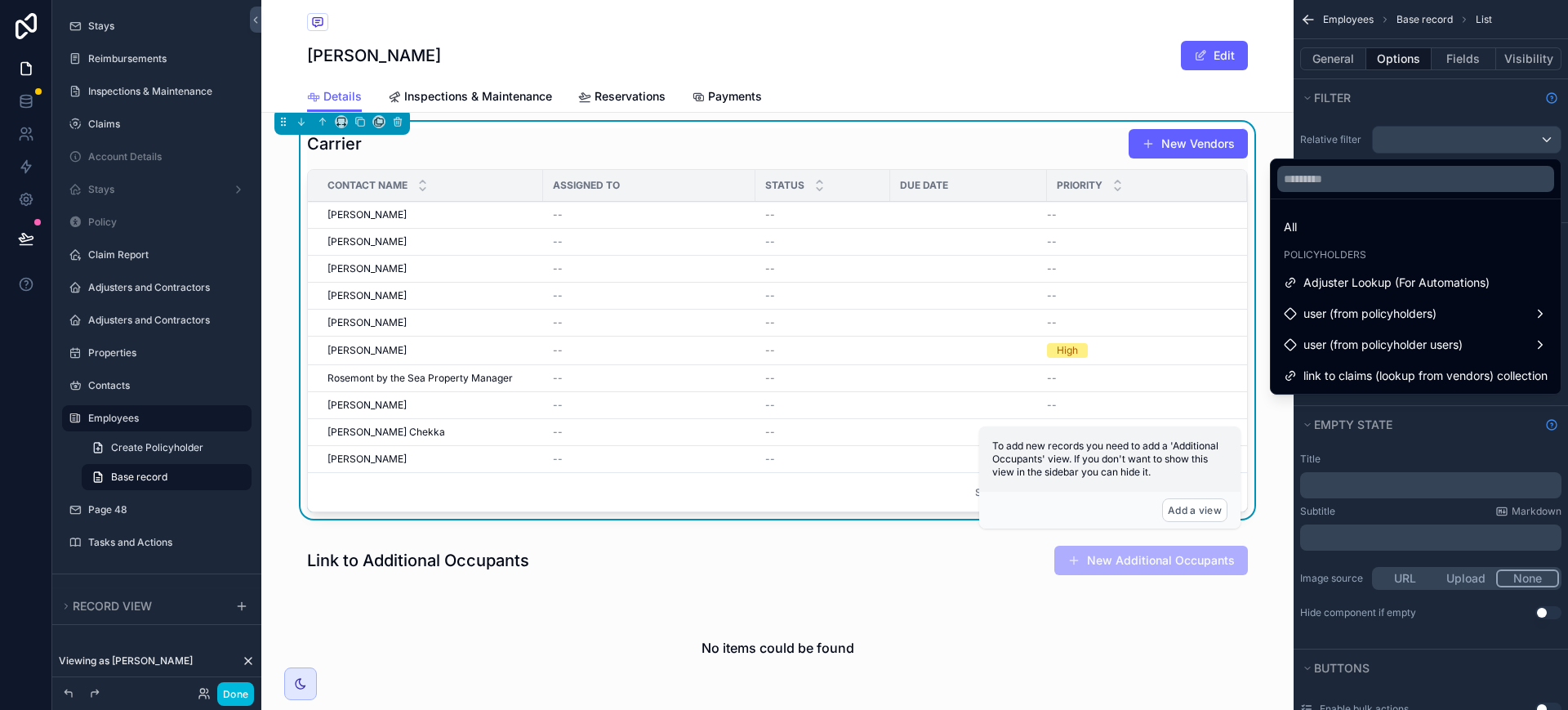
click at [1425, 372] on span "link to claims (lookup from vendors) collection" at bounding box center [1425, 376] width 244 height 20
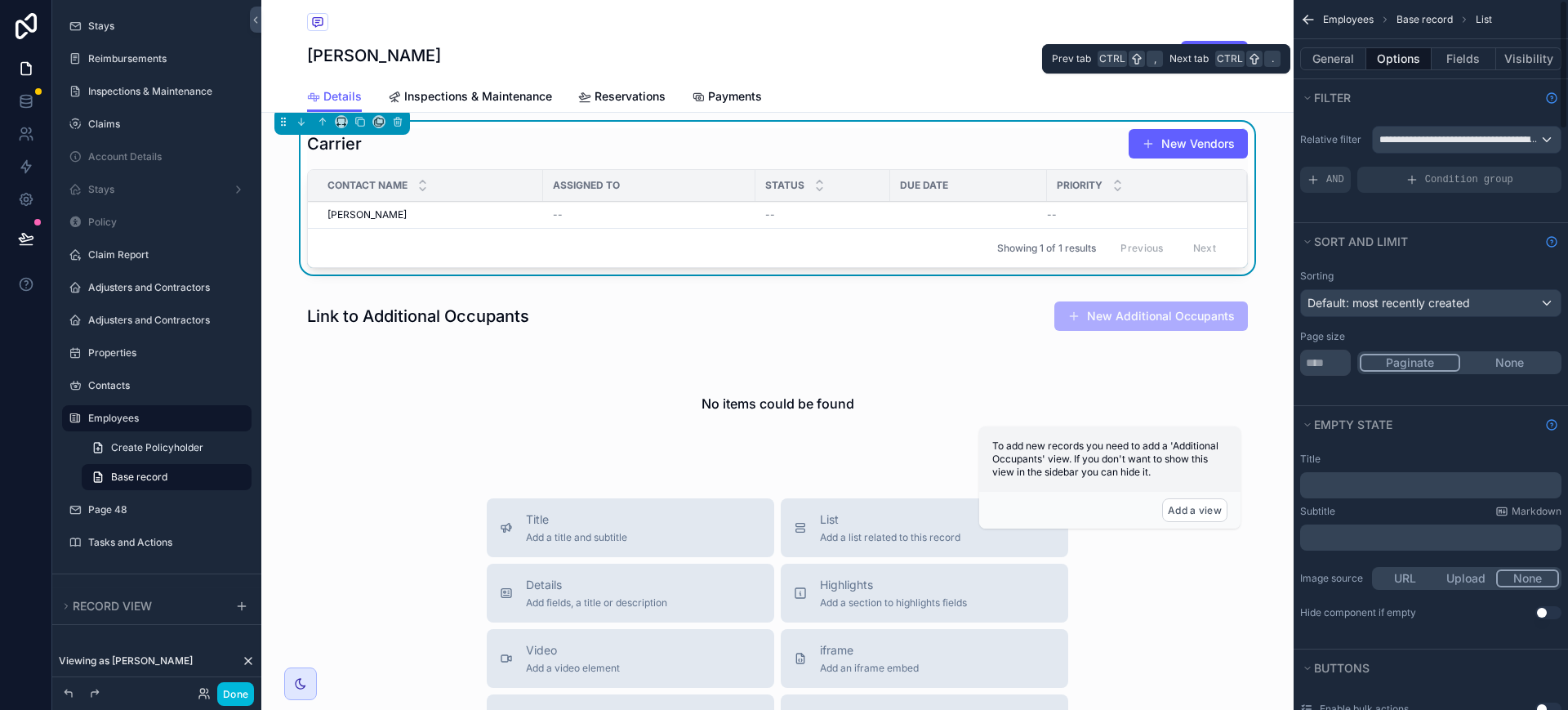
click at [1456, 62] on button "Fields" at bounding box center [1464, 59] width 66 height 23
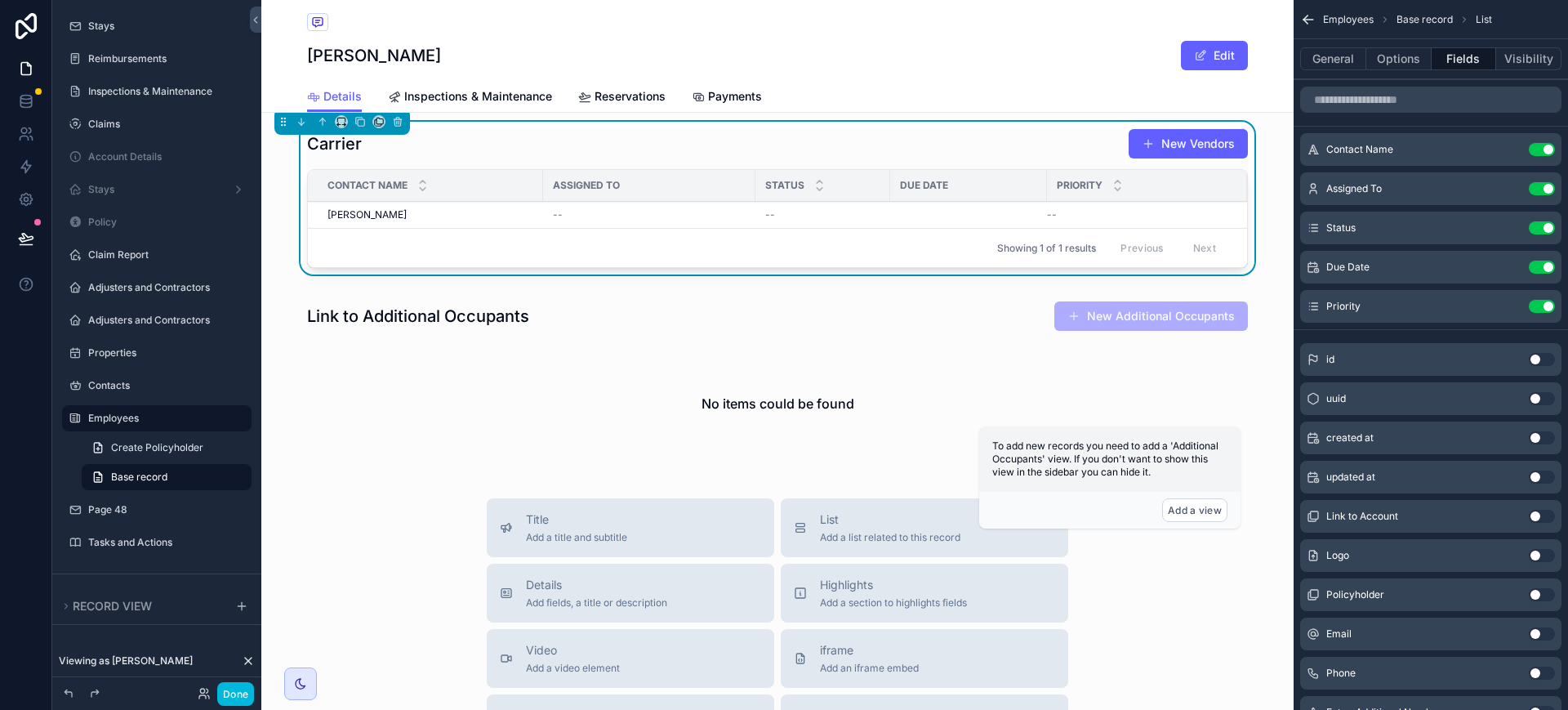
click at [1550, 186] on button "Use setting" at bounding box center [1542, 189] width 27 height 13
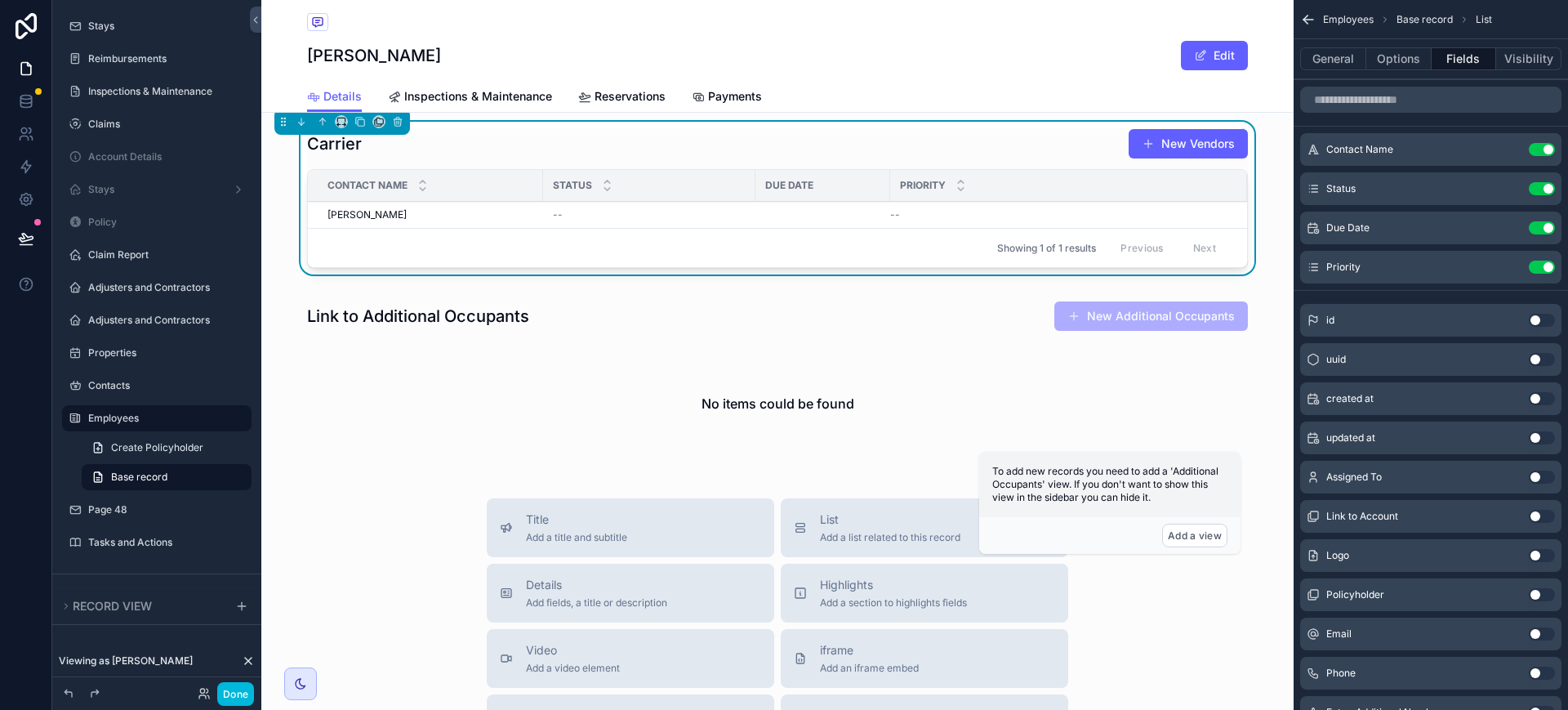
click at [1543, 188] on button "Use setting" at bounding box center [1542, 189] width 27 height 13
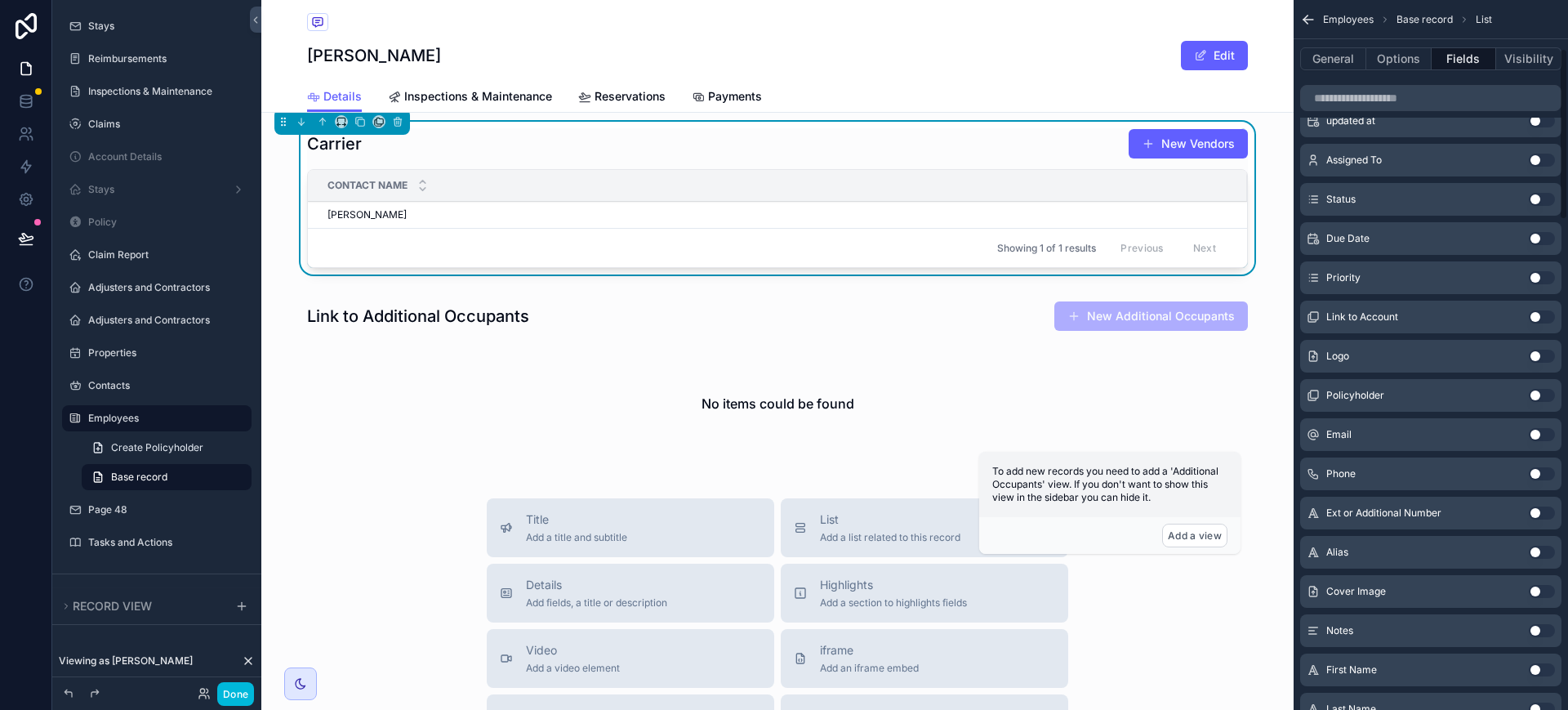
scroll to position [306, 0]
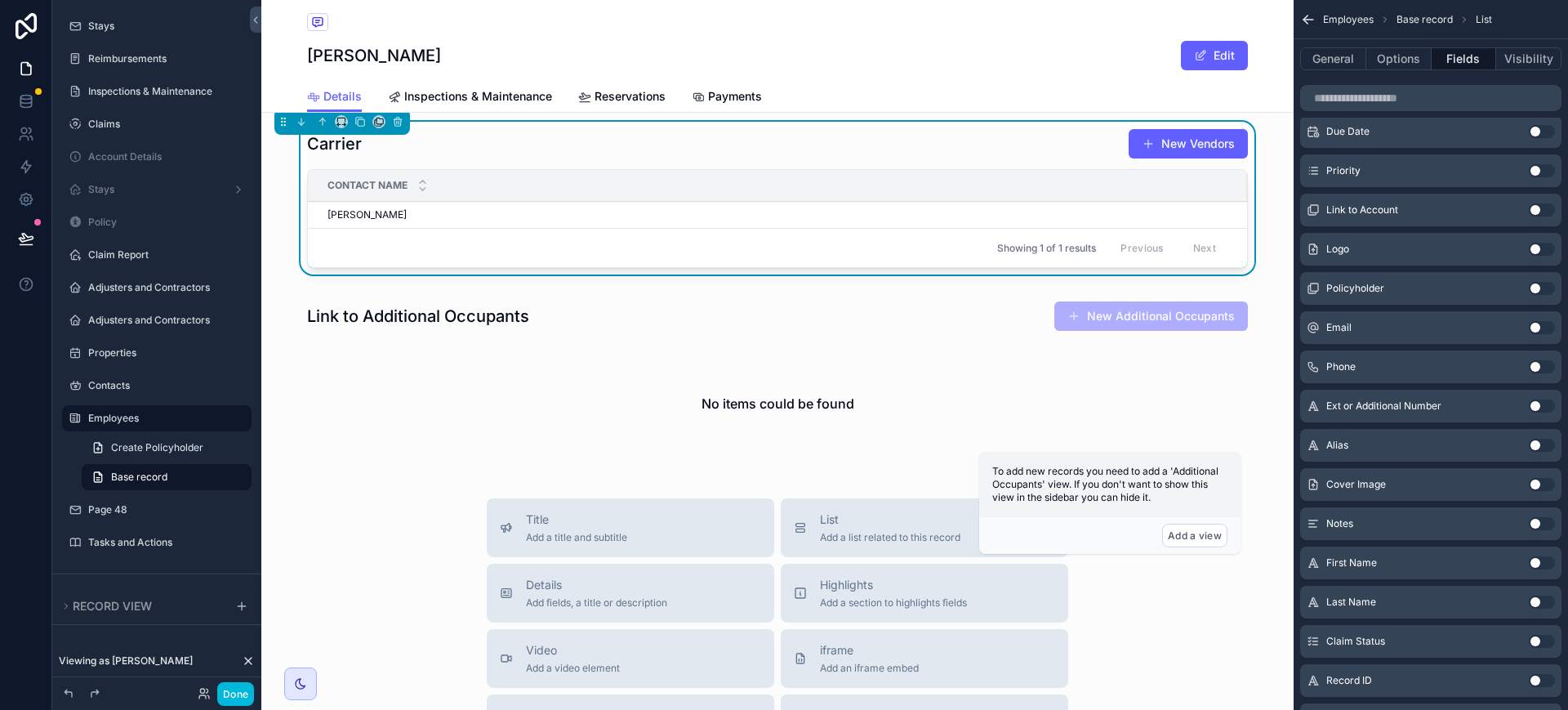
click at [1541, 329] on button "Use setting" at bounding box center [1542, 328] width 27 height 13
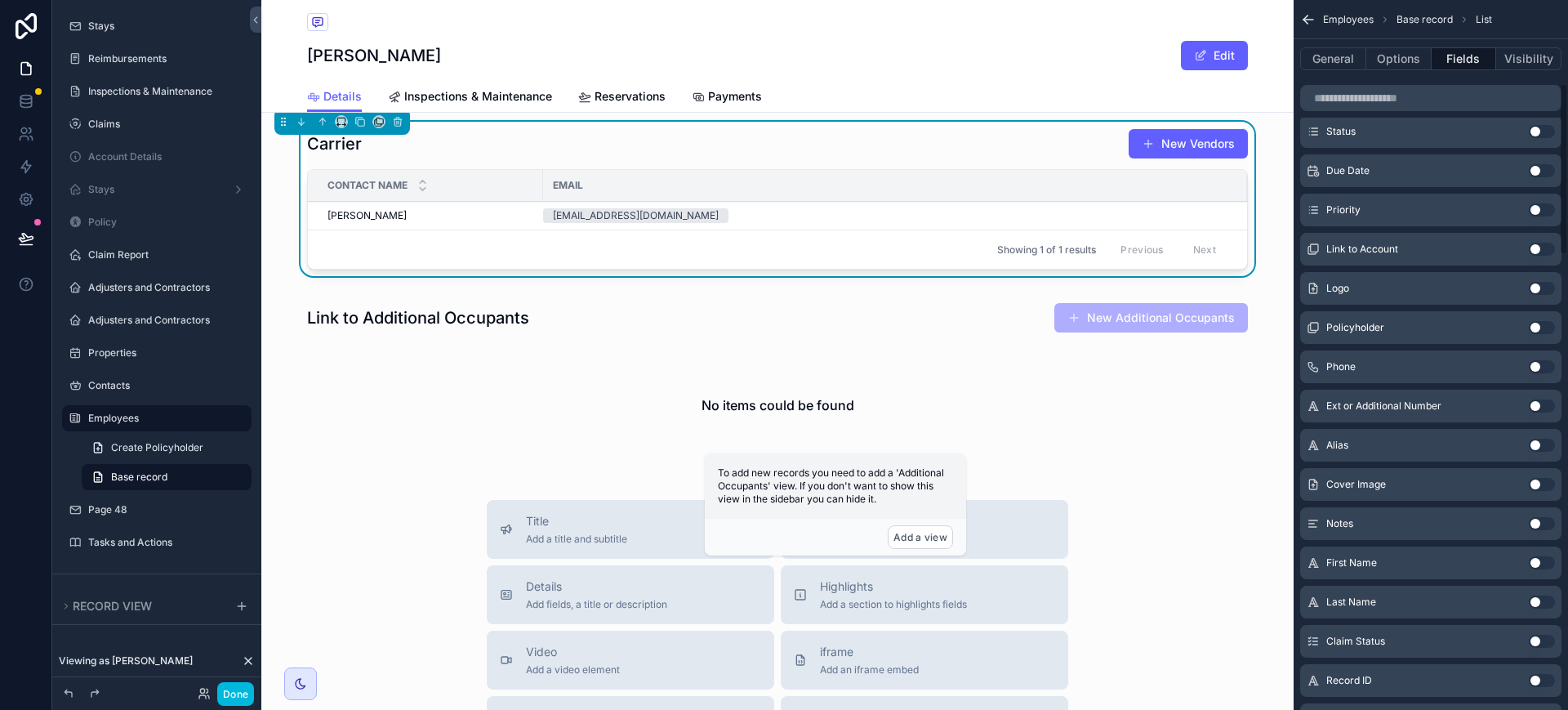
scroll to position [346, 0]
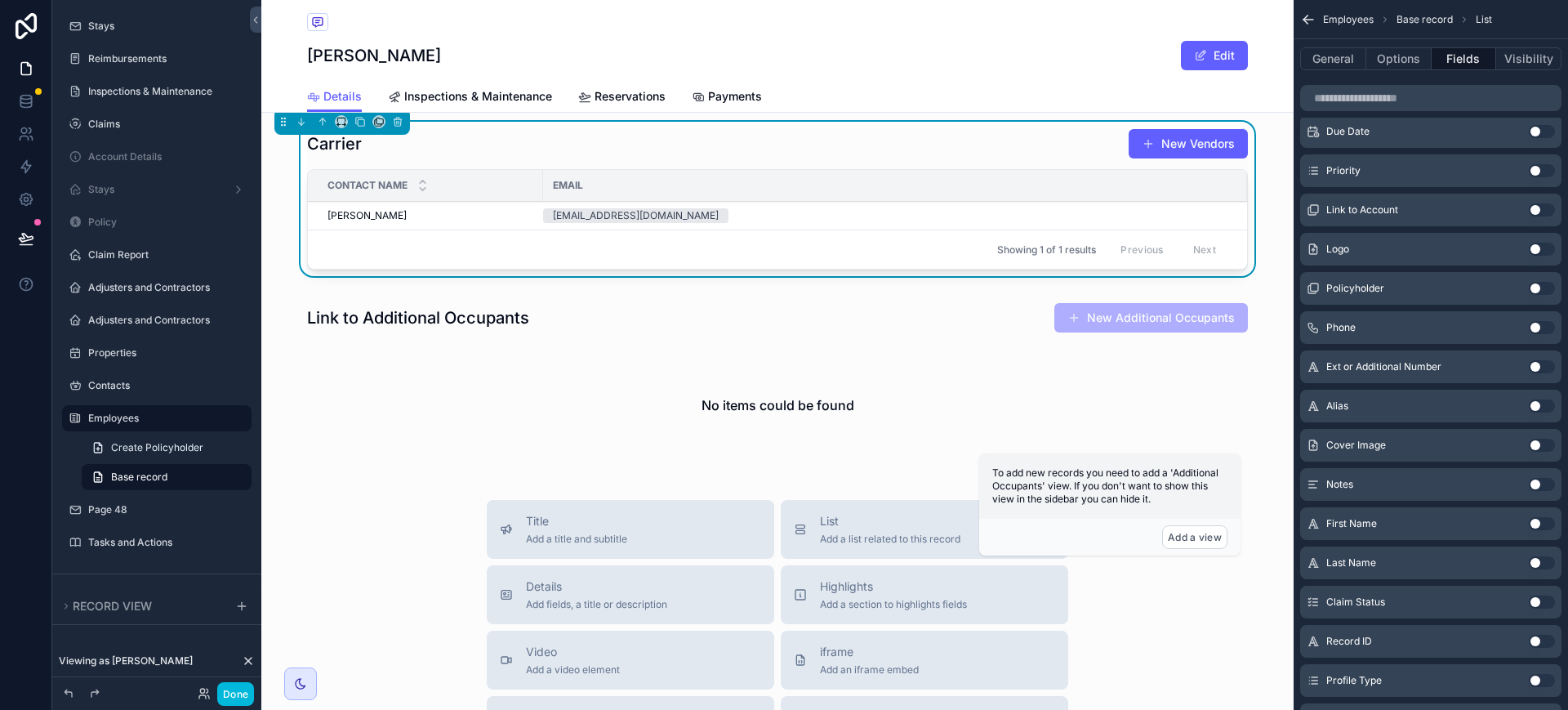
click at [1537, 326] on button "Use setting" at bounding box center [1542, 328] width 27 height 13
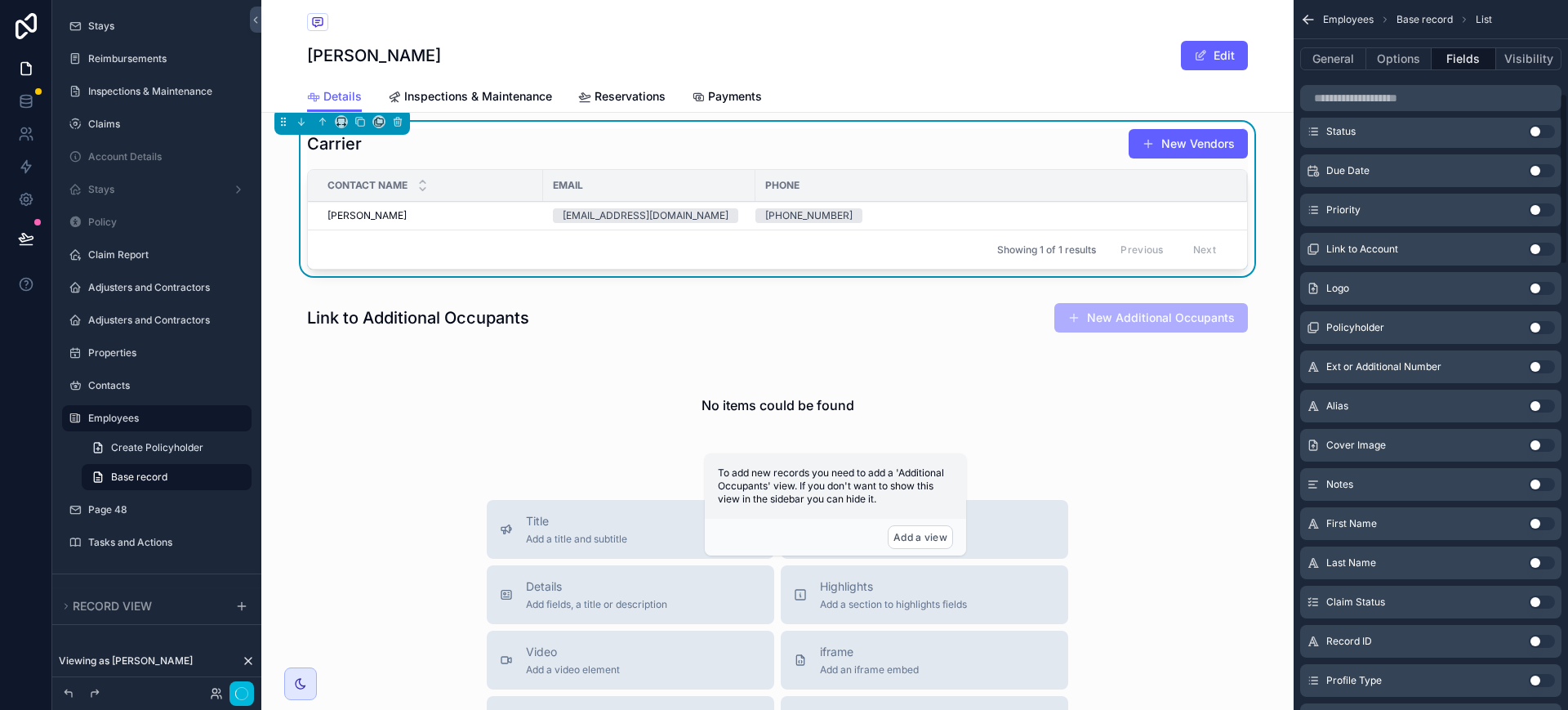
scroll to position [385, 0]
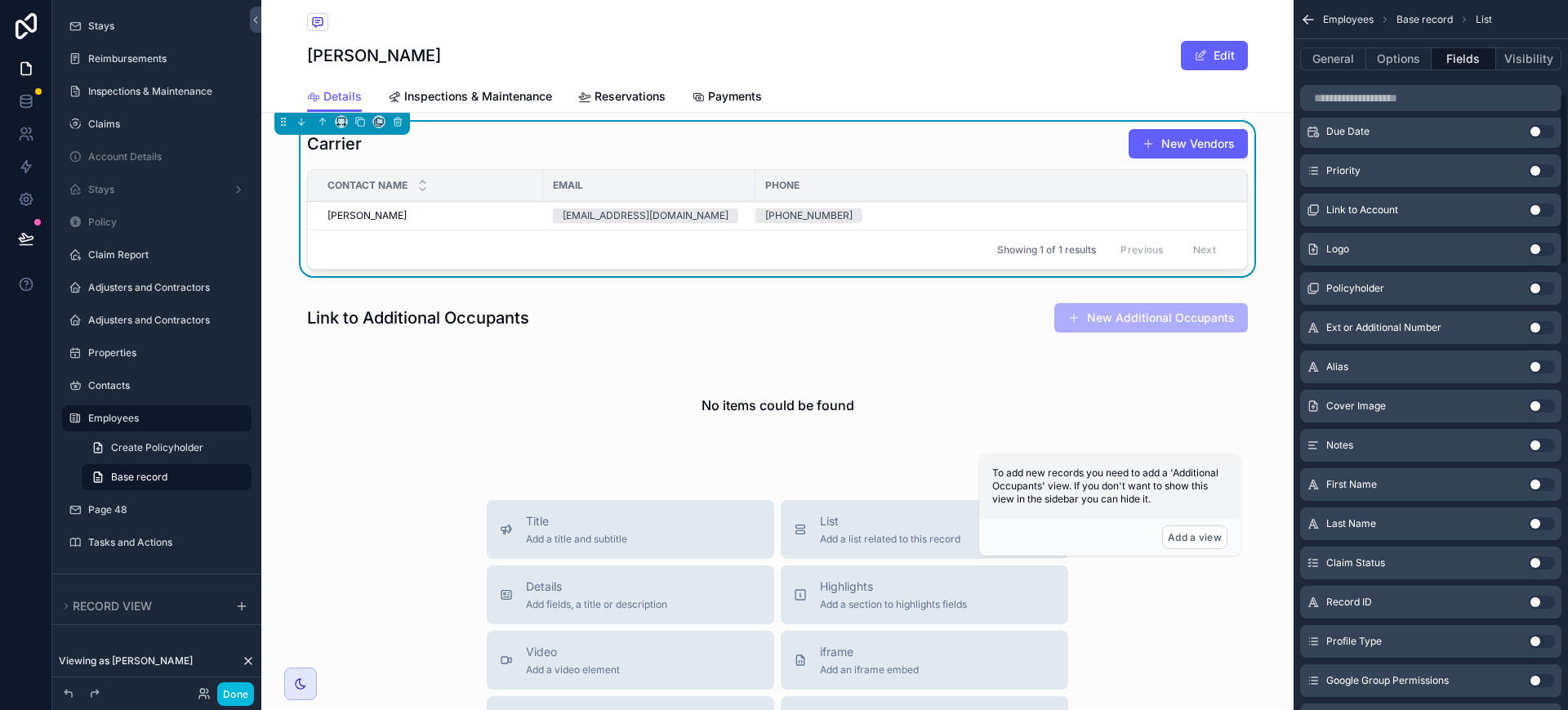
click at [1536, 361] on button "Use setting" at bounding box center [1542, 367] width 27 height 13
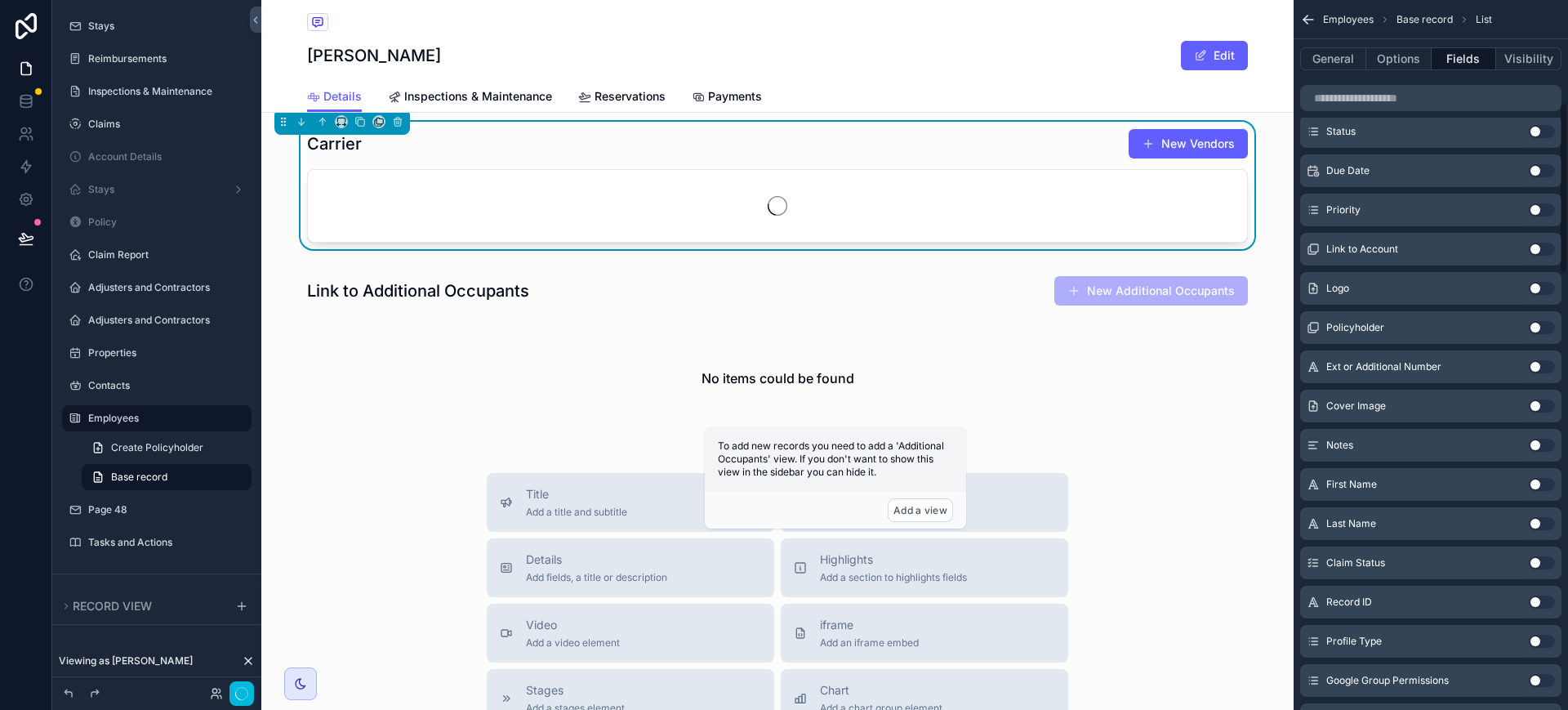
scroll to position [424, 0]
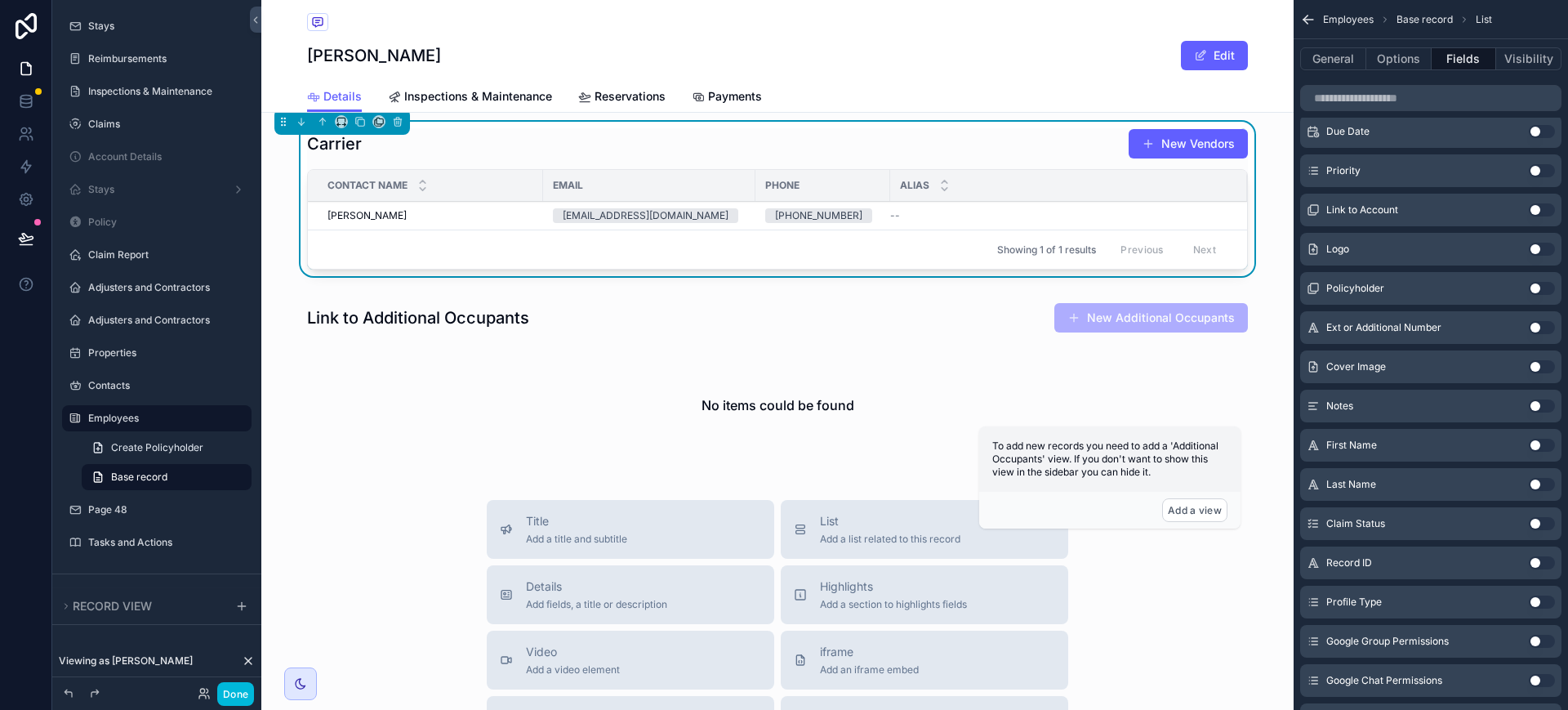
click at [1537, 321] on button "Use setting" at bounding box center [1542, 328] width 27 height 13
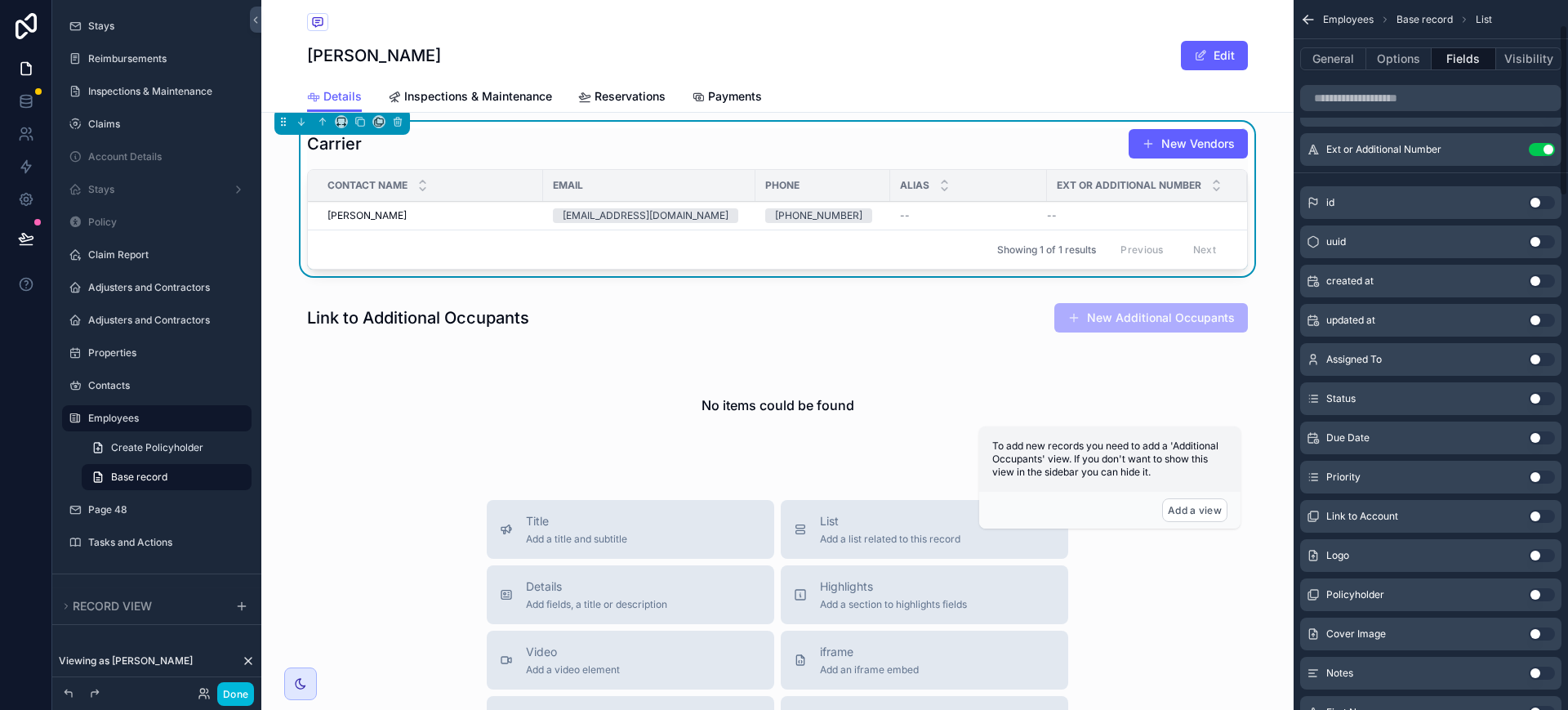
scroll to position [55, 0]
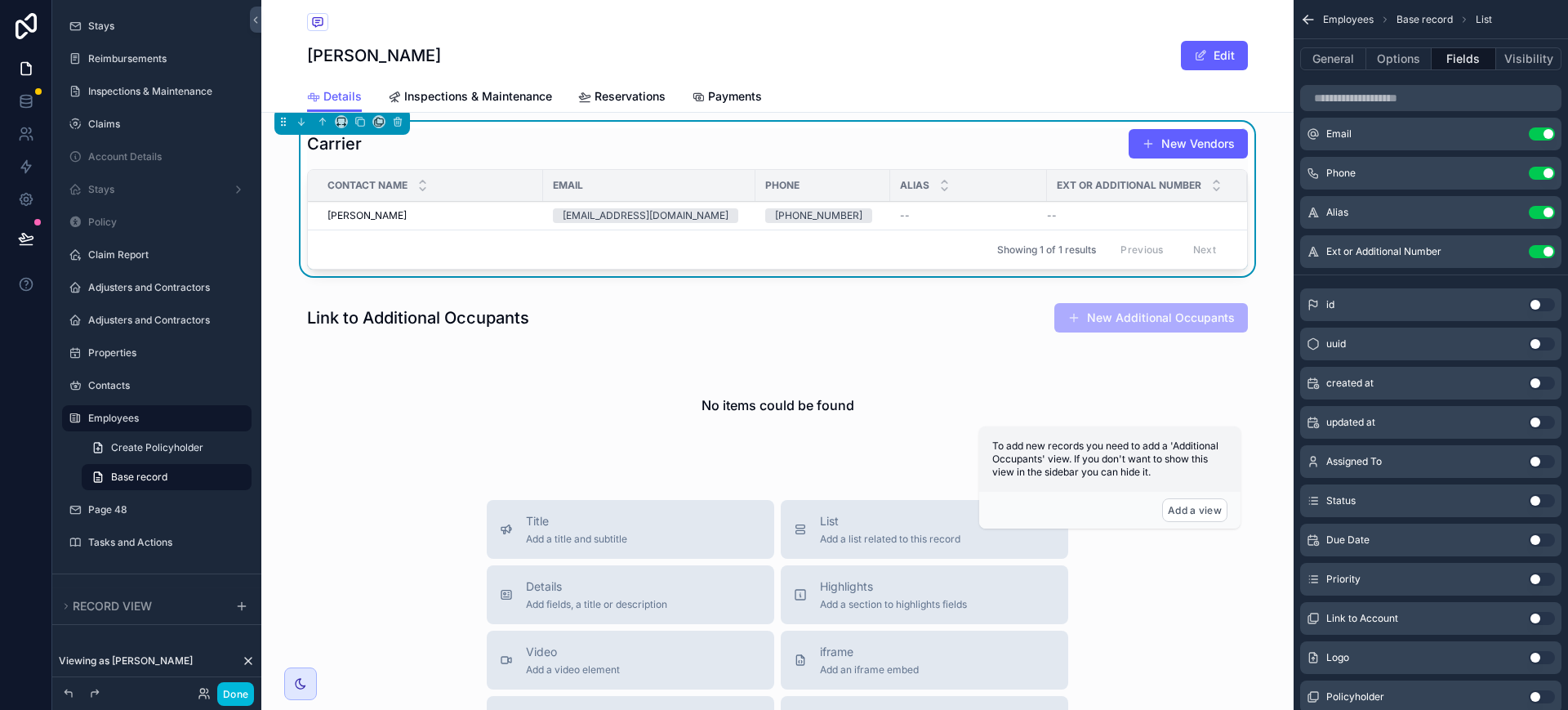
click at [1543, 209] on button "Use setting" at bounding box center [1542, 212] width 27 height 13
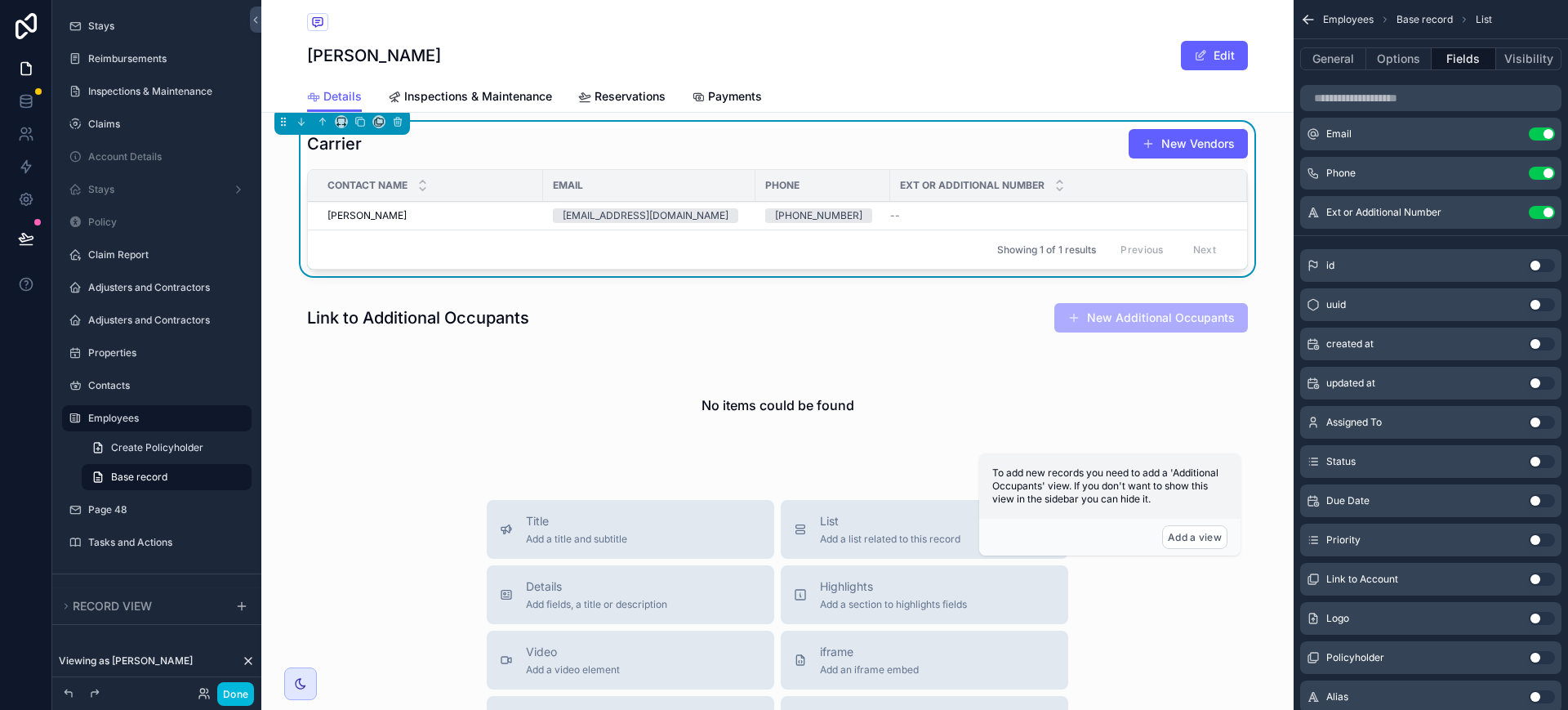
click at [1333, 61] on button "General" at bounding box center [1333, 59] width 66 height 23
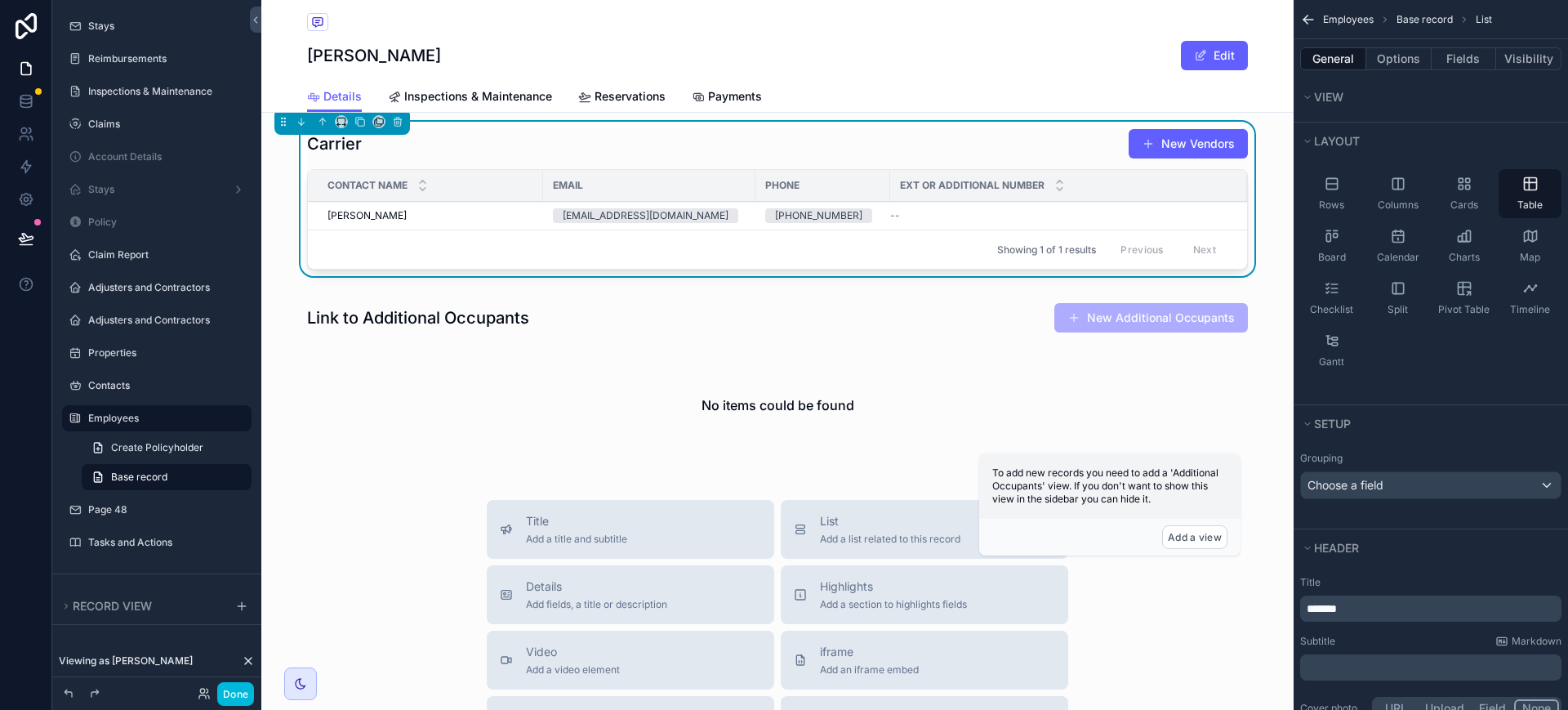
click at [1334, 190] on icon "scrollable content" at bounding box center [1333, 184] width 17 height 17
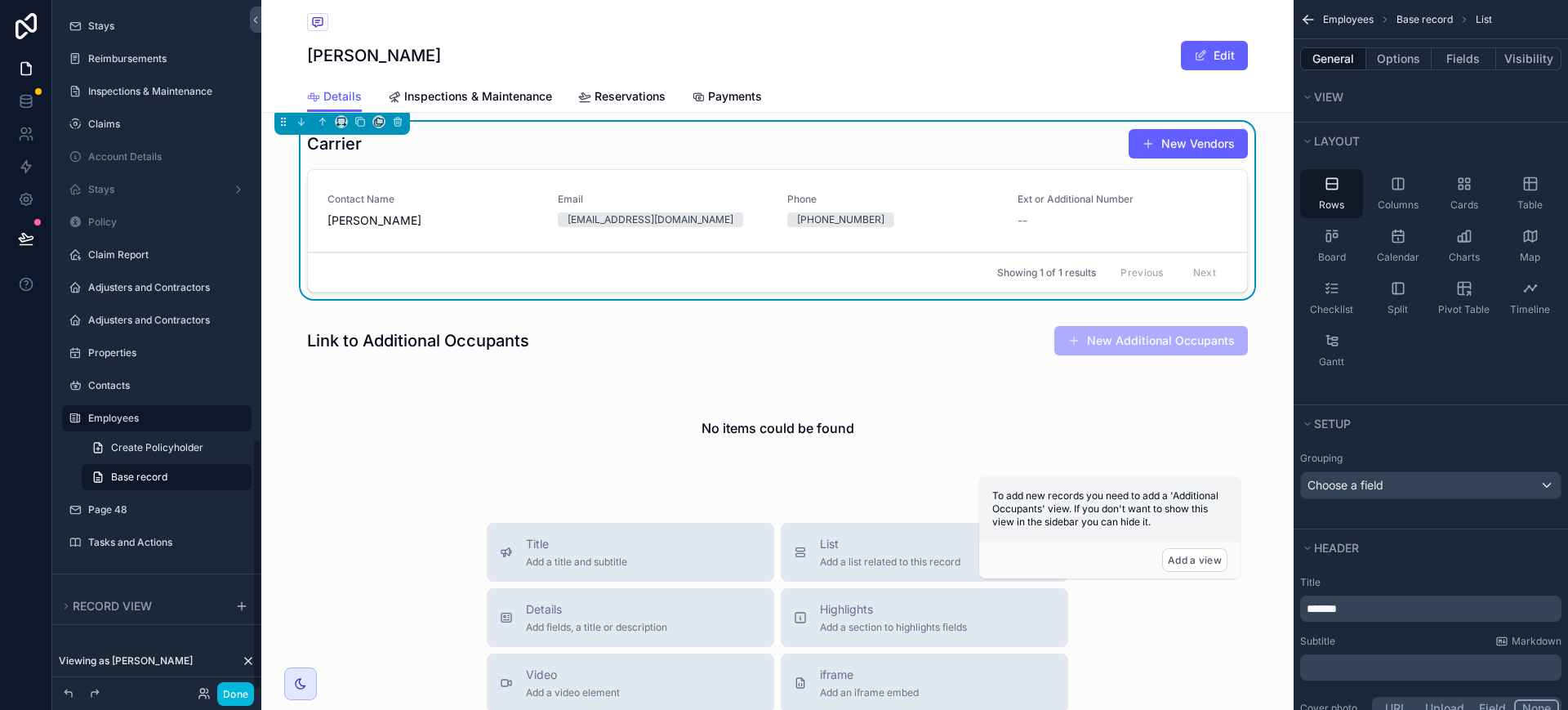
click at [240, 699] on button "Done" at bounding box center [235, 693] width 36 height 24
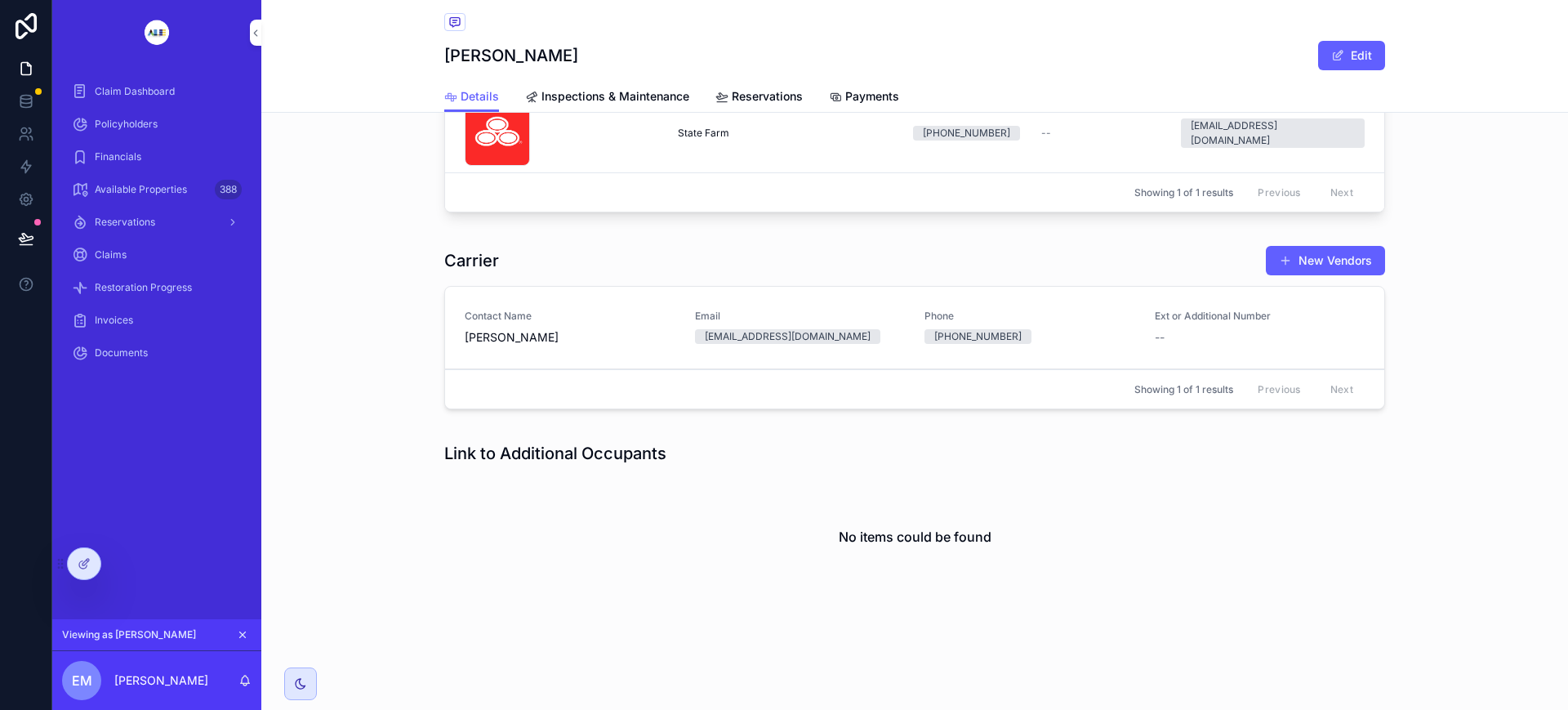
scroll to position [2346, 0]
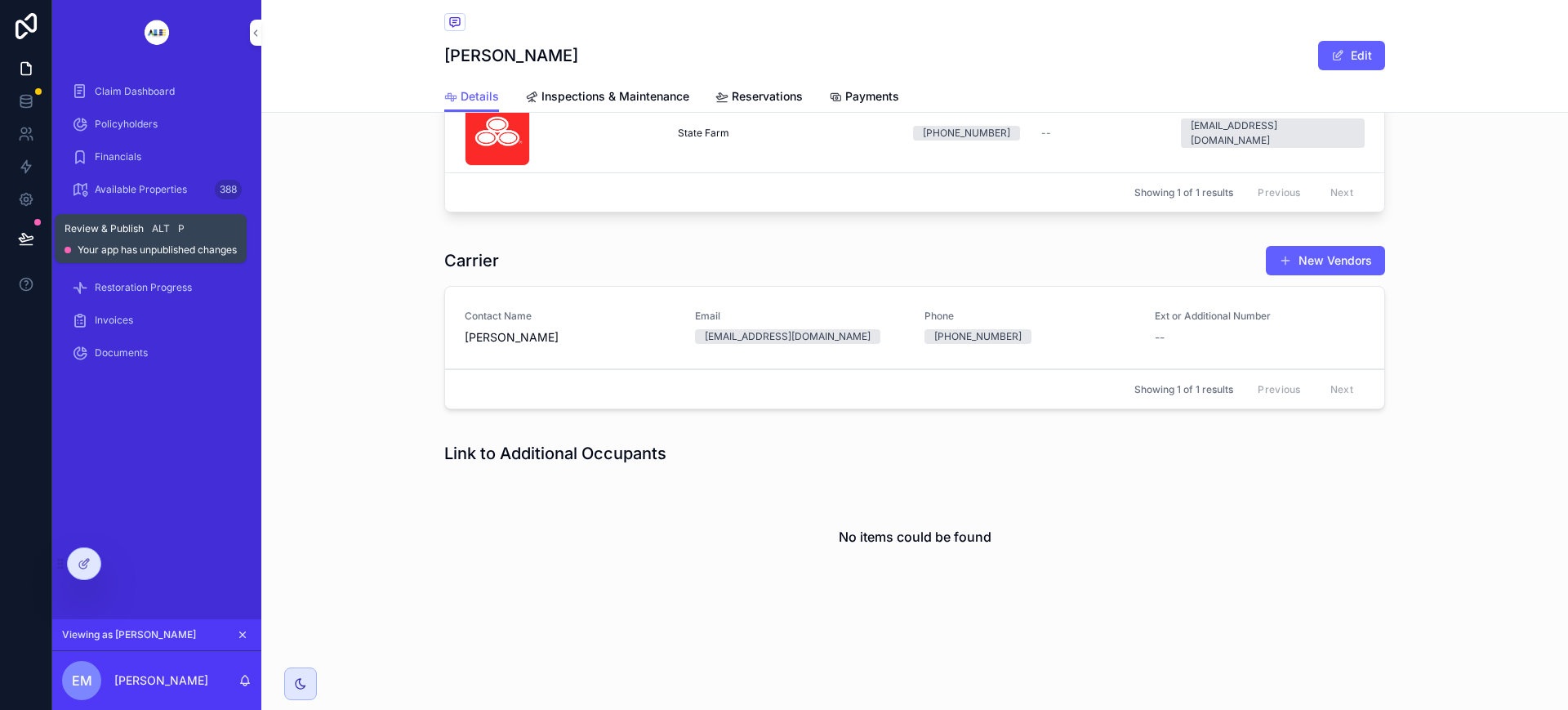
click at [29, 242] on icon at bounding box center [27, 239] width 17 height 17
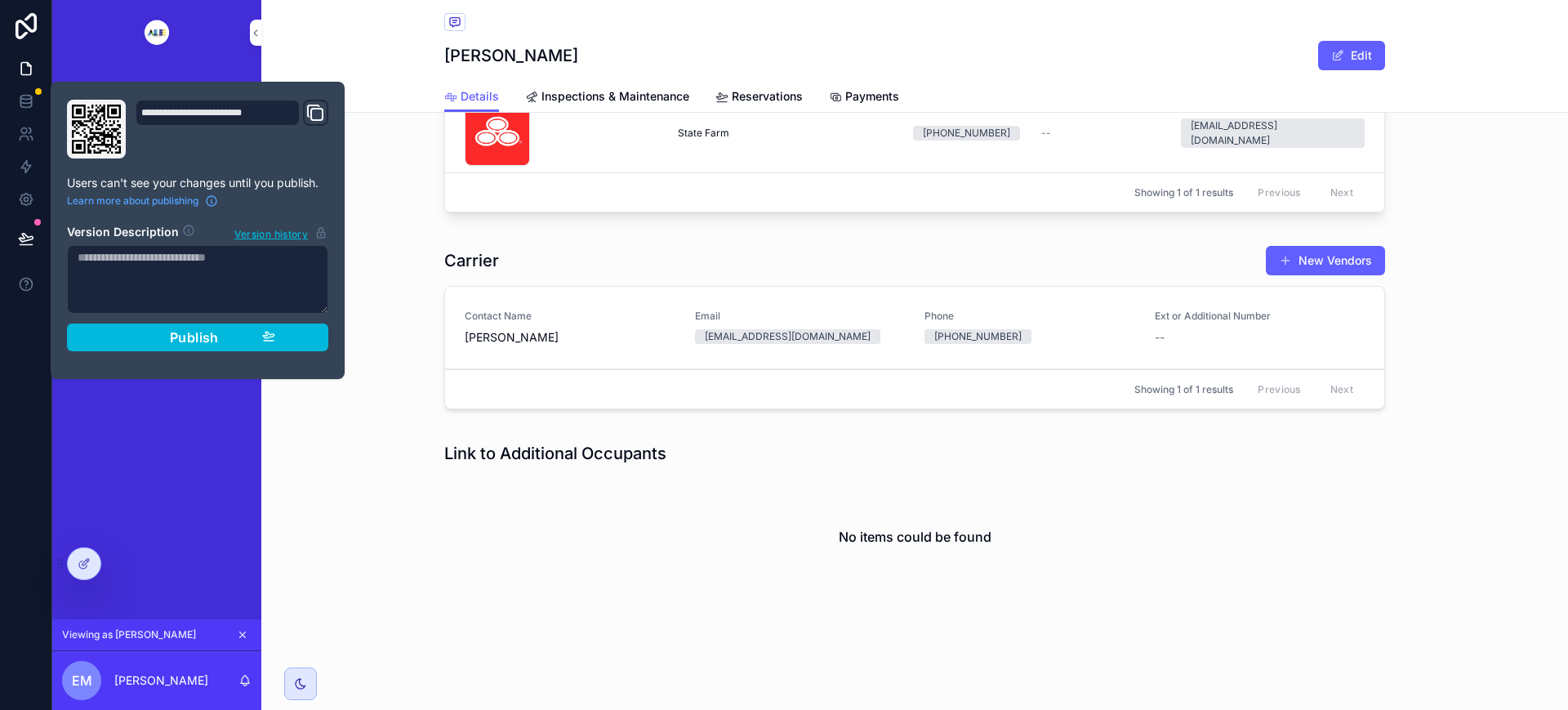
click at [227, 343] on div "Publish" at bounding box center [197, 338] width 155 height 17
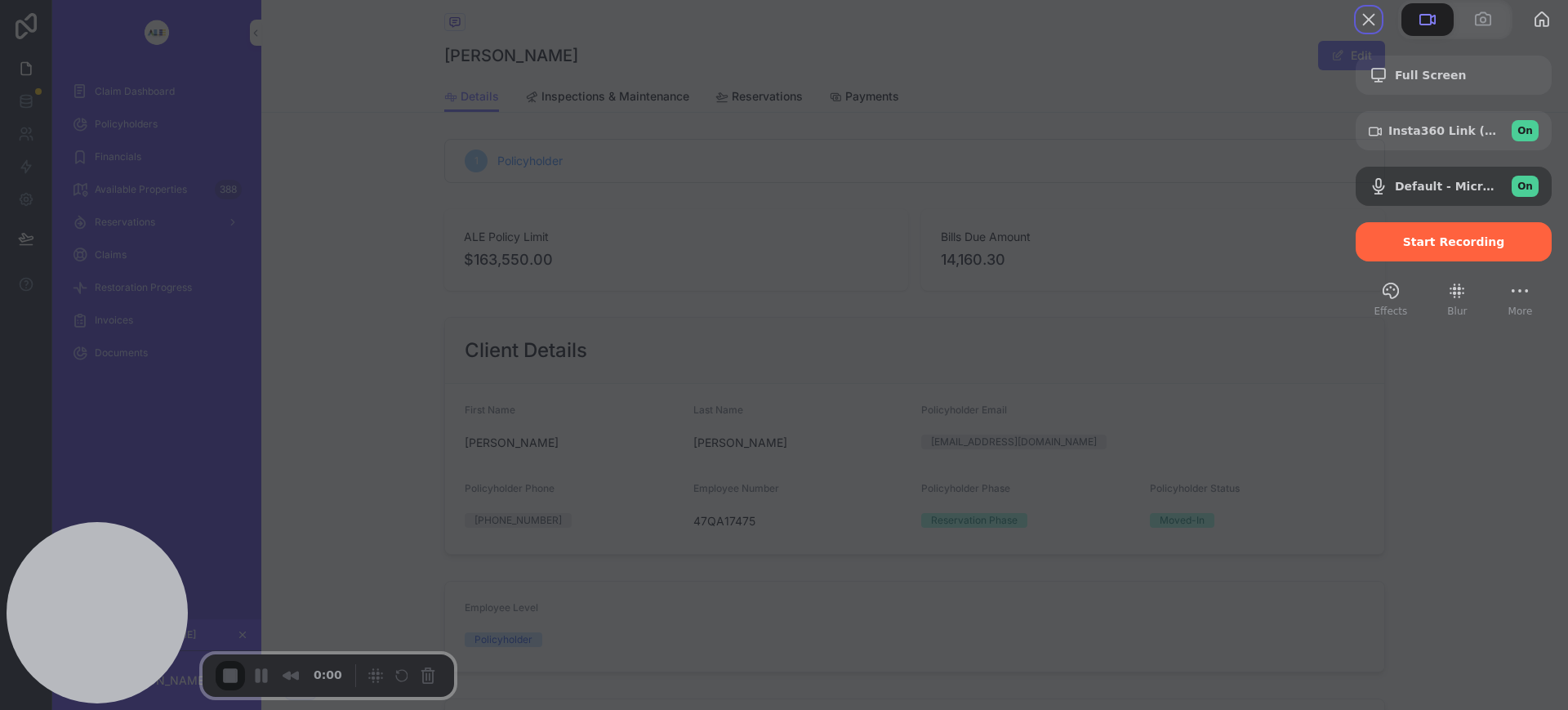
click at [1474, 248] on span "Start Recording" at bounding box center [1454, 242] width 102 height 13
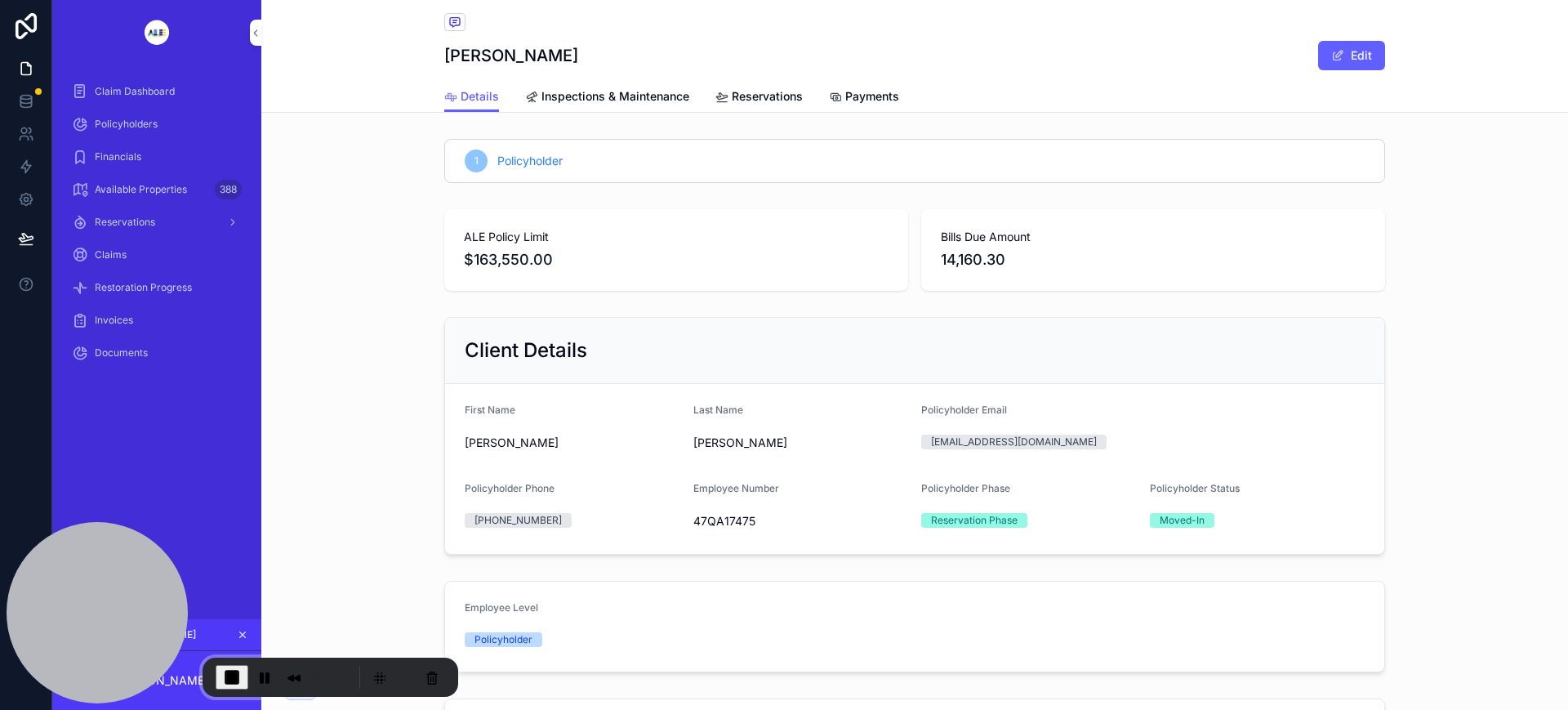
click at [138, 80] on div "Claim Dashboard" at bounding box center [157, 92] width 170 height 27
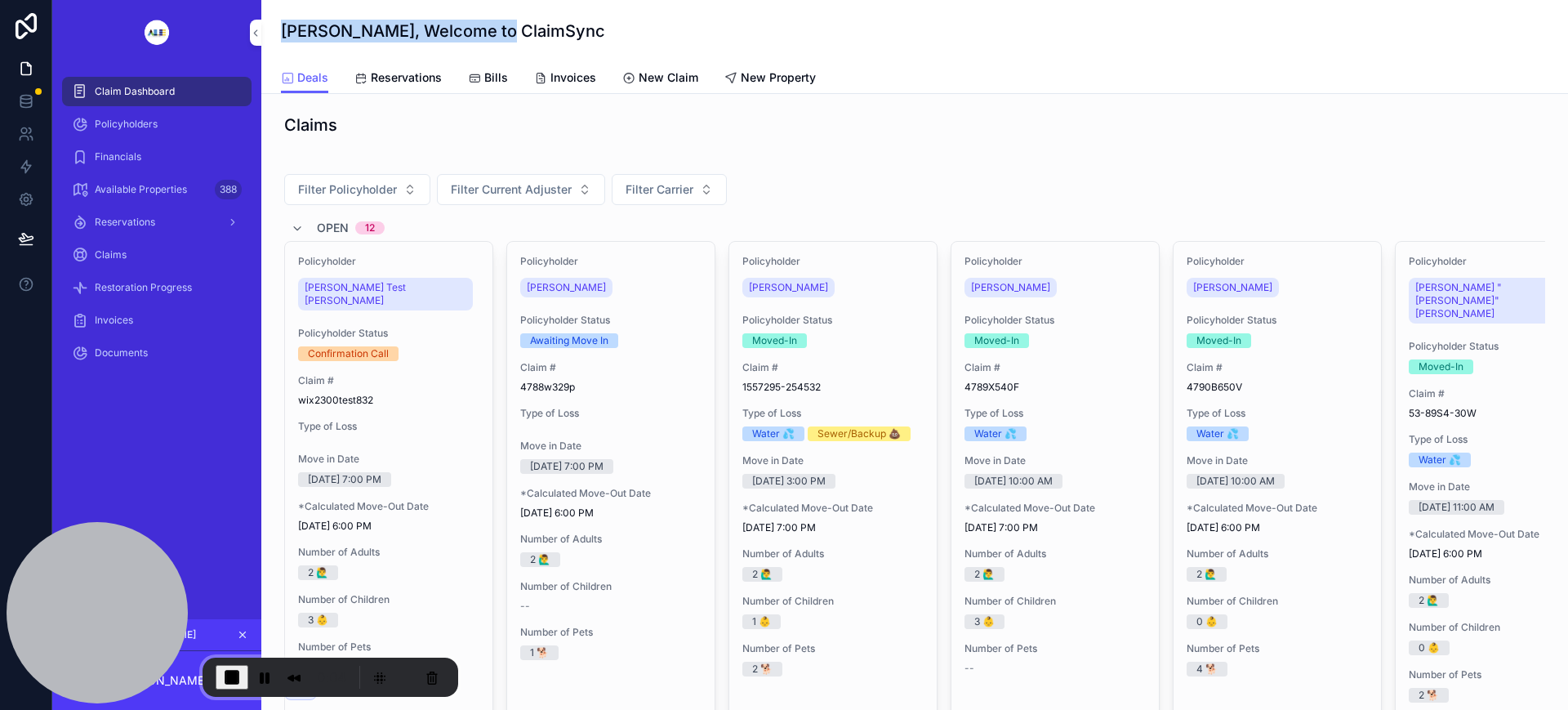
drag, startPoint x: 274, startPoint y: 31, endPoint x: 555, endPoint y: 32, distance: 281.0
click at [555, 32] on div "[PERSON_NAME], Welcome to ClaimSync Deals Deals Reservations Bills Invoices New…" at bounding box center [915, 46] width 1307 height 94
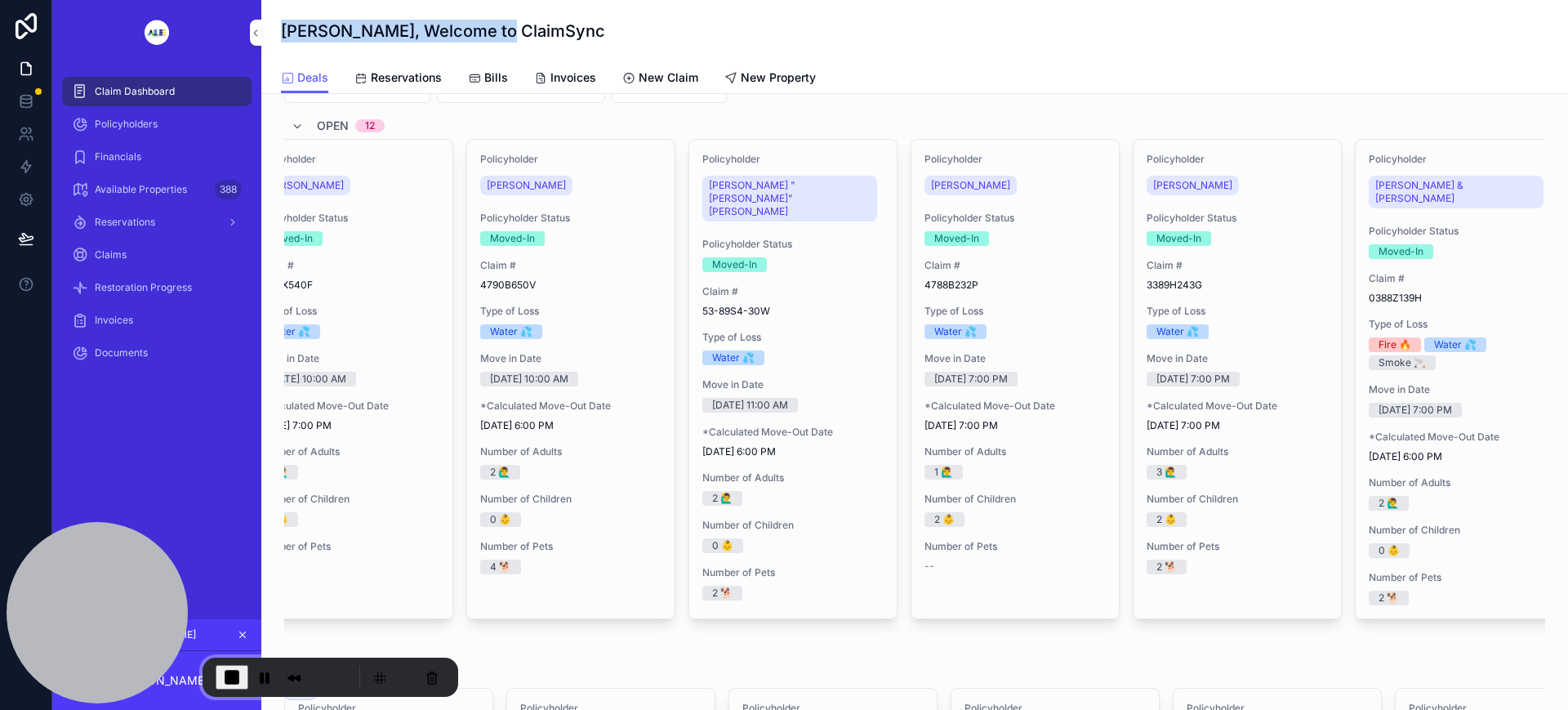
scroll to position [0, 725]
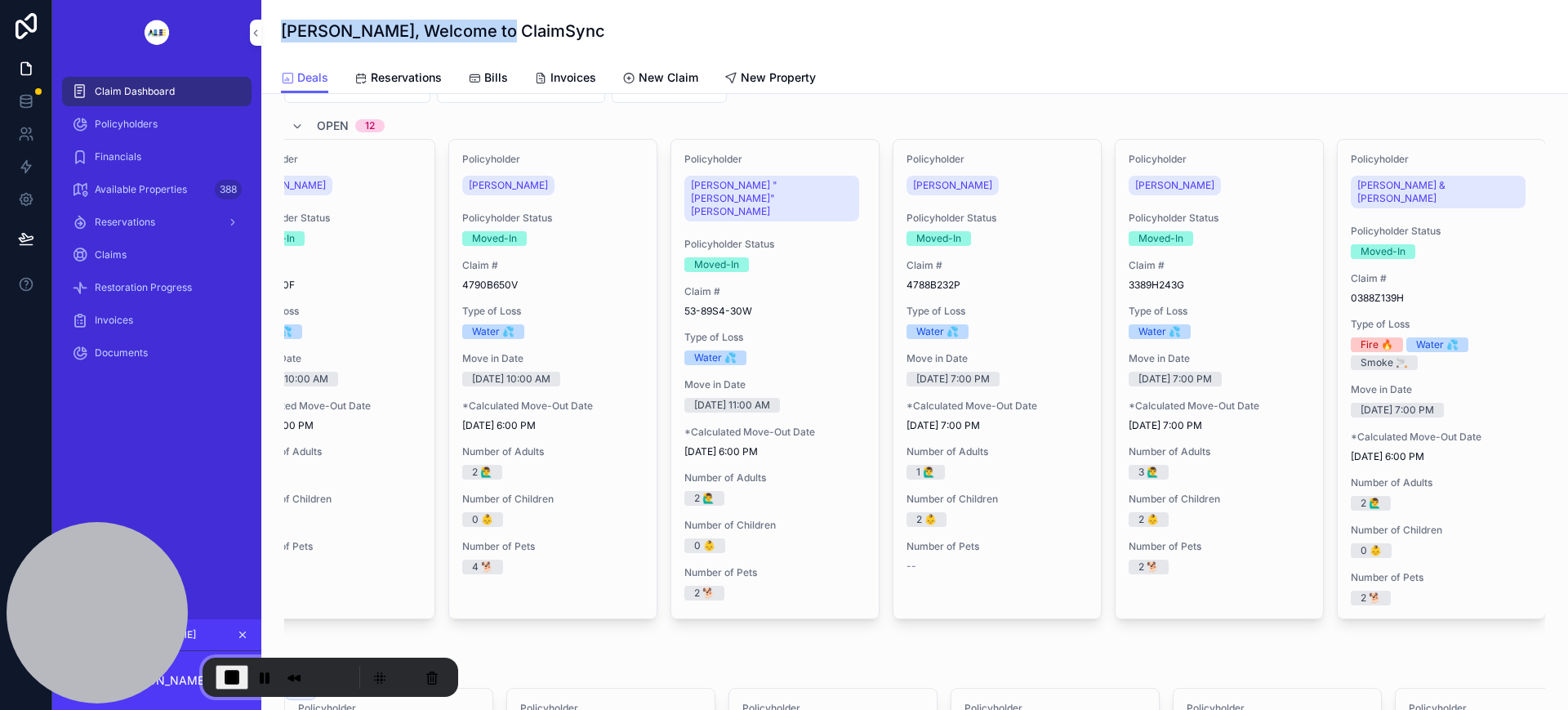
click at [1053, 204] on div "Policyholder [PERSON_NAME] Policyholder Status Moved-In Claim # 4788B232P Type …" at bounding box center [998, 378] width 207 height 479
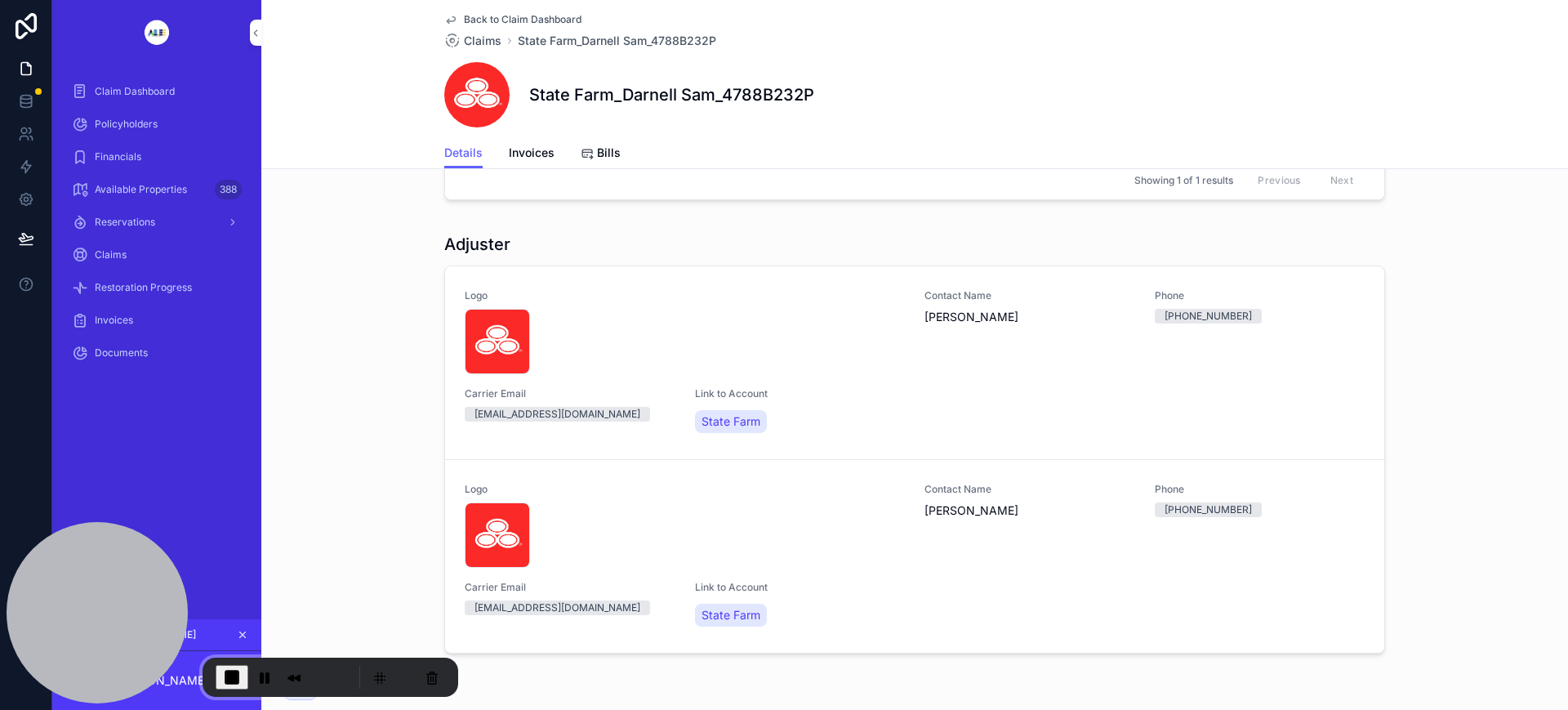
scroll to position [812, 0]
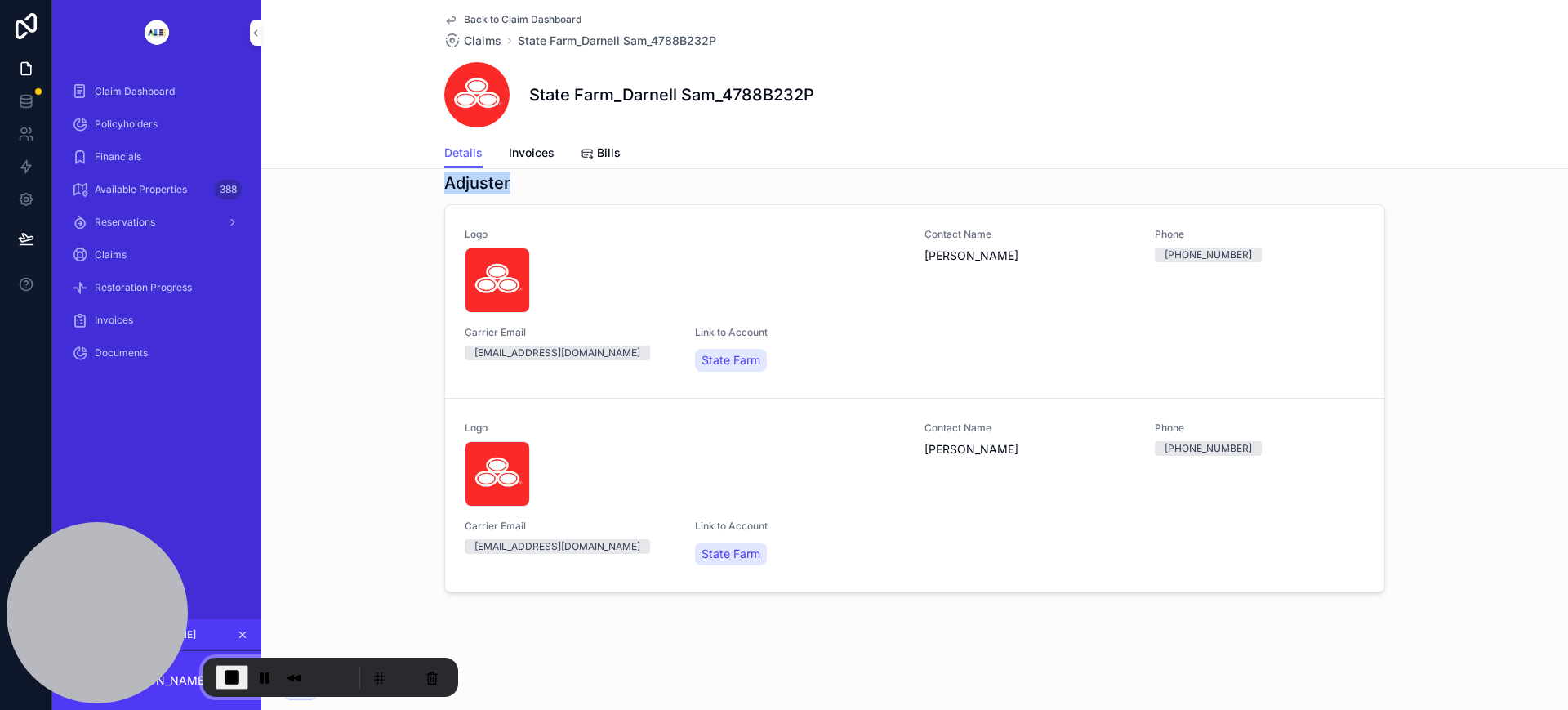
drag, startPoint x: 433, startPoint y: 181, endPoint x: 529, endPoint y: 177, distance: 96.1
click at [529, 177] on div "Adjuster Logo SF .png Contact Name [PERSON_NAME] Phone [PHONE_NUMBER] Carrier E…" at bounding box center [915, 385] width 1307 height 440
click at [132, 90] on span "Claim Dashboard" at bounding box center [134, 91] width 80 height 13
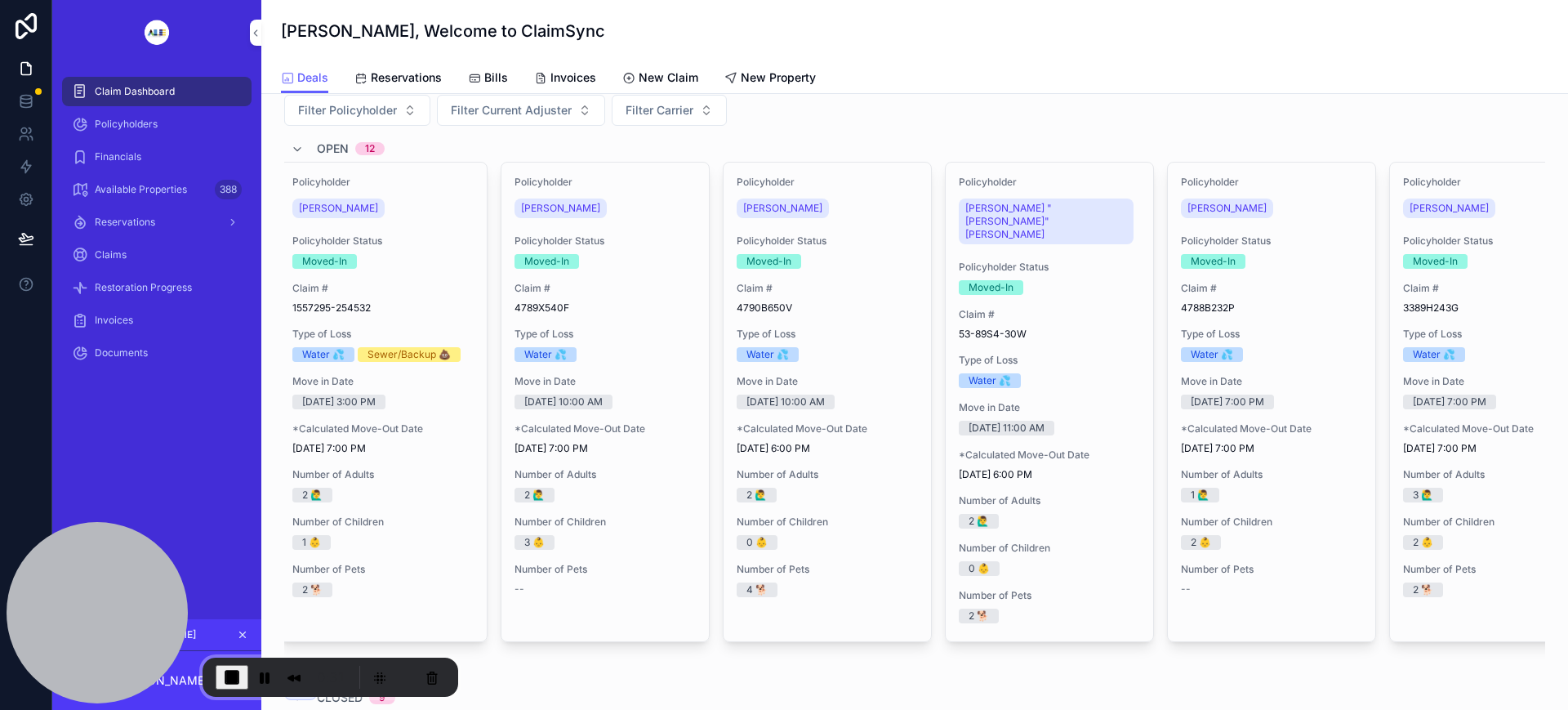
scroll to position [102, 0]
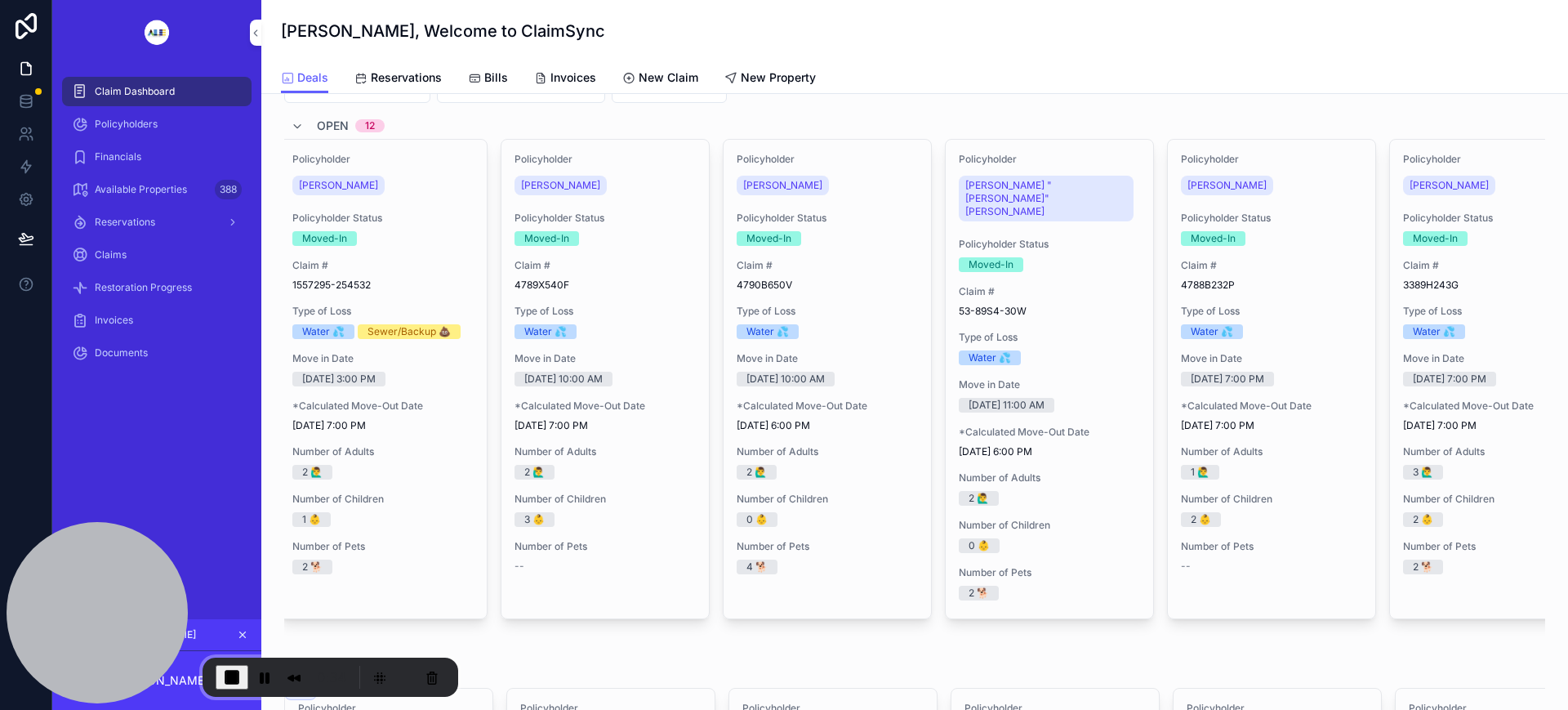
click at [1208, 185] on span "[PERSON_NAME]" at bounding box center [1227, 186] width 80 height 13
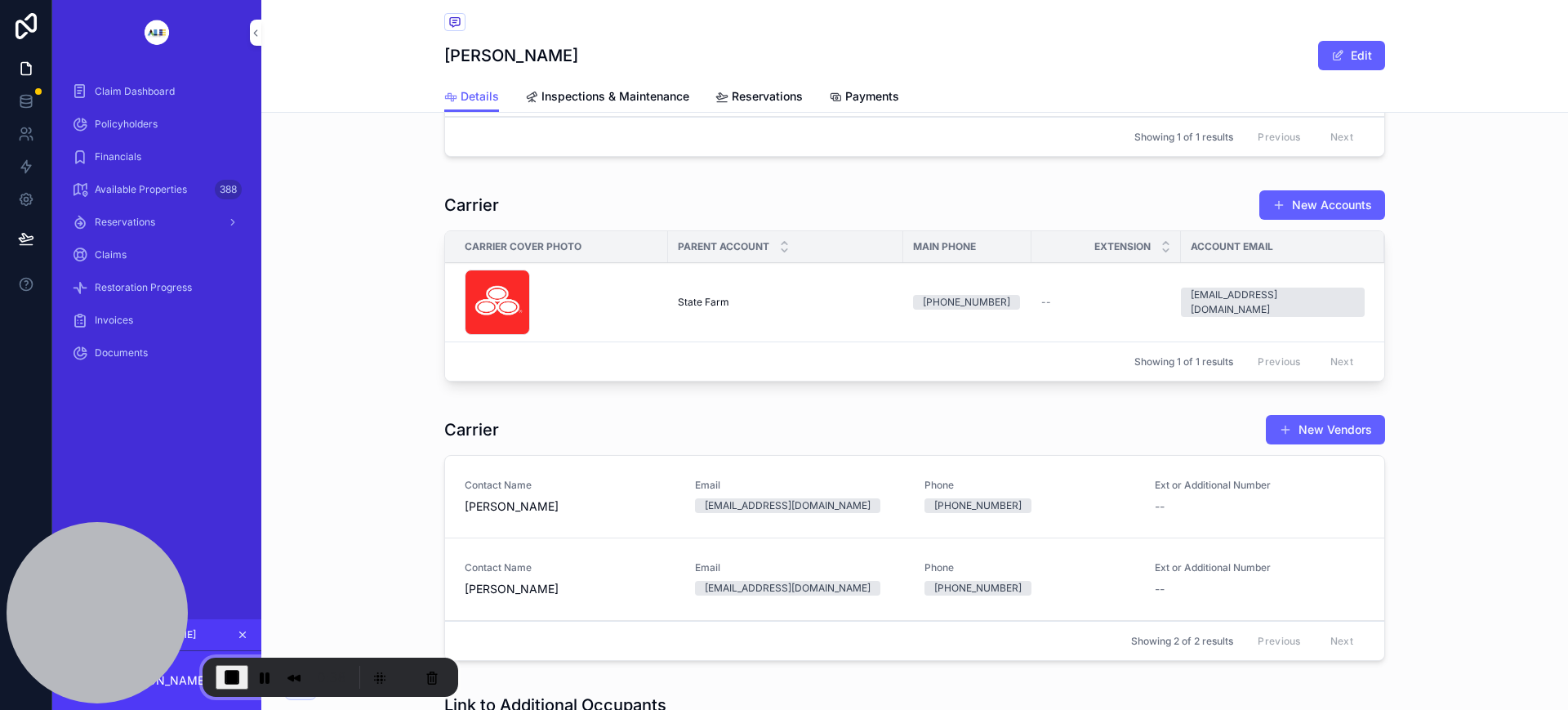
scroll to position [2144, 0]
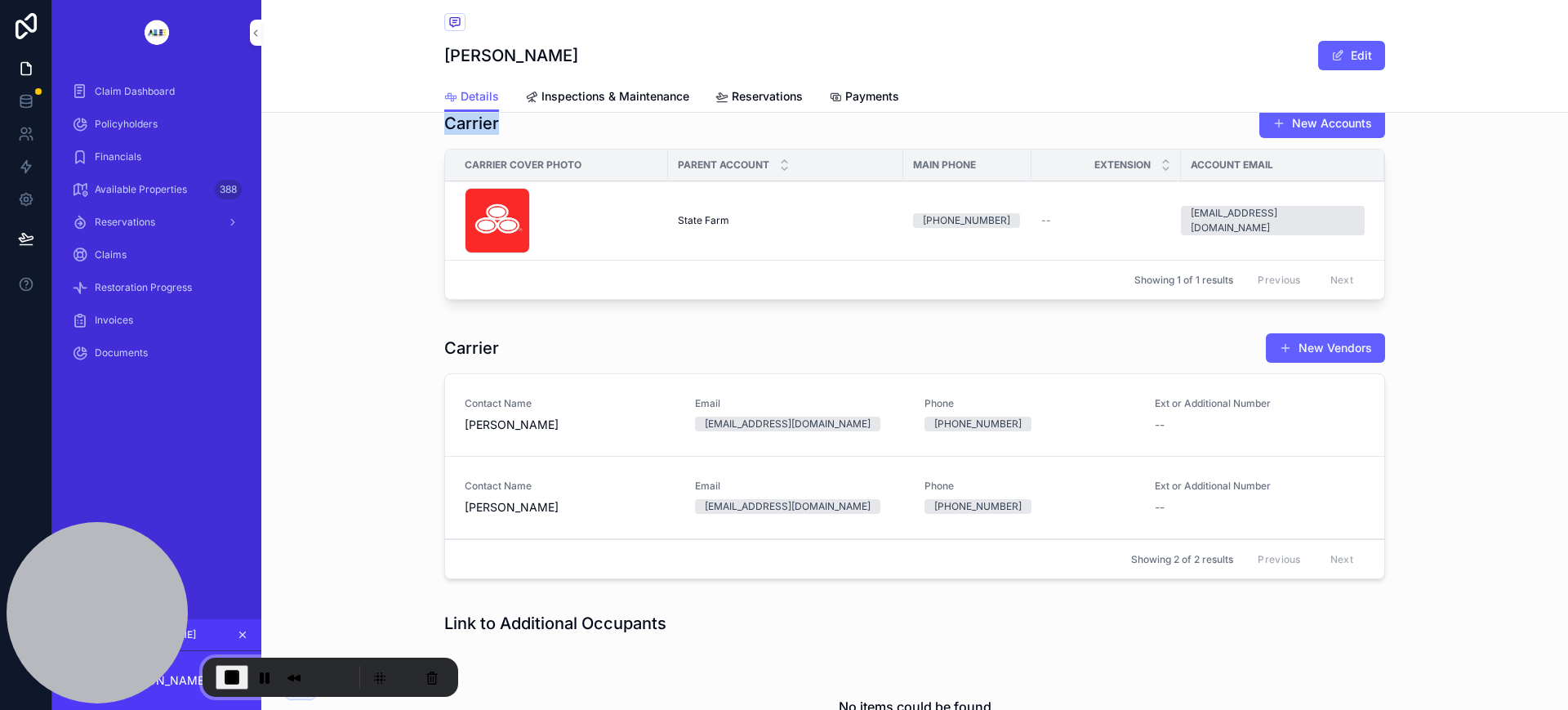
drag, startPoint x: 439, startPoint y: 126, endPoint x: 517, endPoint y: 119, distance: 78.3
click at [517, 119] on div "Carrier New Accounts" at bounding box center [915, 123] width 941 height 31
drag, startPoint x: 449, startPoint y: 348, endPoint x: 519, endPoint y: 348, distance: 70.0
click at [564, 348] on div "Carrier New Vendors" at bounding box center [915, 348] width 941 height 31
drag, startPoint x: 437, startPoint y: 349, endPoint x: 551, endPoint y: 353, distance: 114.1
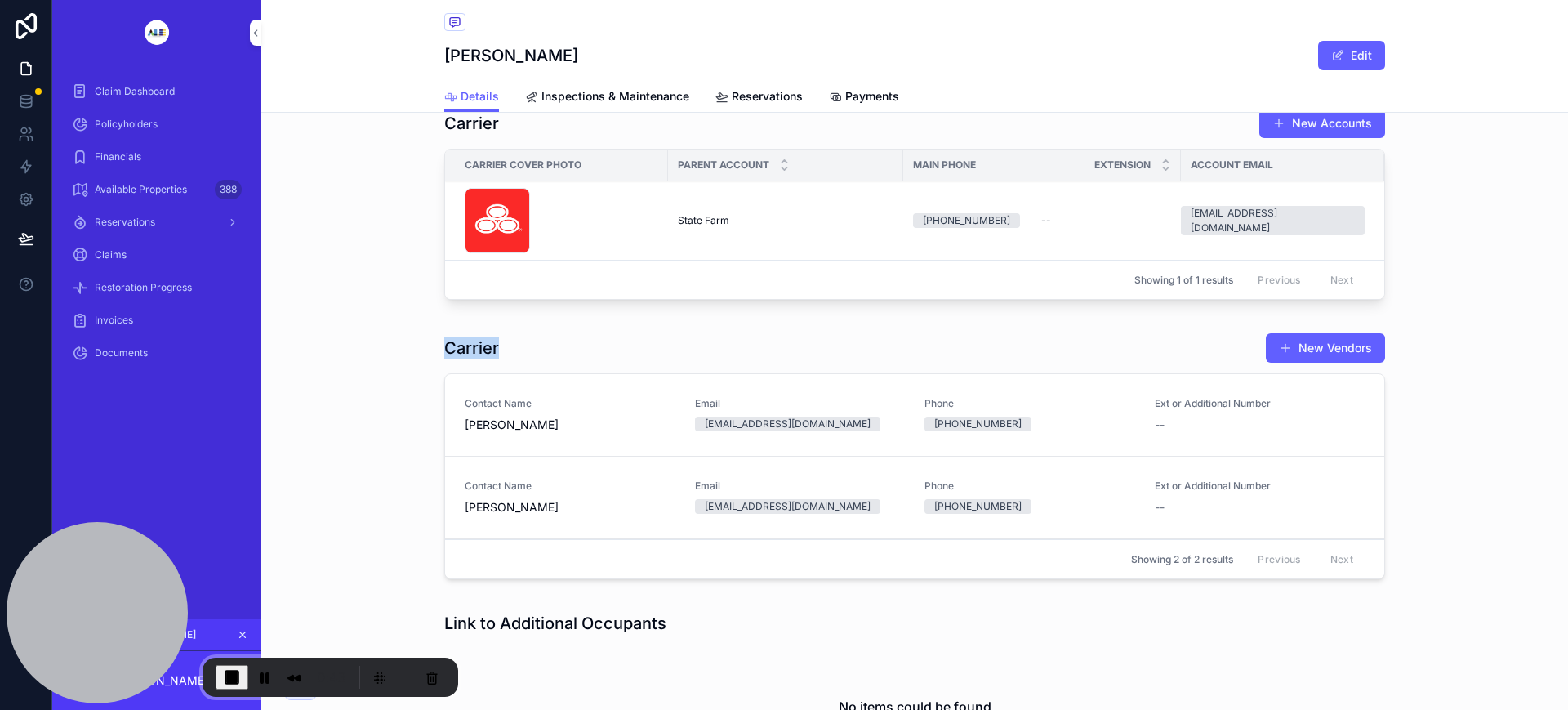
click at [551, 353] on div "Carrier New Vendors" at bounding box center [915, 348] width 941 height 31
click at [234, 677] on span "End Recording" at bounding box center [232, 678] width 20 height 20
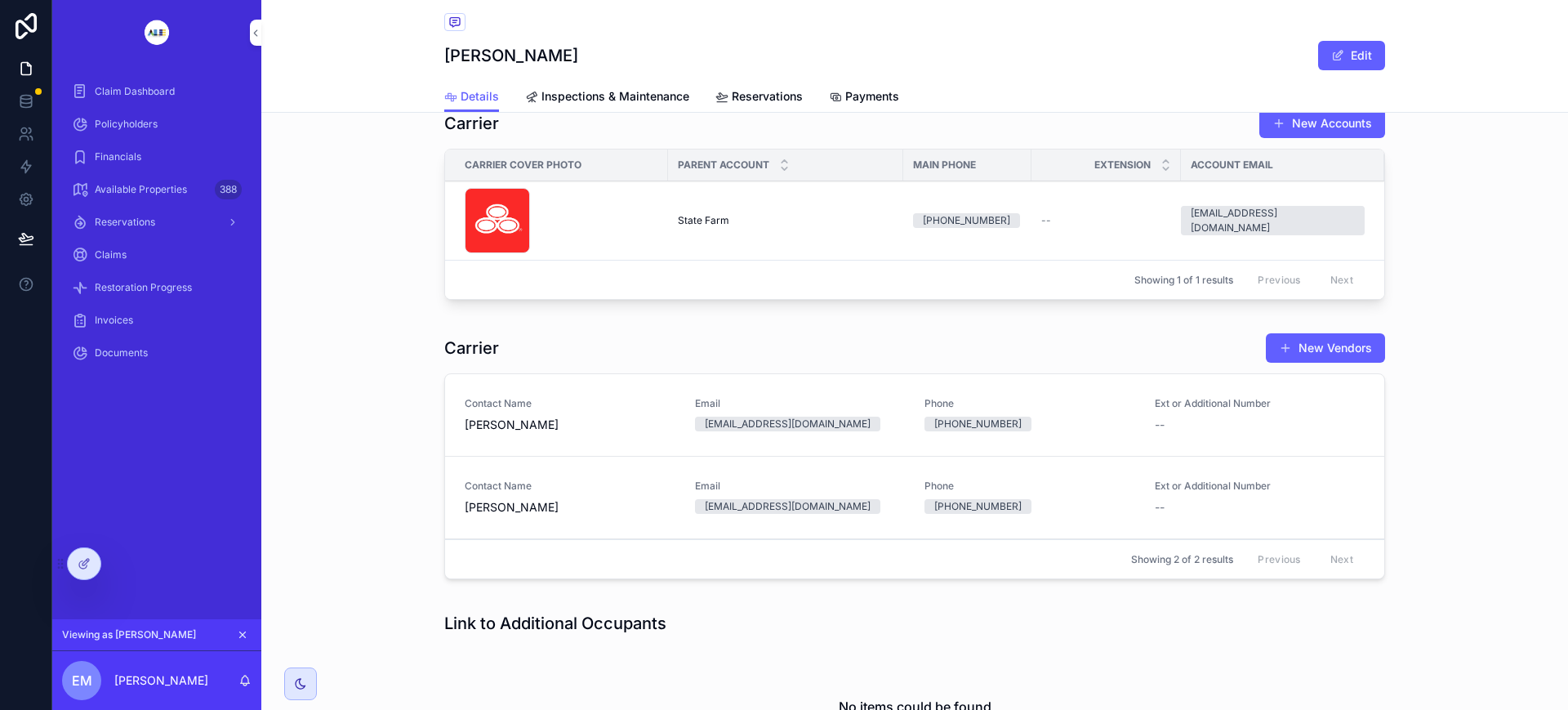
click at [509, 349] on div "Carrier New Vendors" at bounding box center [915, 348] width 941 height 31
click at [81, 561] on icon at bounding box center [85, 564] width 13 height 13
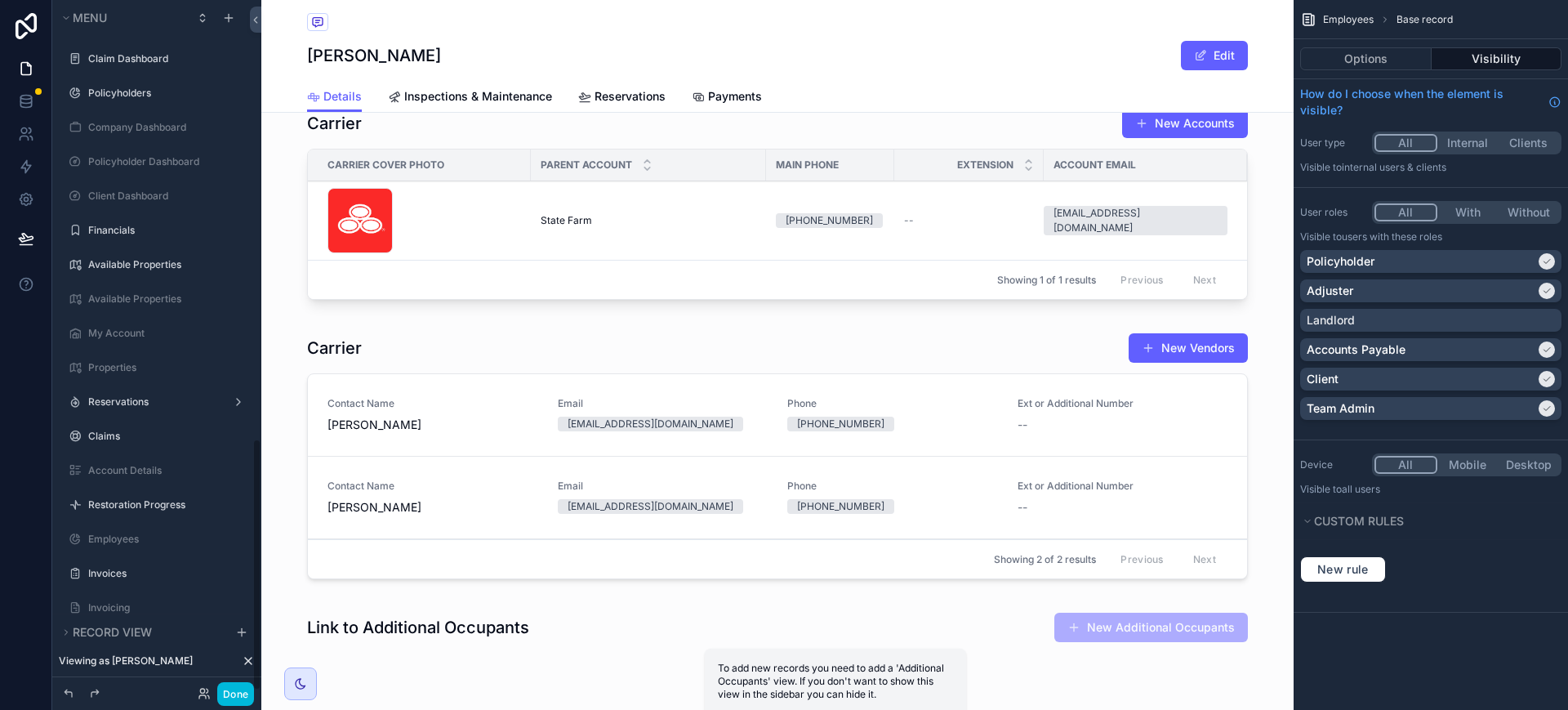
scroll to position [1203, 0]
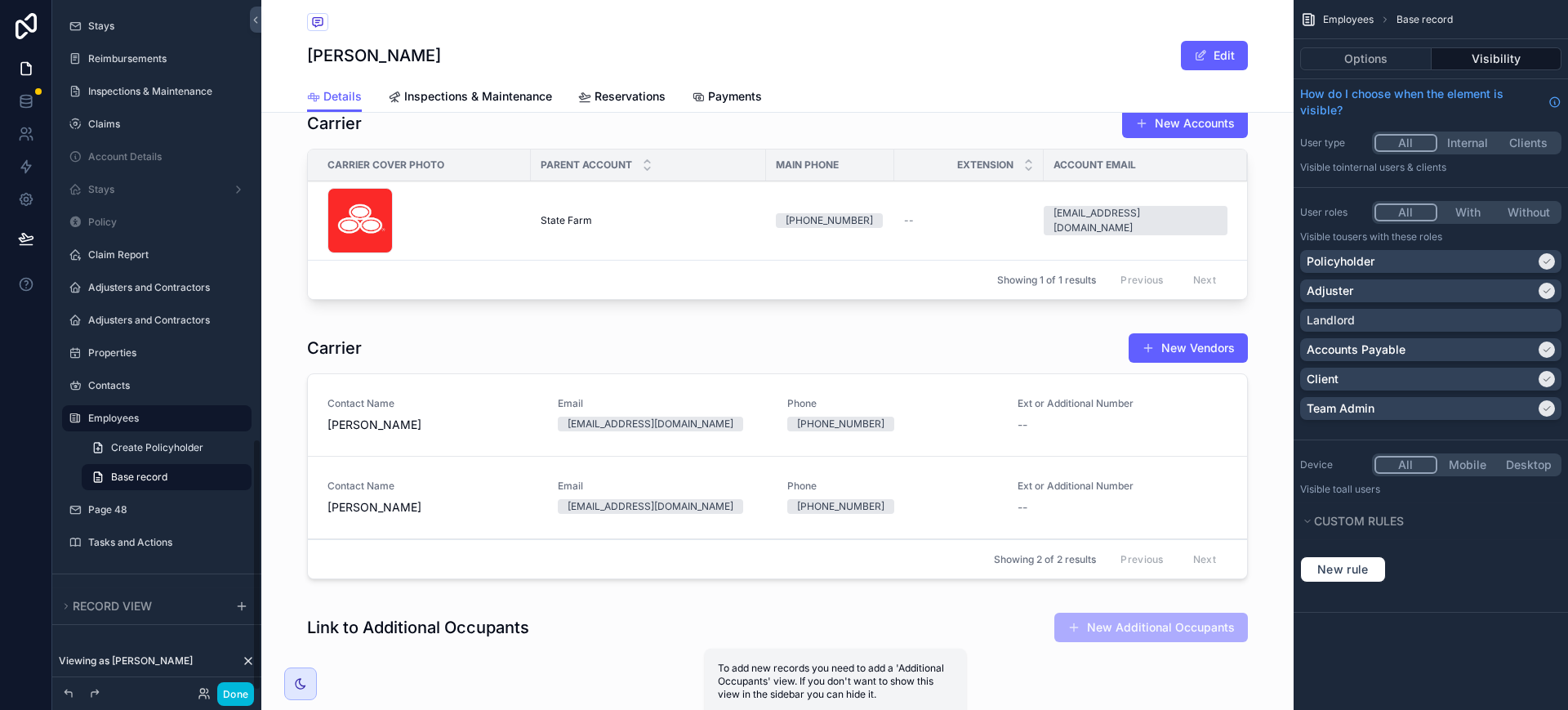
click at [464, 362] on div "scrollable content" at bounding box center [777, 459] width 1032 height 266
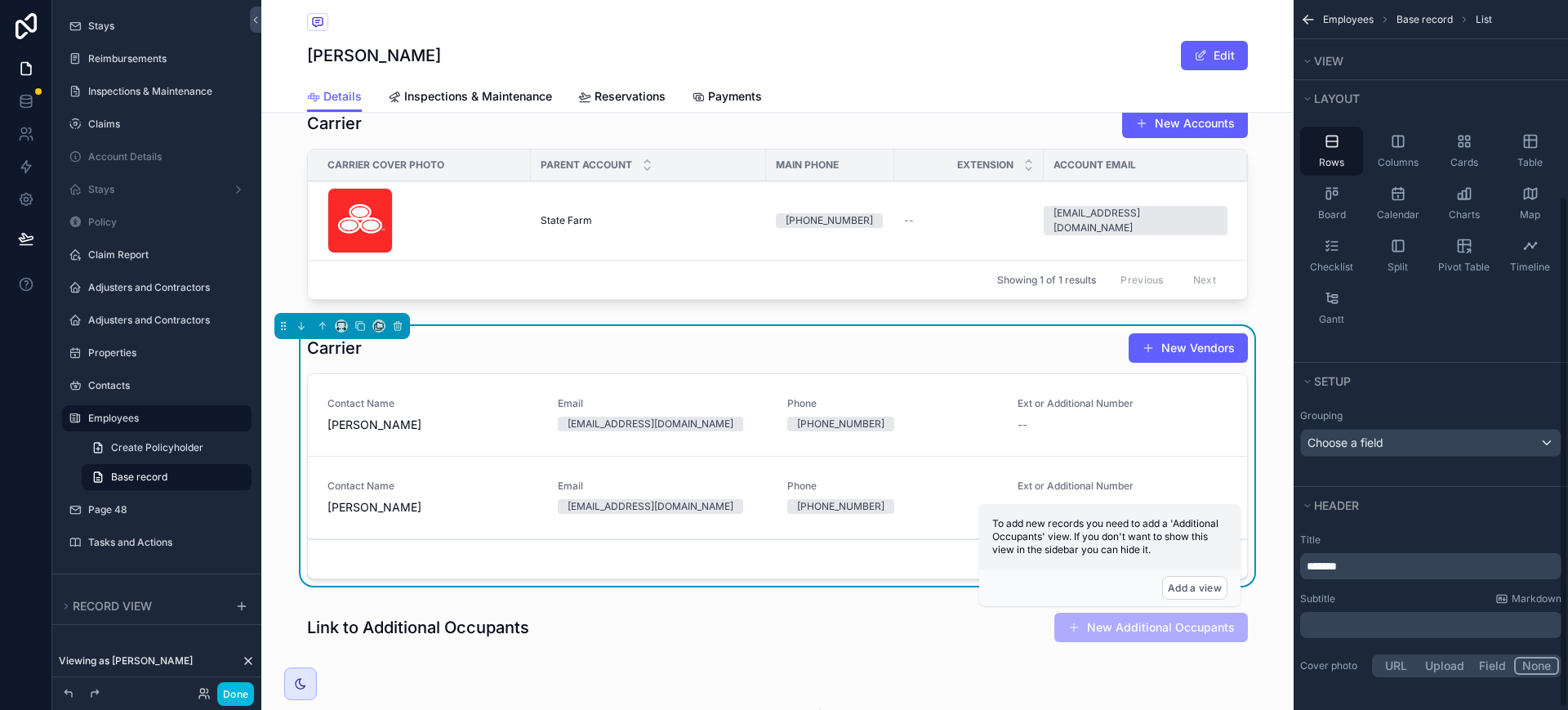
scroll to position [275, 0]
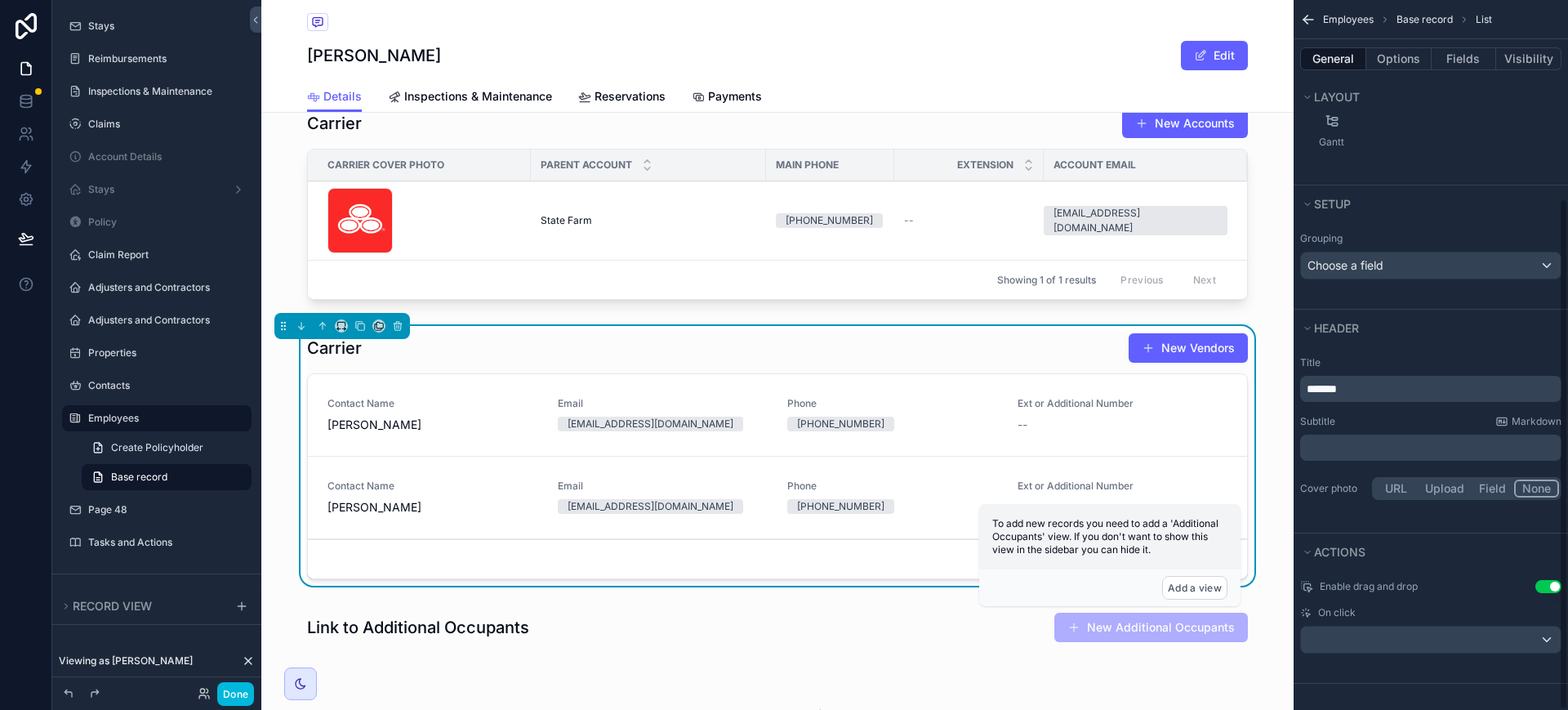
click at [1371, 385] on p "*******" at bounding box center [1432, 389] width 251 height 17
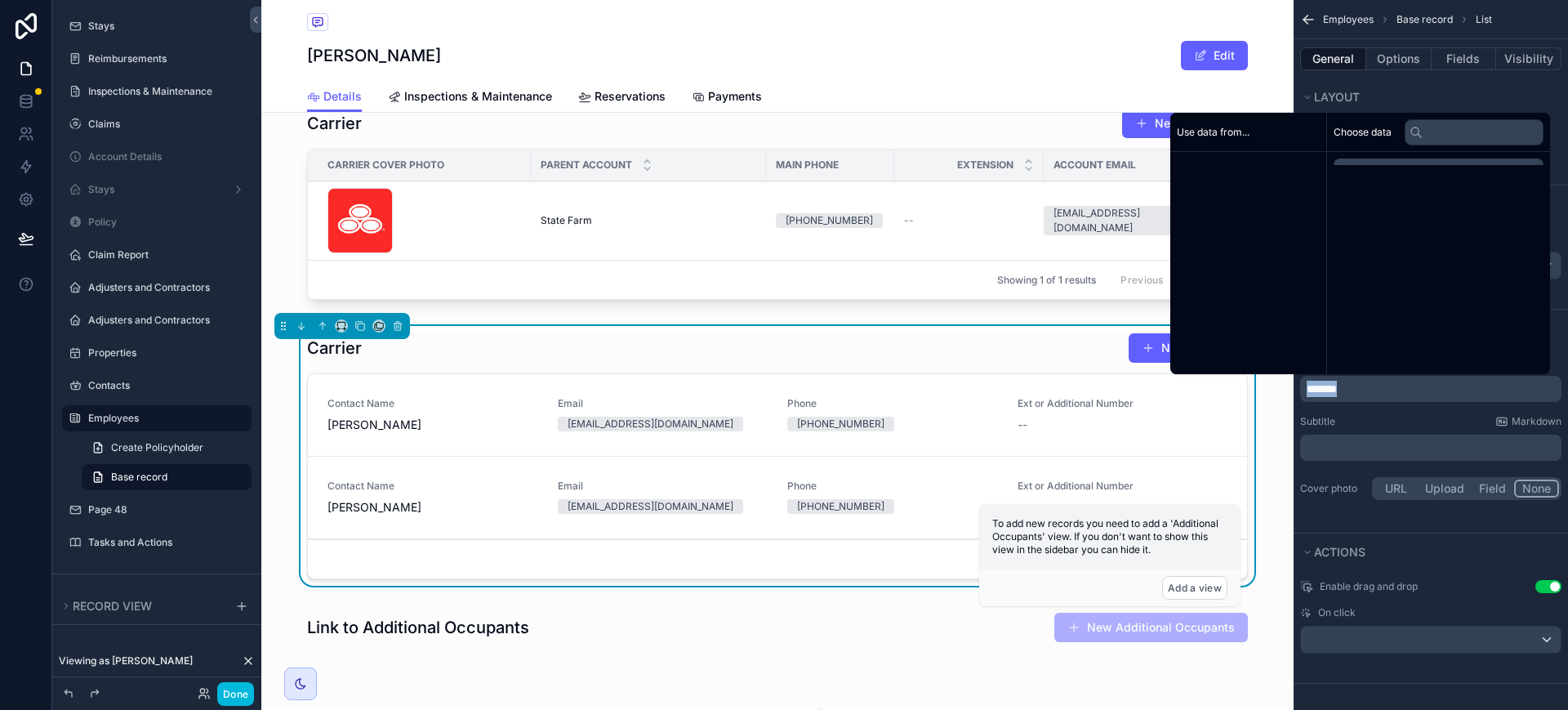
click at [1371, 385] on p "*******" at bounding box center [1432, 389] width 251 height 17
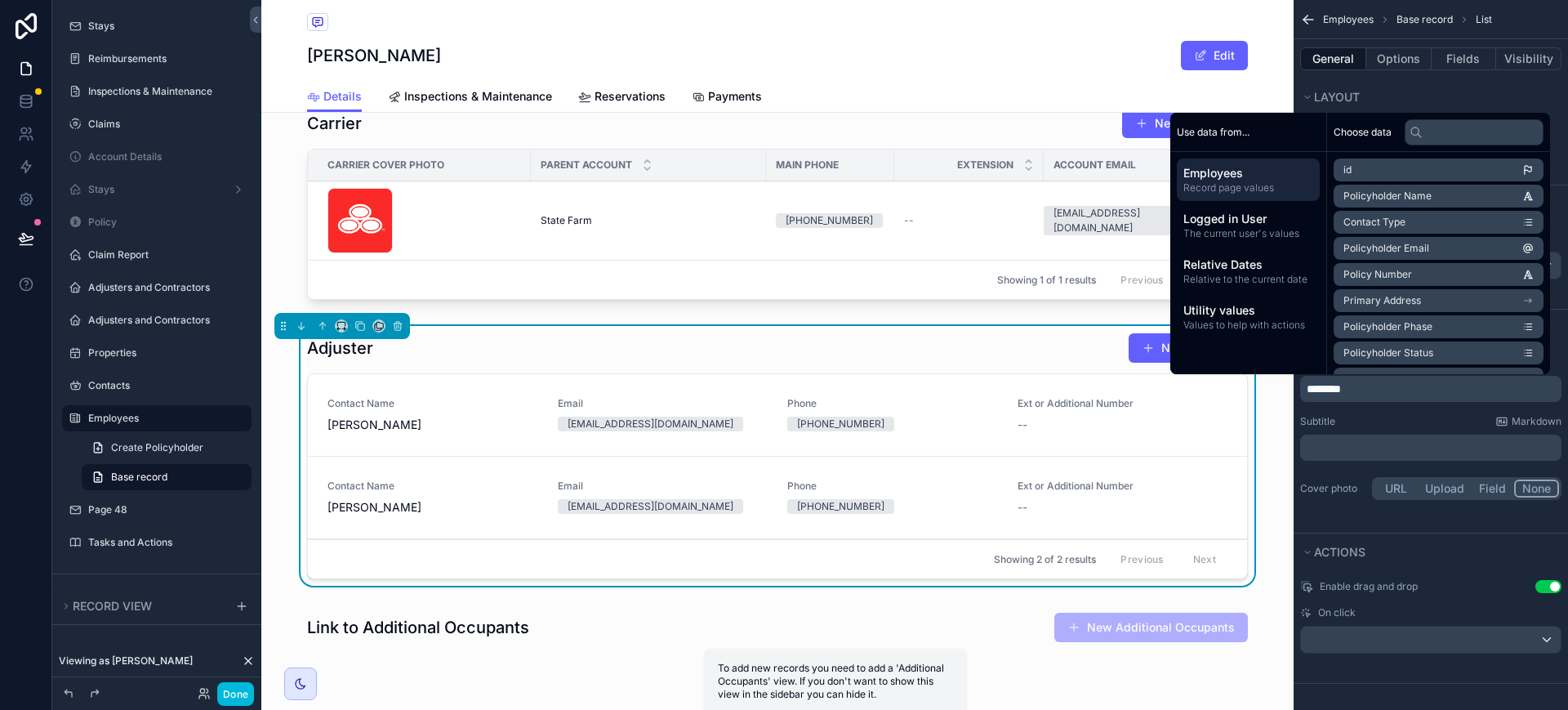
click at [1379, 420] on div "Subtitle Markdown" at bounding box center [1430, 421] width 261 height 13
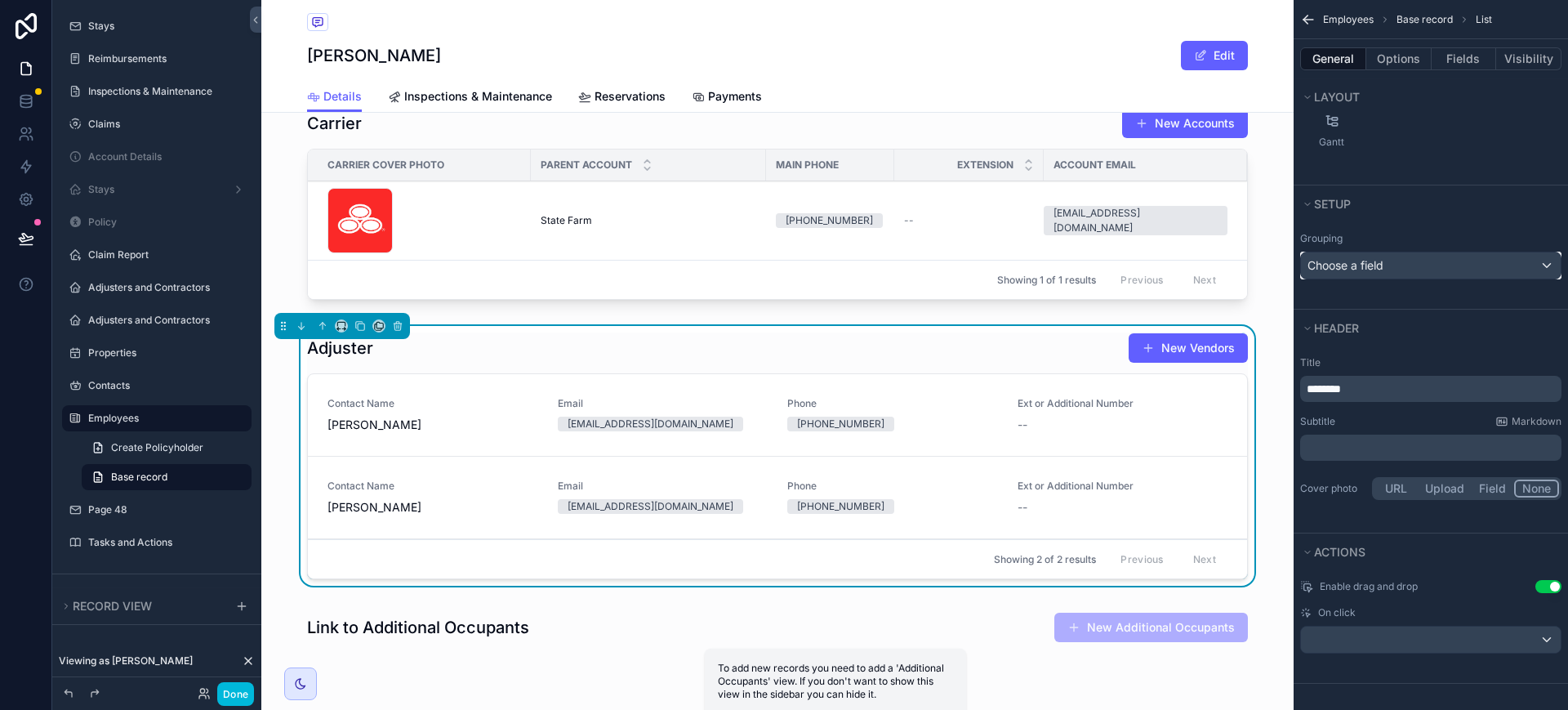
click at [1490, 265] on div "Choose a field" at bounding box center [1430, 265] width 260 height 27
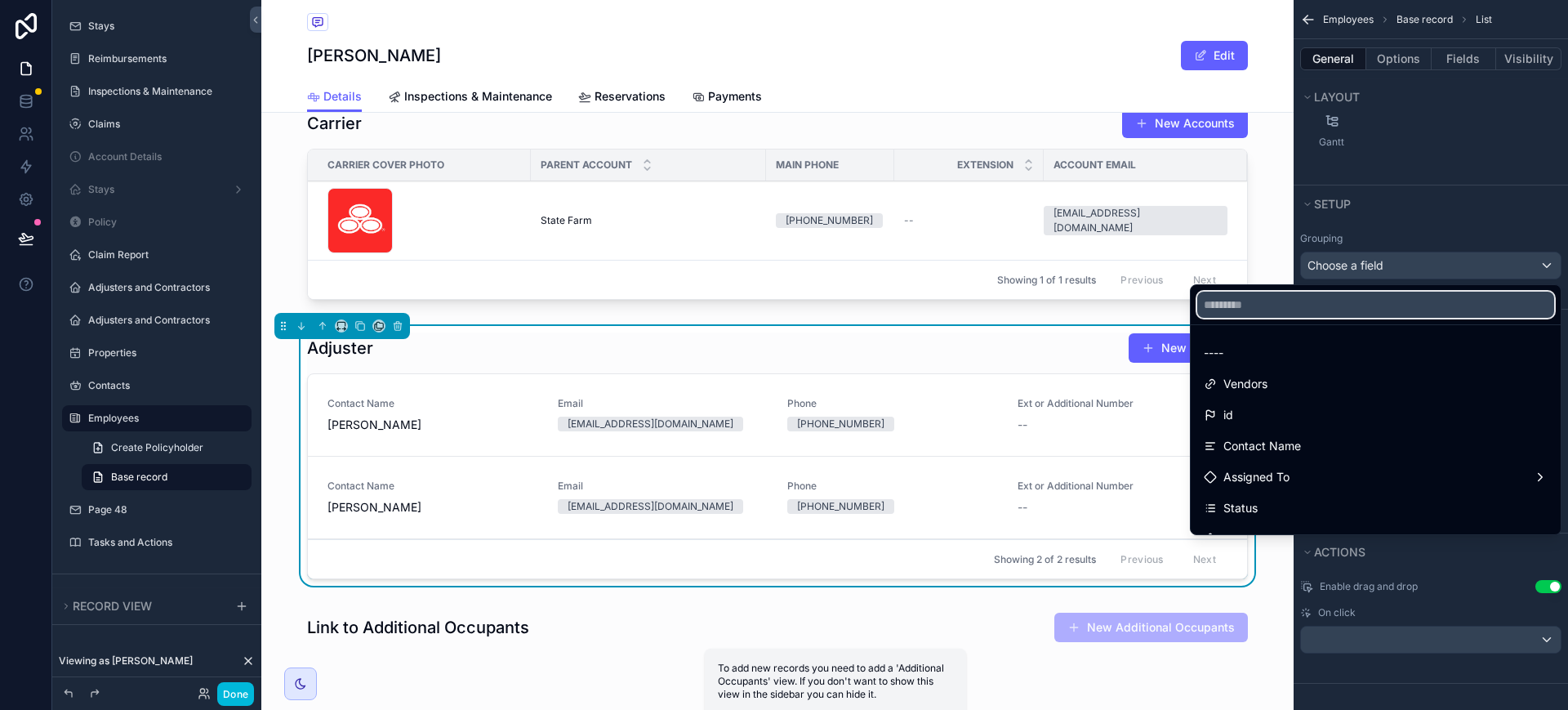
click at [1290, 303] on input "text" at bounding box center [1376, 305] width 357 height 27
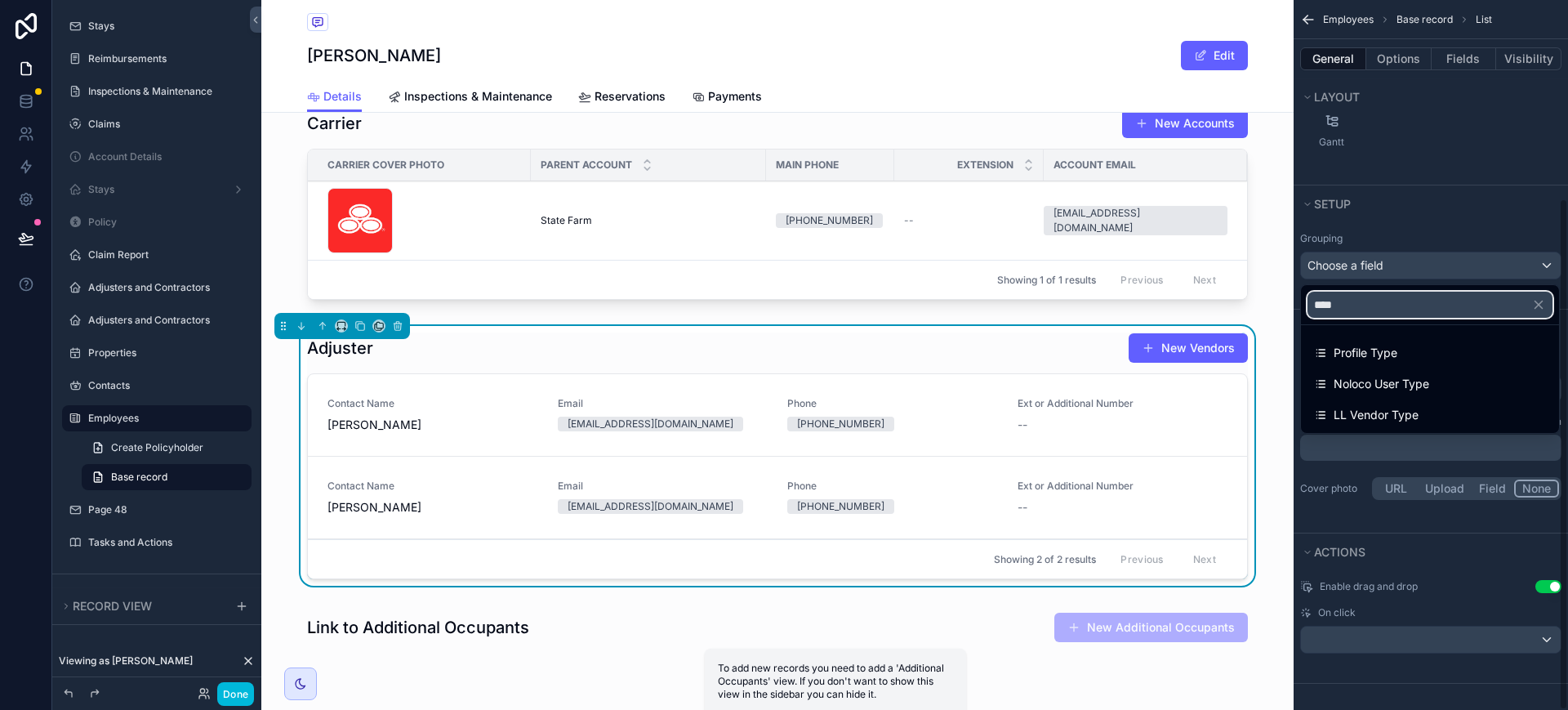
type input "****"
click at [1358, 353] on span "Profile Type" at bounding box center [1365, 353] width 64 height 20
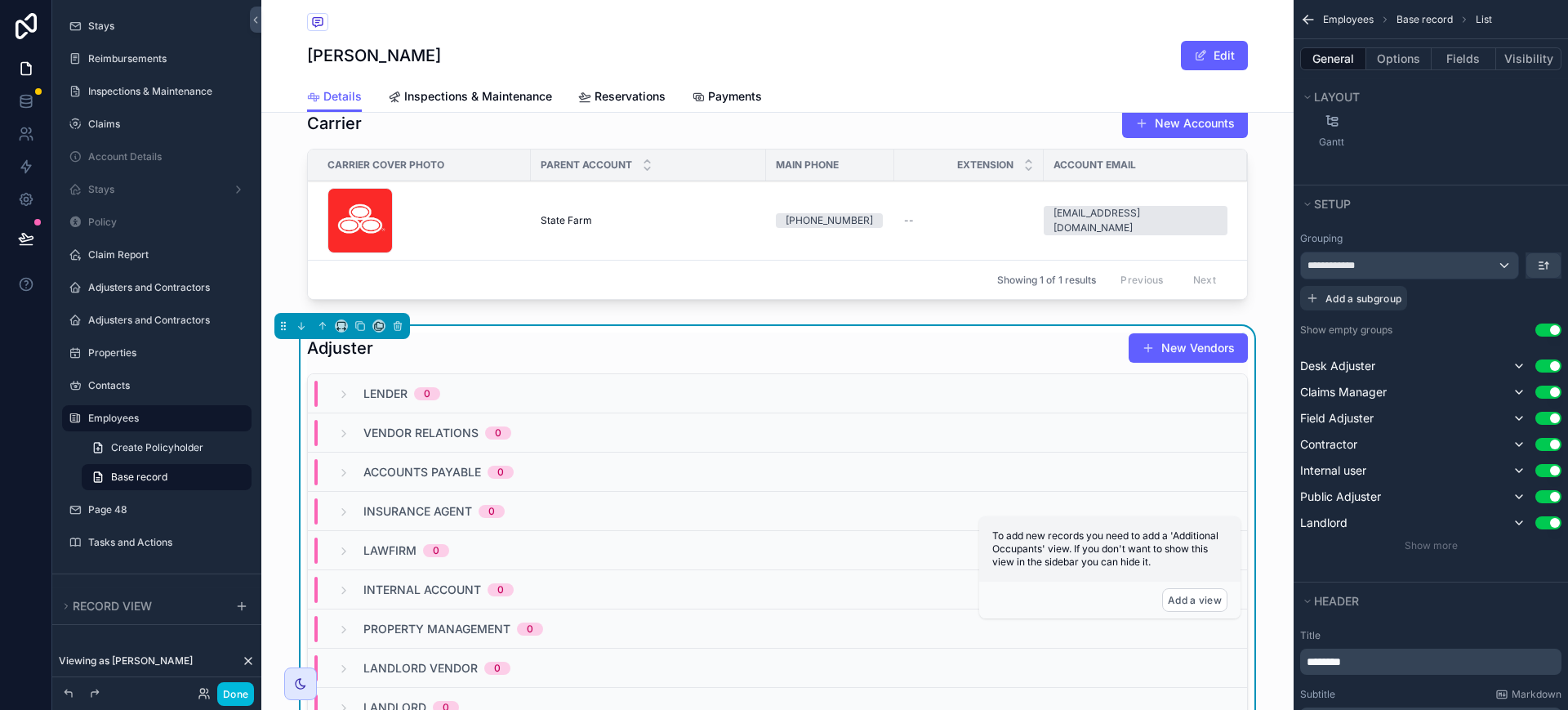
click at [1551, 328] on button "Use setting" at bounding box center [1549, 330] width 27 height 13
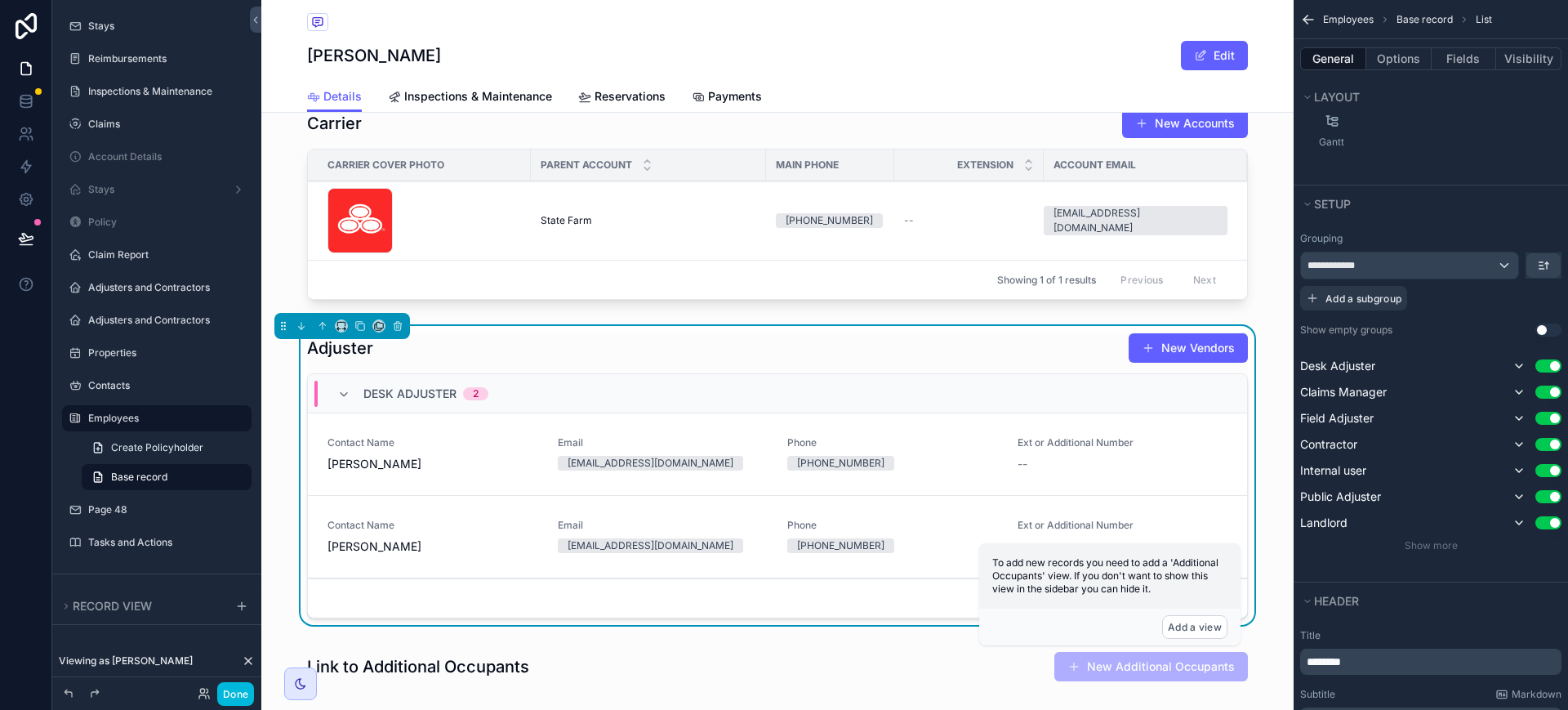
drag, startPoint x: 239, startPoint y: 686, endPoint x: 0, endPoint y: 351, distance: 411.5
click at [239, 686] on button "Done" at bounding box center [235, 693] width 36 height 24
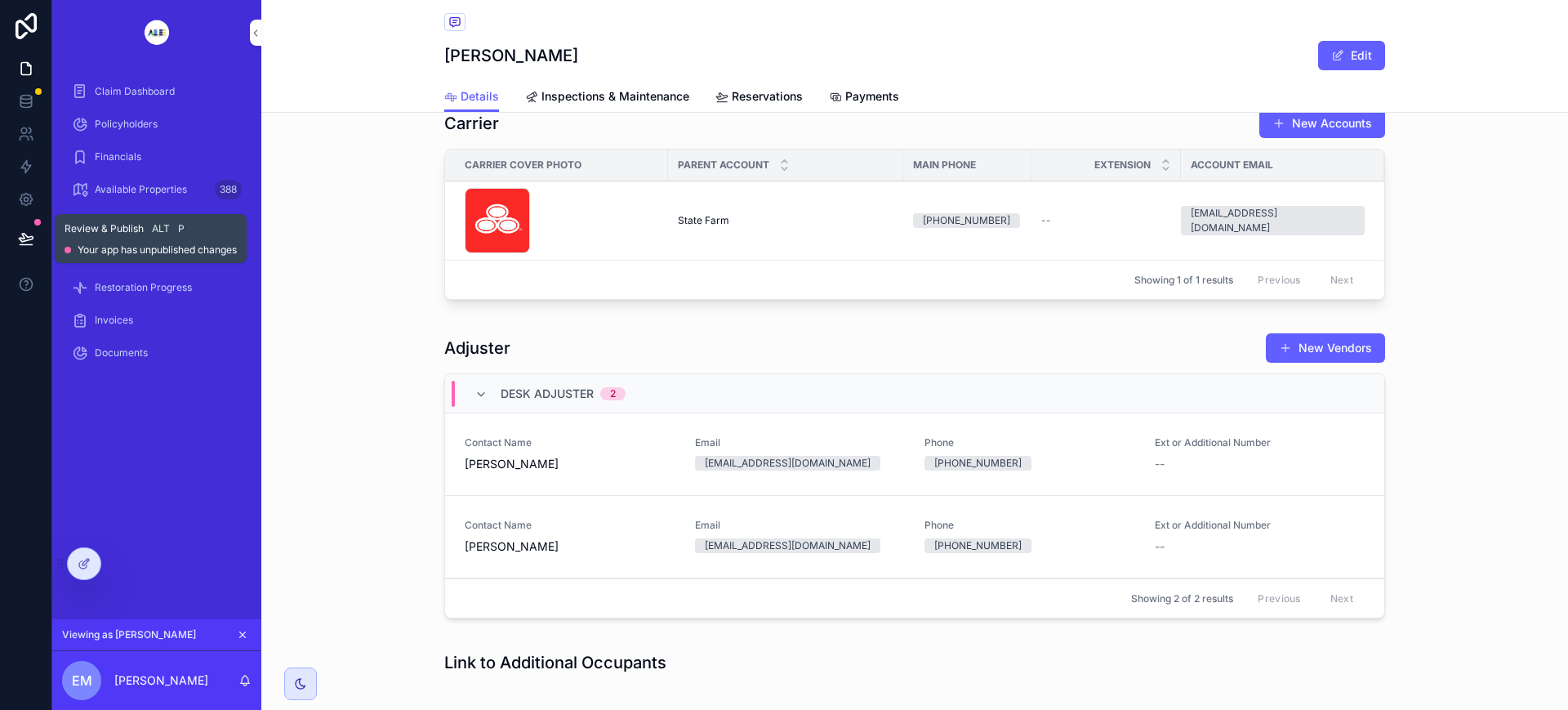
click at [20, 245] on icon at bounding box center [26, 245] width 12 height 0
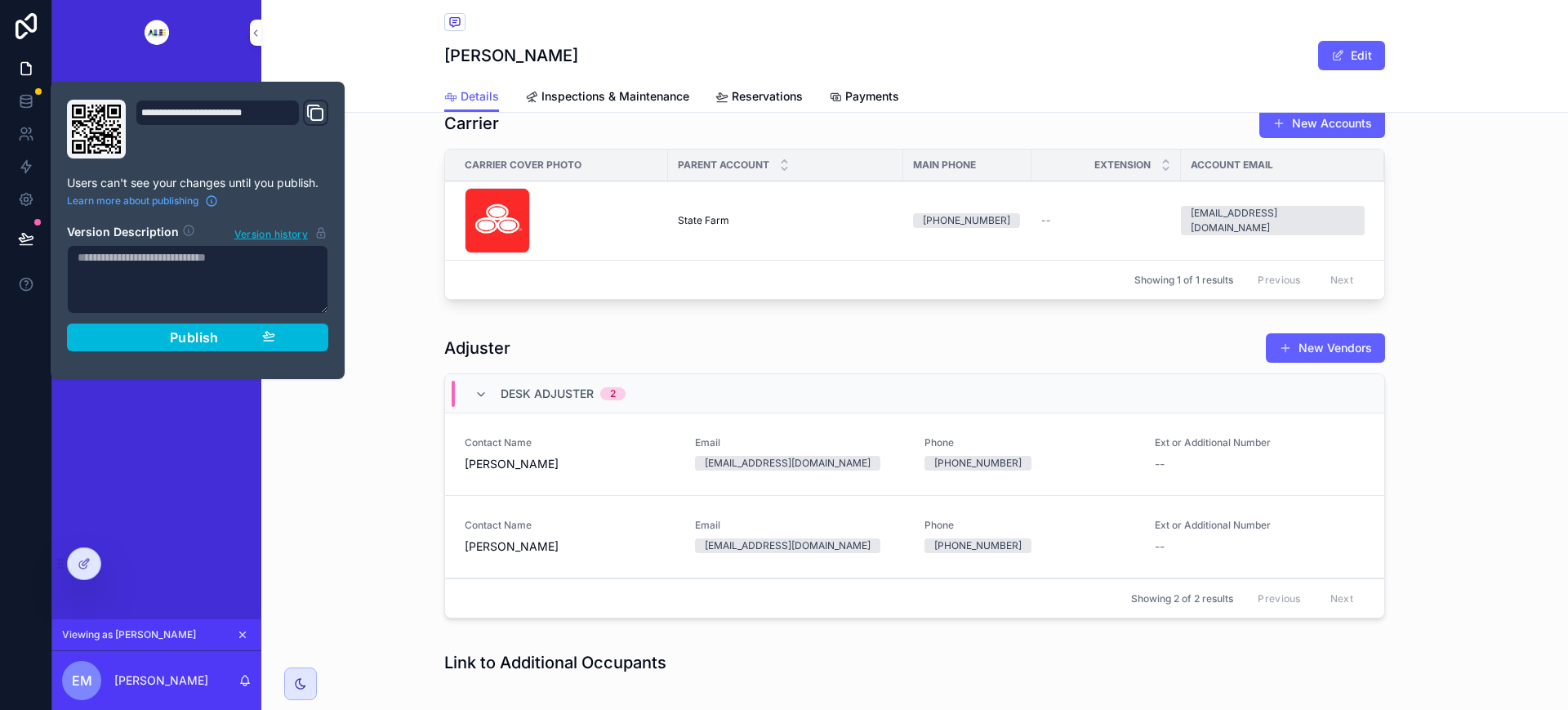
click at [296, 337] on button "Publish" at bounding box center [197, 337] width 261 height 27
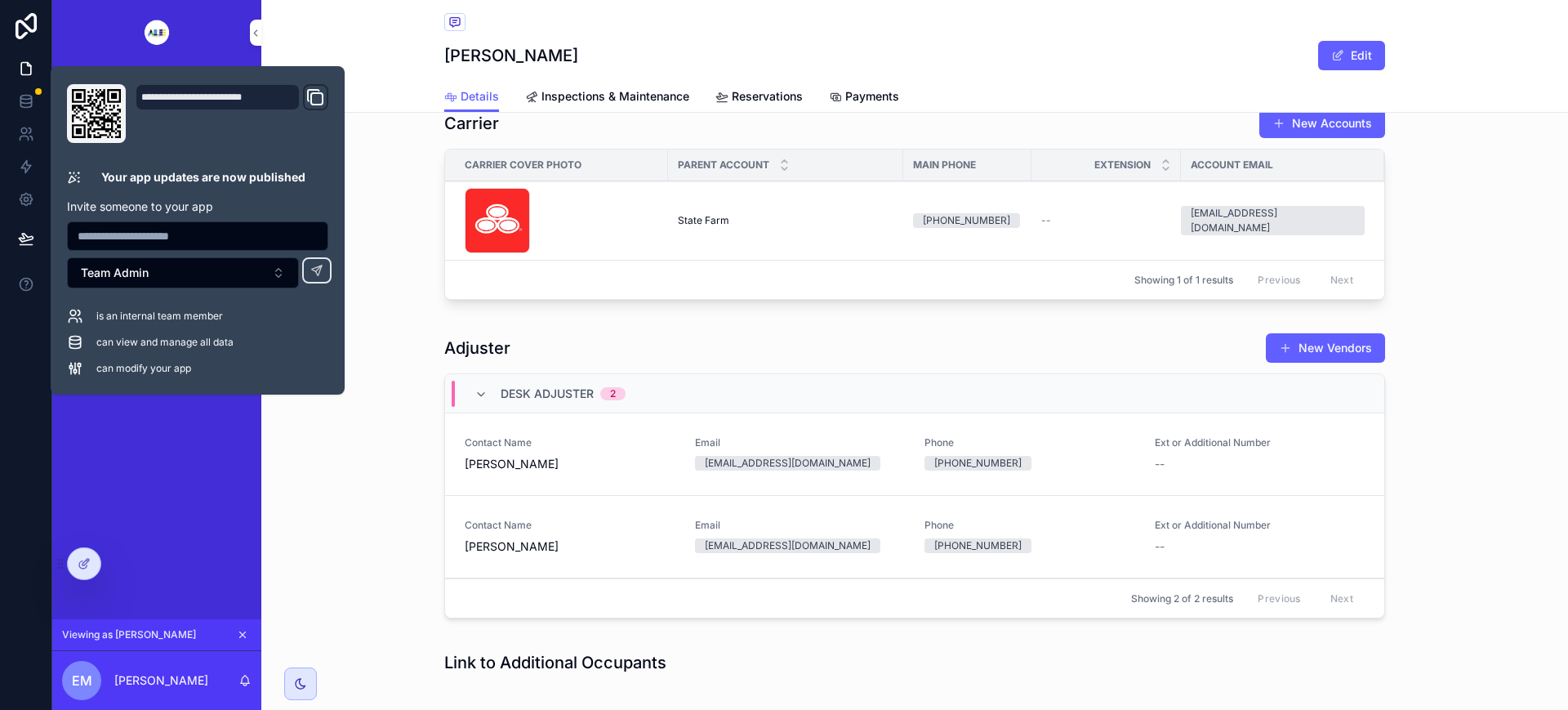
click at [502, 340] on div "Adjuster New Vendors" at bounding box center [915, 348] width 941 height 31
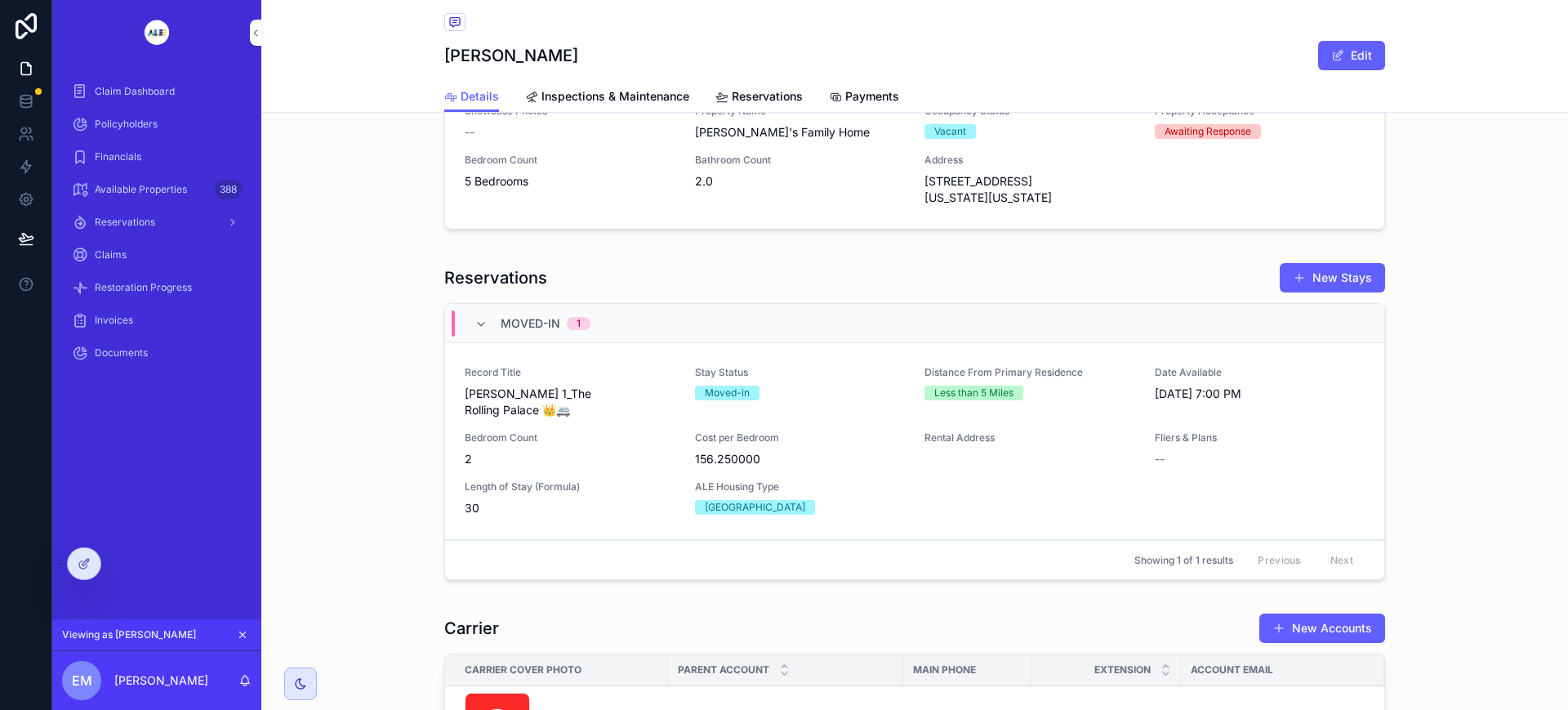
scroll to position [1634, 0]
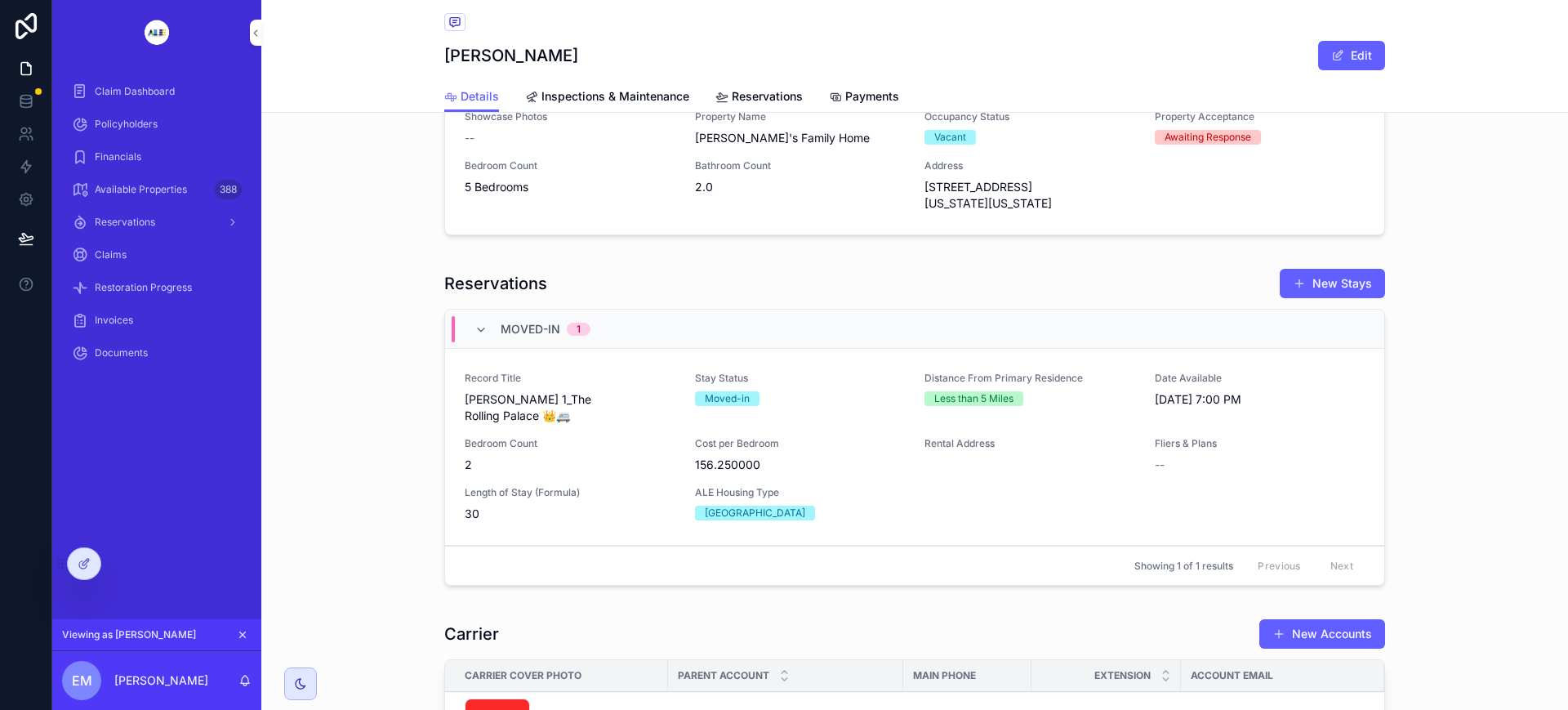
click at [1048, 487] on div "Record Title [PERSON_NAME] 1_The Rolling Palace 👑🚐 Stay Status Moved-in Distanc…" at bounding box center [914, 446] width 900 height 150
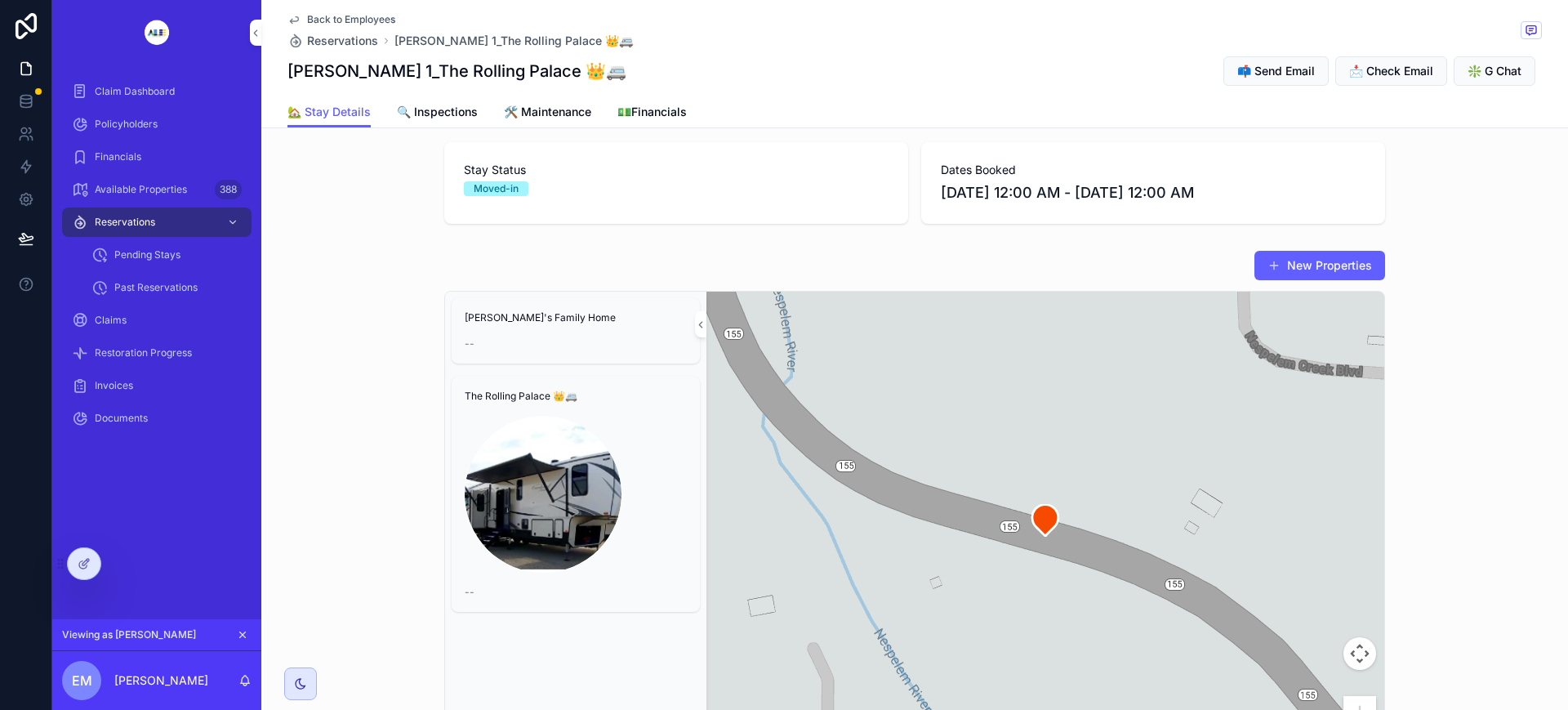
scroll to position [108, 0]
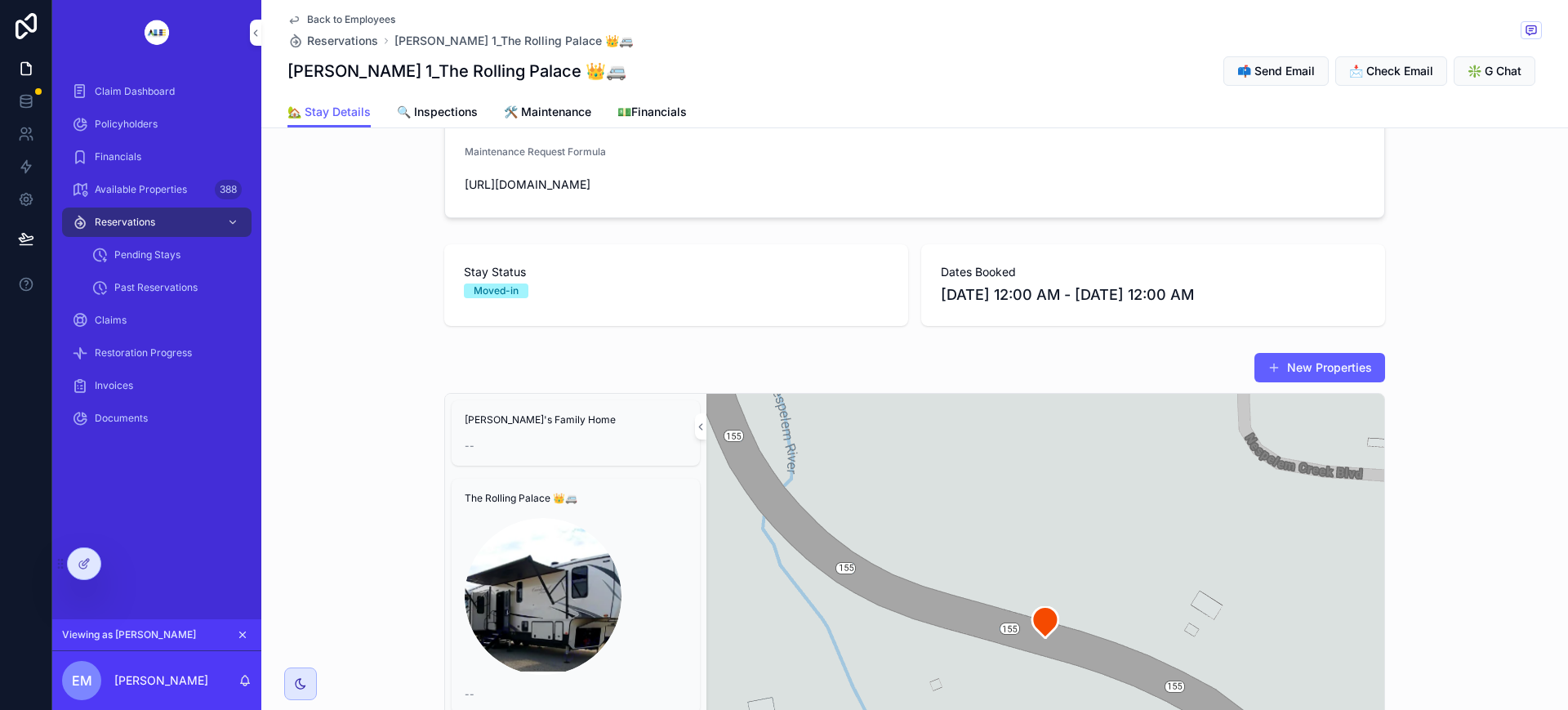
drag, startPoint x: 1095, startPoint y: 360, endPoint x: 1262, endPoint y: 357, distance: 167.0
click at [1262, 306] on span "[DATE] 12:00 AM - [DATE] 12:00 AM" at bounding box center [1153, 295] width 425 height 23
click at [1168, 306] on span "[DATE] 12:00 AM - [DATE] 12:00 AM" at bounding box center [1153, 295] width 425 height 23
drag, startPoint x: 1174, startPoint y: 358, endPoint x: 1093, endPoint y: 366, distance: 81.4
click at [1093, 306] on span "[DATE] 12:00 AM - [DATE] 12:00 AM" at bounding box center [1153, 295] width 425 height 23
